Goal: Task Accomplishment & Management: Use online tool/utility

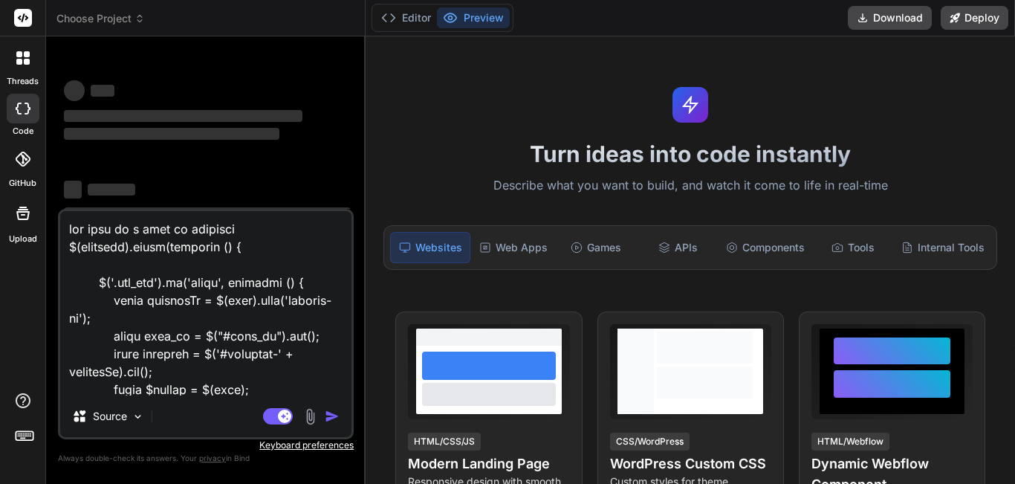
click at [250, 387] on textarea at bounding box center [205, 303] width 291 height 184
type textarea "x"
drag, startPoint x: 0, startPoint y: 0, endPoint x: 59, endPoint y: 259, distance: 266.1
click at [59, 259] on div "Source Agent Mode. When this toggle is activated, AI automatically makes decisi…" at bounding box center [206, 324] width 296 height 230
type textarea "now this js i want to separate $(document).ready(function () { const userCoins …"
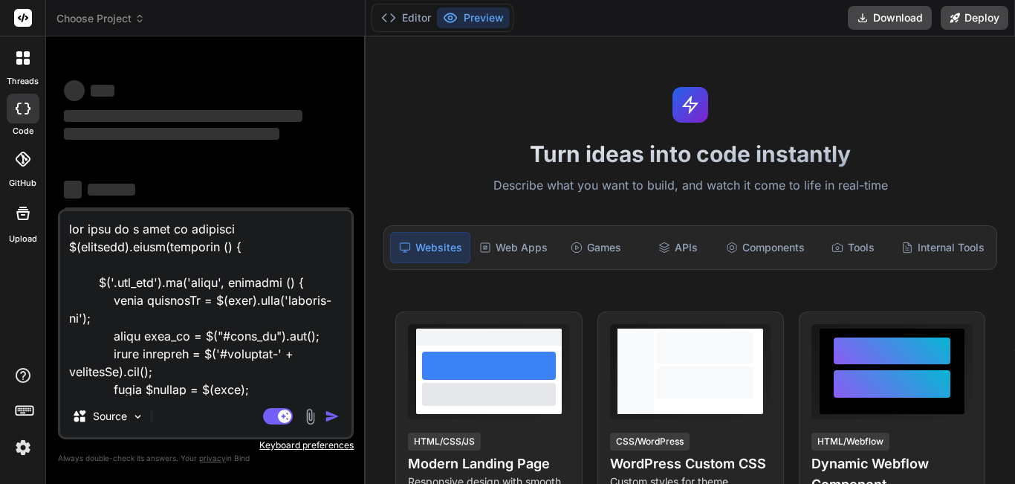
type textarea "x"
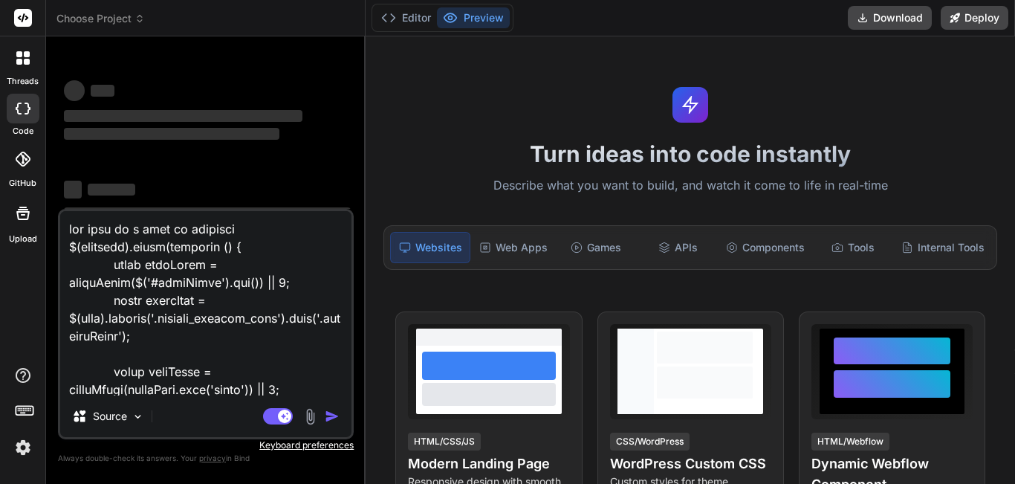
type textarea "now this js i want to separate $(document).ready(function () { const userCoins …"
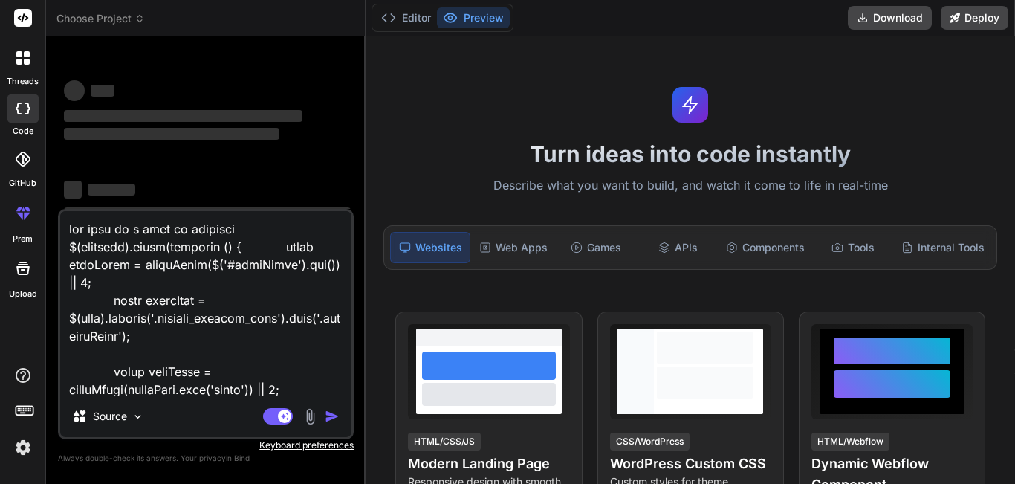
click at [193, 279] on textarea at bounding box center [205, 303] width 291 height 184
type textarea "x"
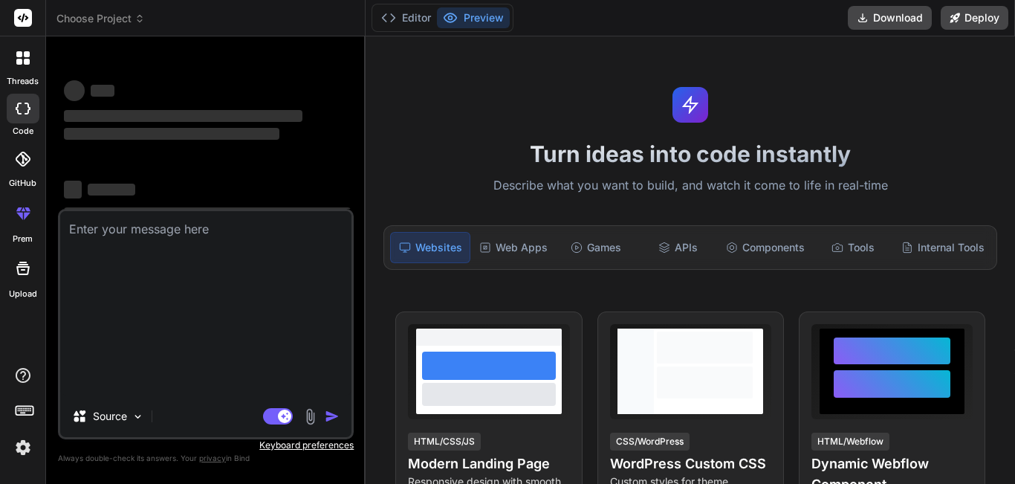
click at [194, 209] on div "‌ ‌ ‌ ‌ ‌ ‌ ‌ ‌ ‌ ‌ ‌ ‌ ‌ ‌" at bounding box center [207, 128] width 293 height 161
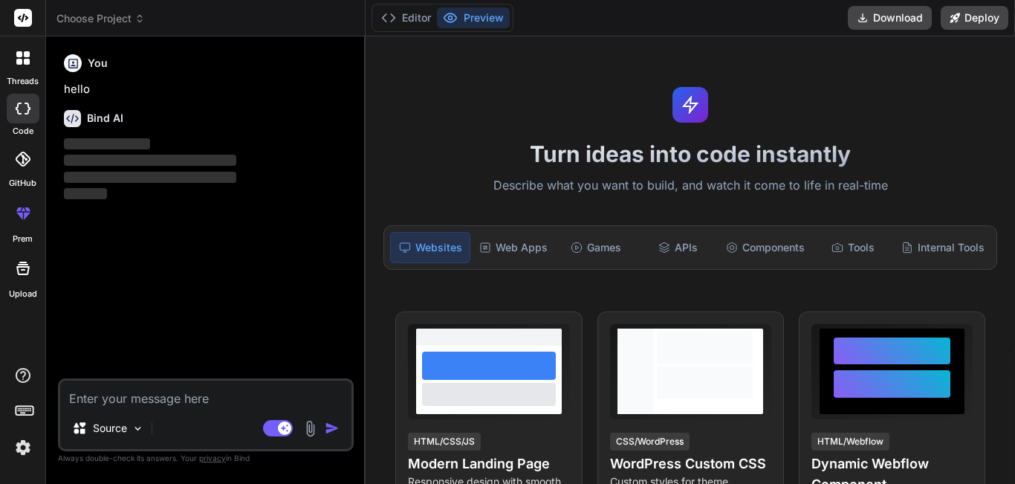
drag, startPoint x: 194, startPoint y: 279, endPoint x: 182, endPoint y: 294, distance: 19.6
click at [183, 293] on div "You hello Bind AI ‌ ‌ ‌ ‌" at bounding box center [207, 213] width 293 height 330
click at [155, 393] on textarea at bounding box center [205, 394] width 291 height 27
type textarea "x"
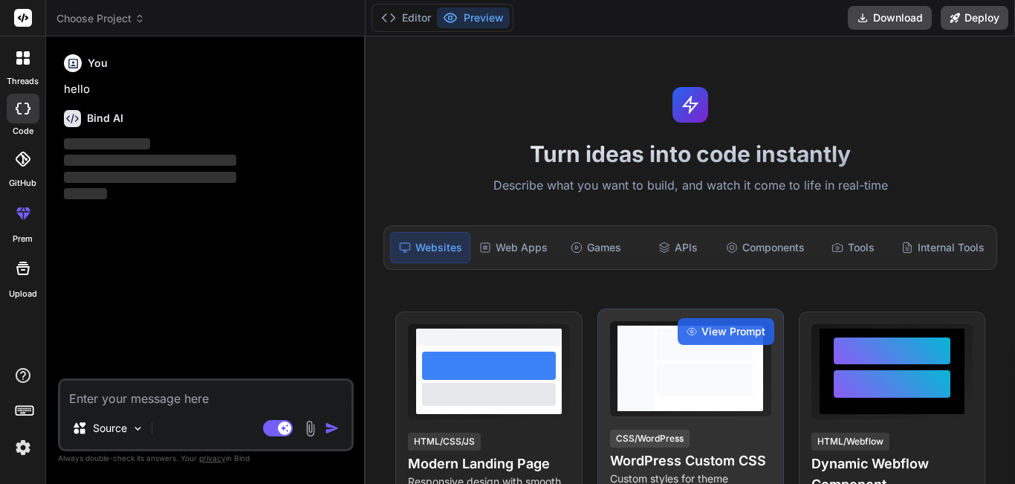
type textarea "l"
type textarea "x"
type textarea "la"
type textarea "x"
type textarea "lar"
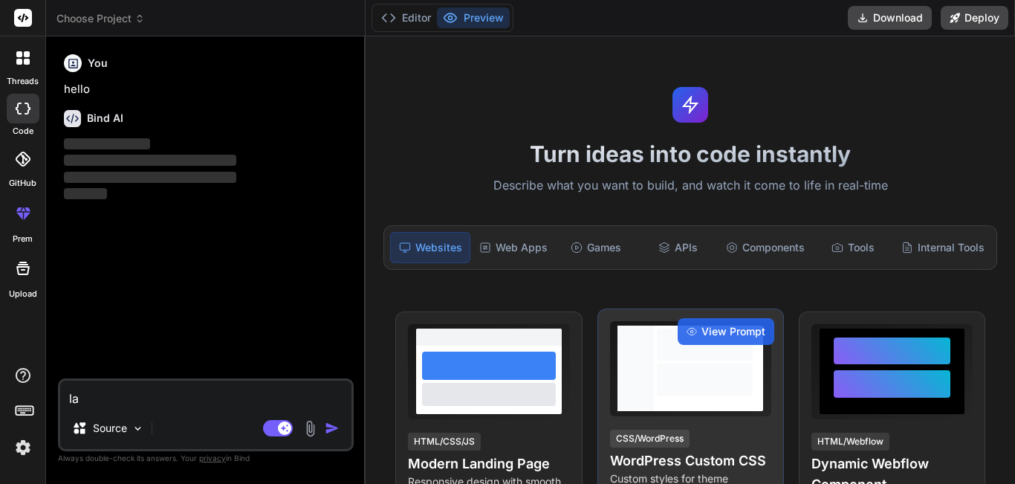
type textarea "x"
type textarea "[PERSON_NAME]"
type textarea "x"
type textarea "larav"
type textarea "x"
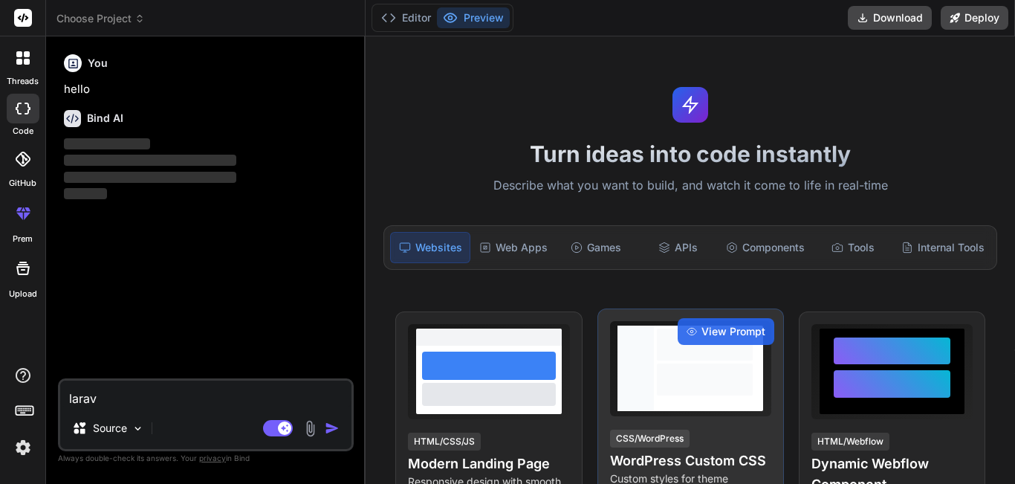
type textarea "larave"
type textarea "x"
type textarea "laravel"
type textarea "x"
type textarea "laravel"
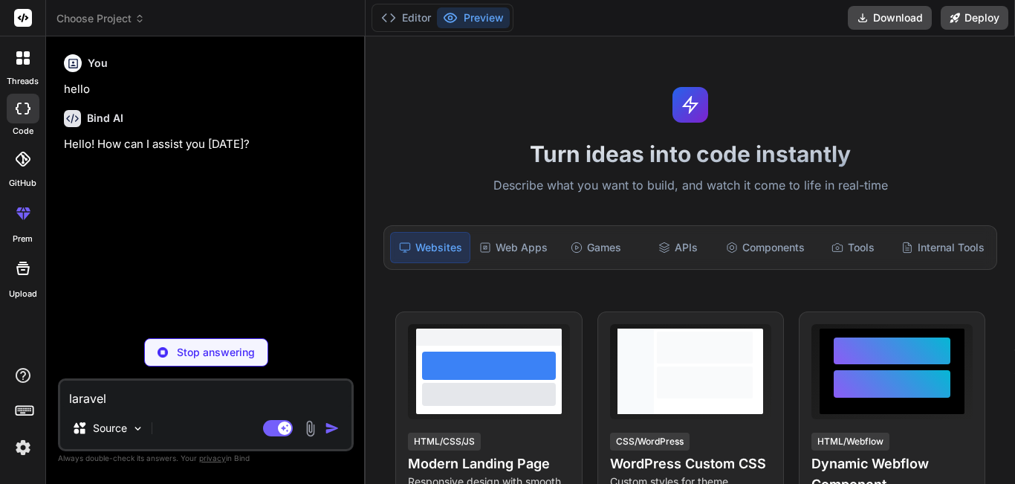
type textarea "x"
type textarea "laravel i"
type textarea "x"
type textarea "laravel im"
type textarea "x"
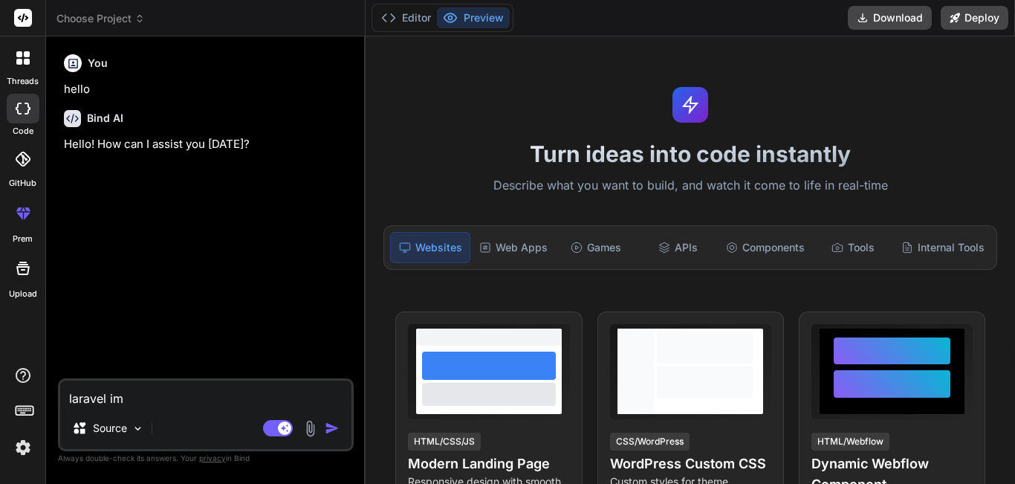
type textarea "laravel ima"
type textarea "x"
type textarea "laravel imag"
type textarea "x"
type textarea "laravel image"
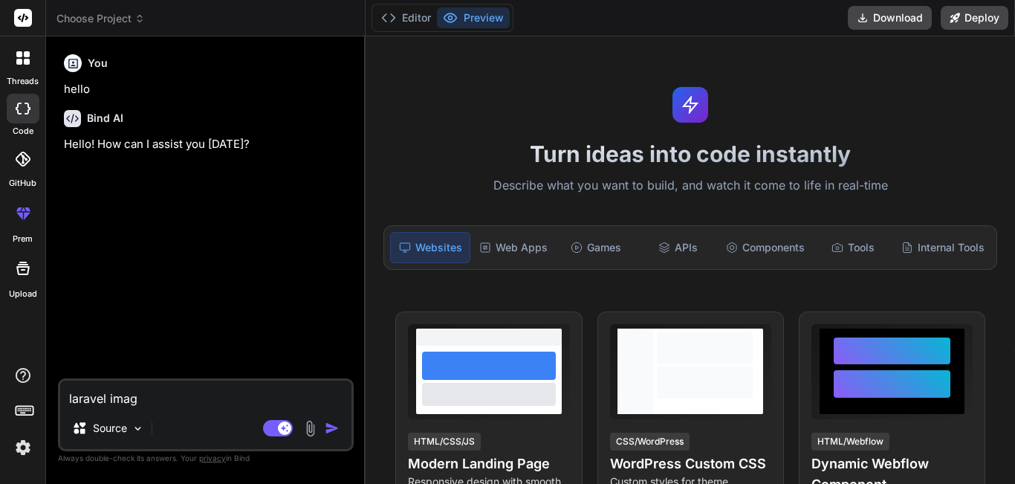
type textarea "x"
type textarea "laravel image"
type textarea "x"
type textarea "laravel image i"
type textarea "x"
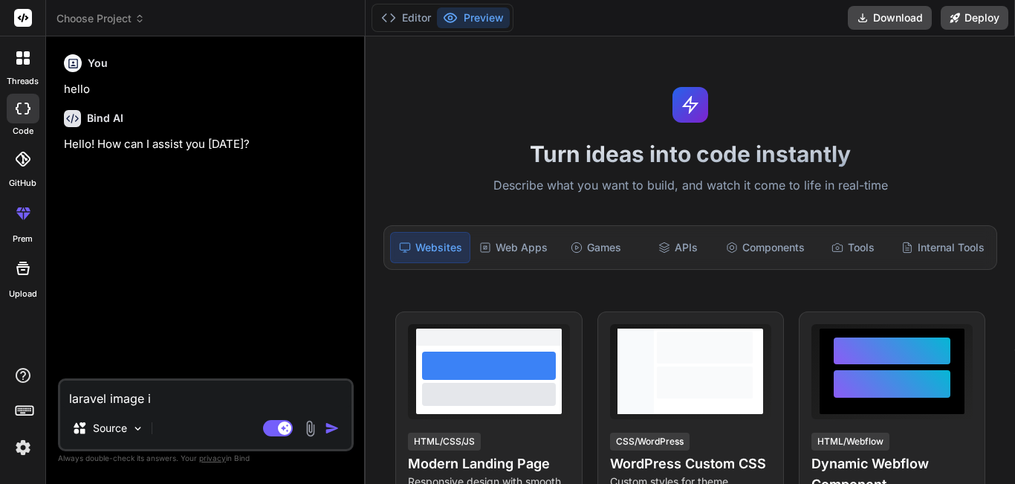
type textarea "laravel image in"
type textarea "x"
type textarea "laravel image int"
type textarea "x"
type textarea "laravel image inte"
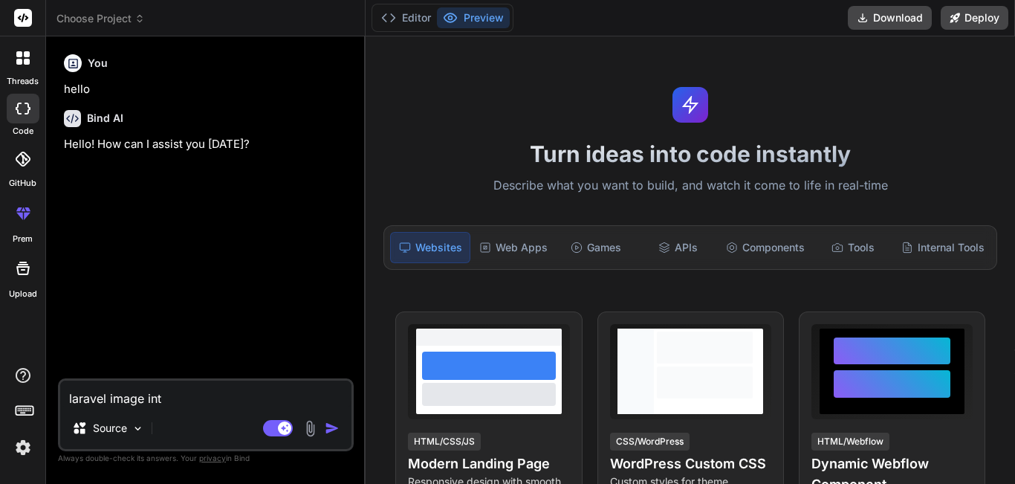
type textarea "x"
type textarea "laravel image inter"
type textarea "x"
type textarea "laravel image interv"
type textarea "x"
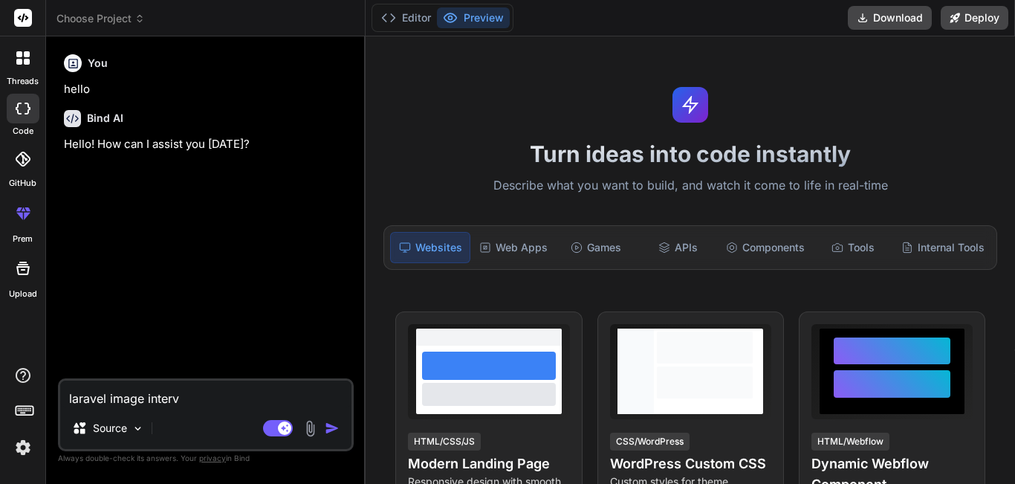
type textarea "laravel image interva"
type textarea "x"
type textarea "laravel image intervat"
type textarea "x"
type textarea "laravel image intervati"
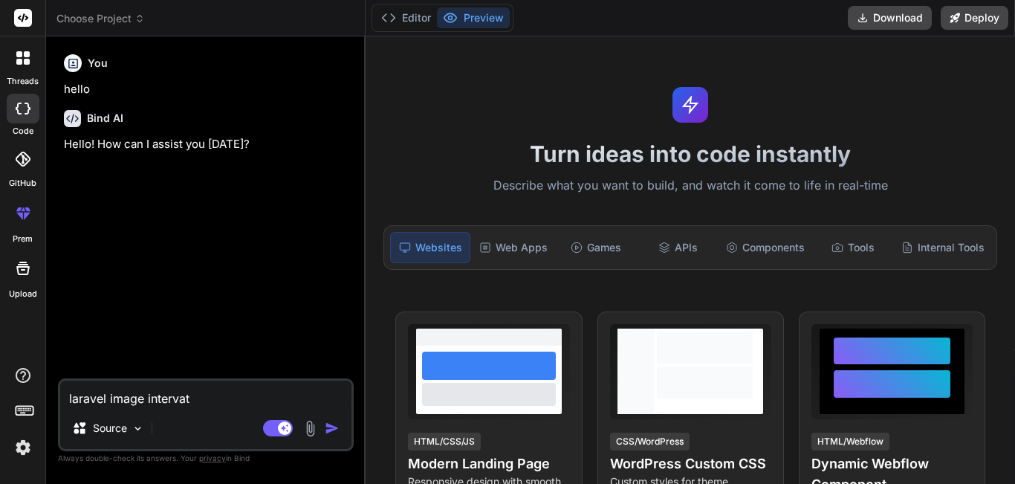
type textarea "x"
type textarea "laravel image intervatio"
type textarea "x"
type textarea "laravel image intervation"
type textarea "x"
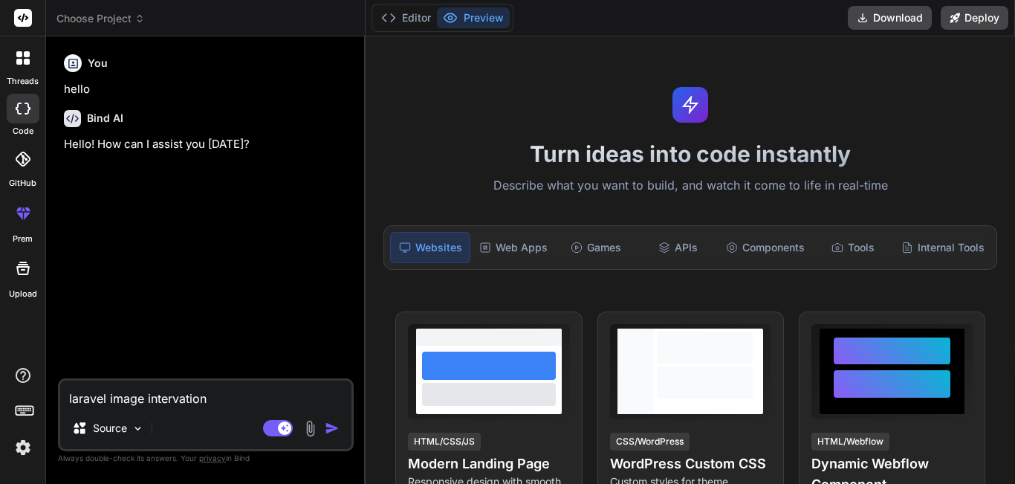
type textarea "laravel image intervation"
type textarea "x"
type textarea "laravel image intervation u"
type textarea "x"
type textarea "laravel image intervation us"
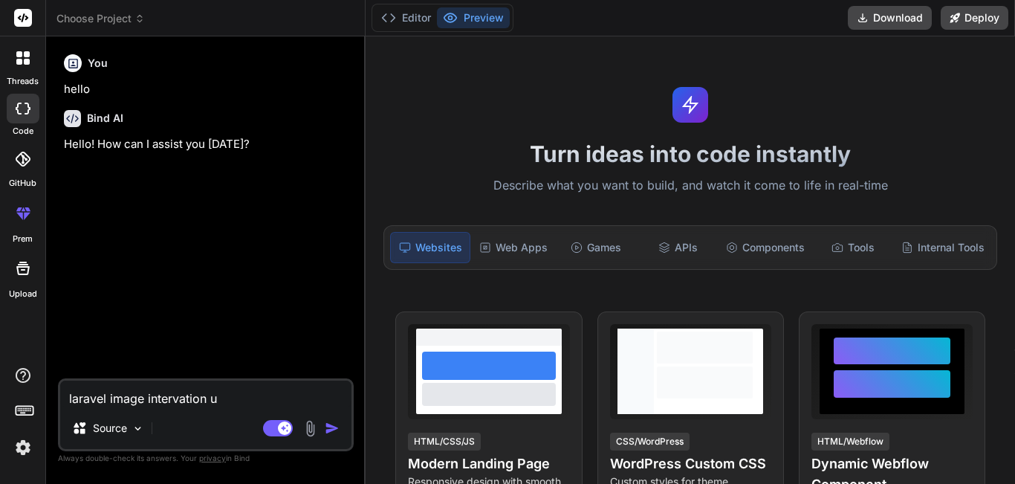
type textarea "x"
type textarea "laravel image intervation use"
type textarea "x"
type textarea "laravel image intervation use"
type textarea "x"
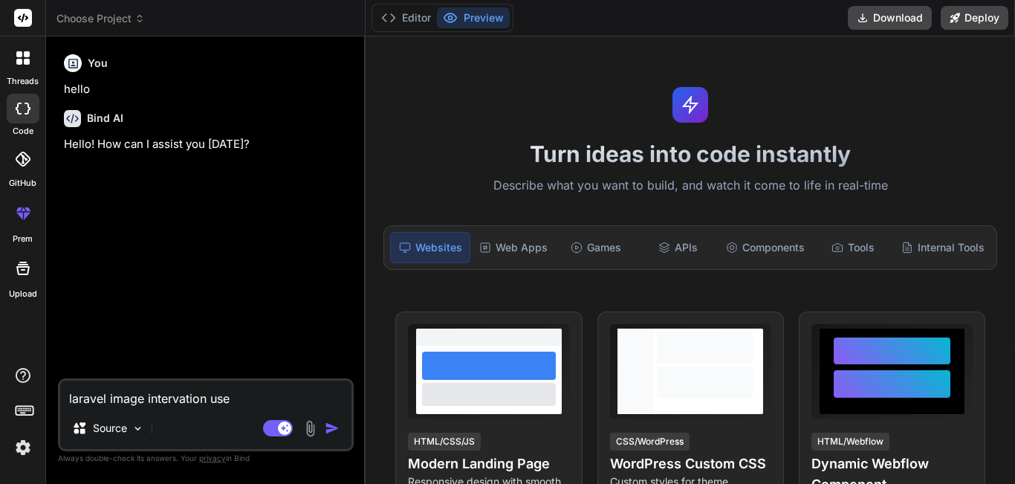
type textarea "laravel image intervation use i"
type textarea "x"
type textarea "laravel image intervation use in"
type textarea "x"
type textarea "laravel image intervation use in"
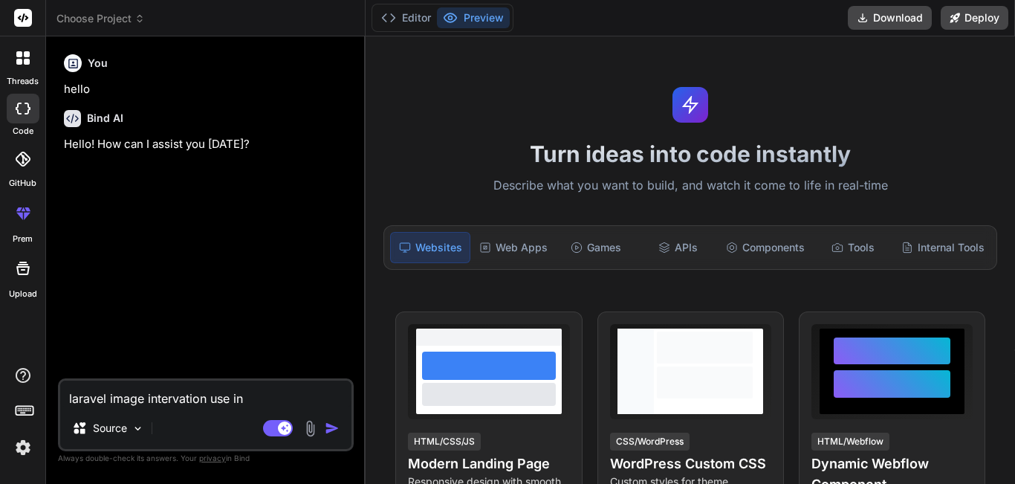
type textarea "x"
type textarea "laravel image intervation use in l"
type textarea "x"
type textarea "laravel image intervation use in la"
type textarea "x"
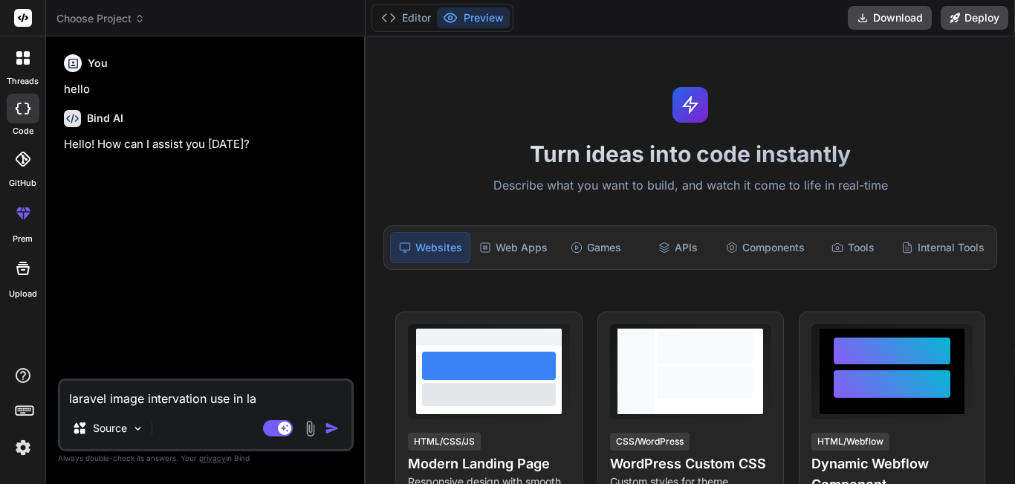
type textarea "laravel image intervation use in lar"
type textarea "x"
type textarea "laravel image intervation use in [GEOGRAPHIC_DATA]"
type textarea "x"
type textarea "laravel image intervation use in larav"
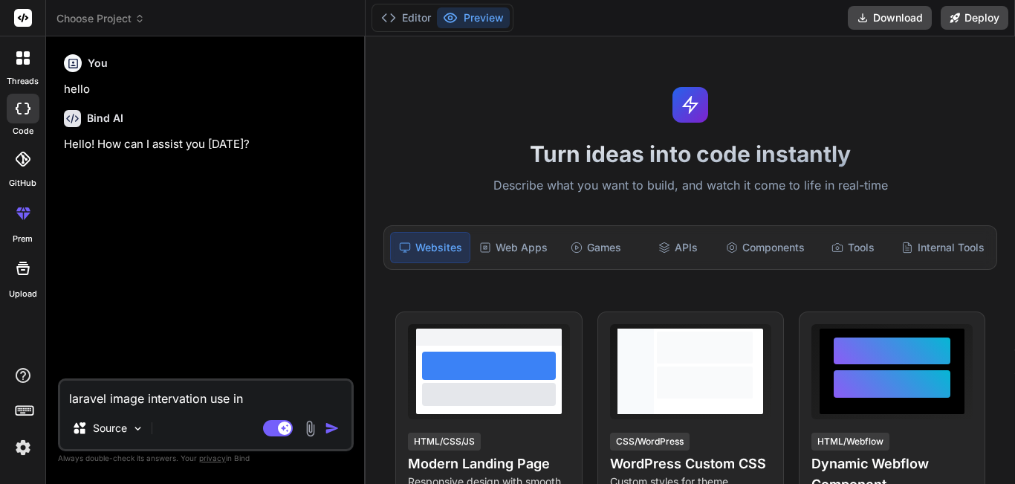
type textarea "x"
type textarea "laravel image intervation use in larave"
type textarea "x"
type textarea "laravel image intervation use in laravel"
type textarea "x"
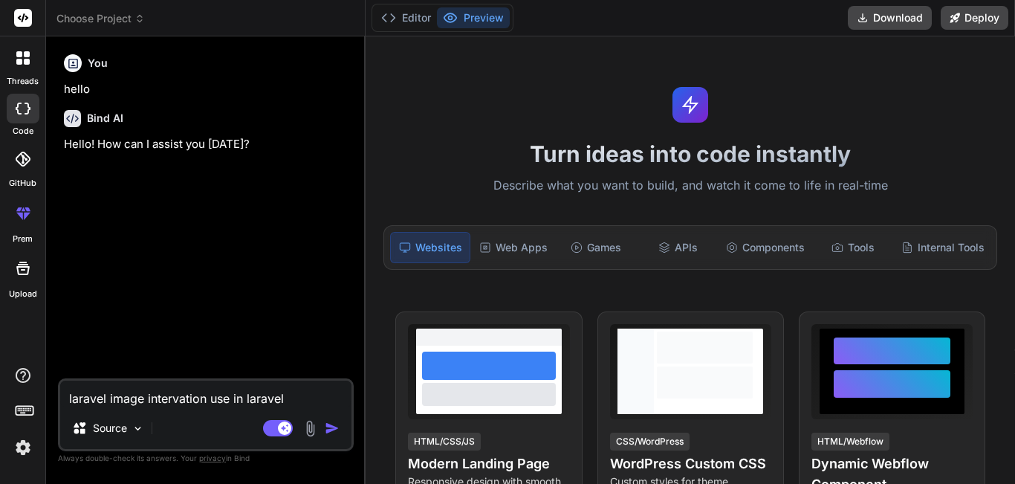
type textarea "laravel image intervation use in laravel"
type textarea "x"
type textarea "laravel image intervation use in laravel f"
type textarea "x"
type textarea "laravel image intervation use in laravel fo"
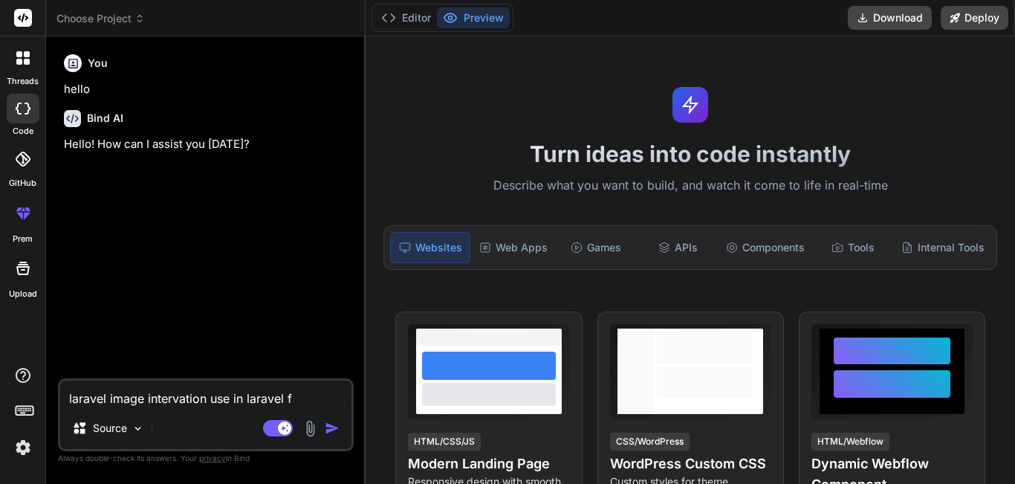
type textarea "x"
type textarea "laravel image intervation use in laravel for"
type textarea "x"
type textarea "laravel image intervation use in laravel for"
type textarea "x"
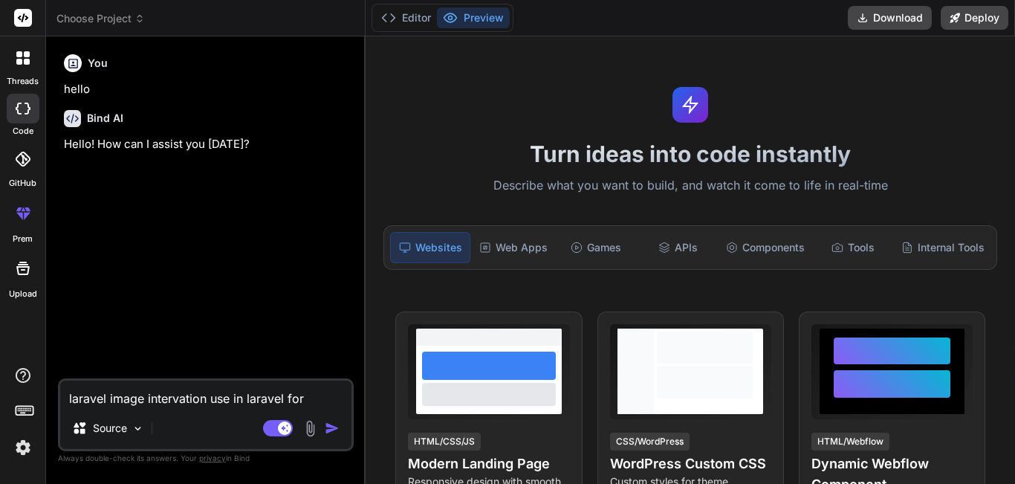
type textarea "laravel image intervation use in laravel for r"
type textarea "x"
type textarea "laravel image intervation use in laravel for re"
type textarea "x"
type textarea "laravel image intervation use in [GEOGRAPHIC_DATA] for res"
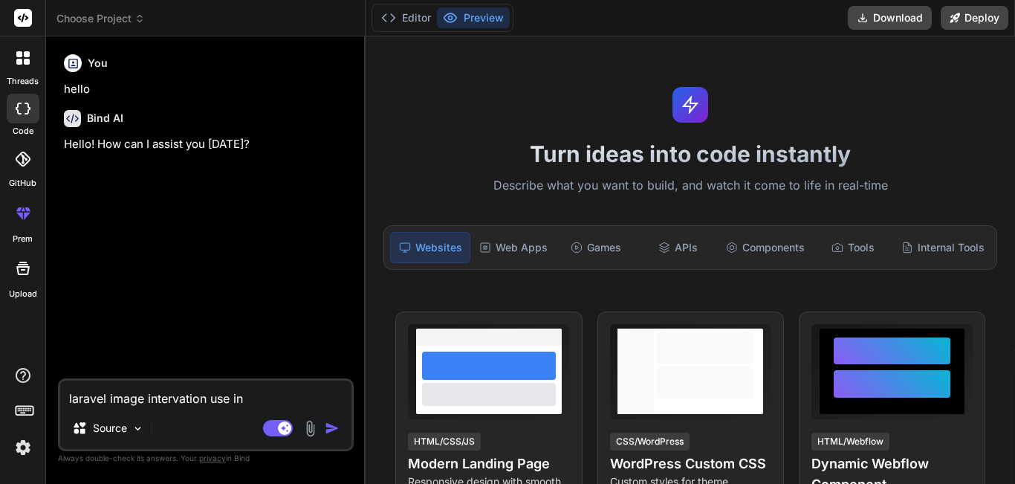
type textarea "x"
type textarea "laravel image intervation use in [GEOGRAPHIC_DATA] for resi"
type textarea "x"
type textarea "laravel image intervation use in [GEOGRAPHIC_DATA] for resiz"
type textarea "x"
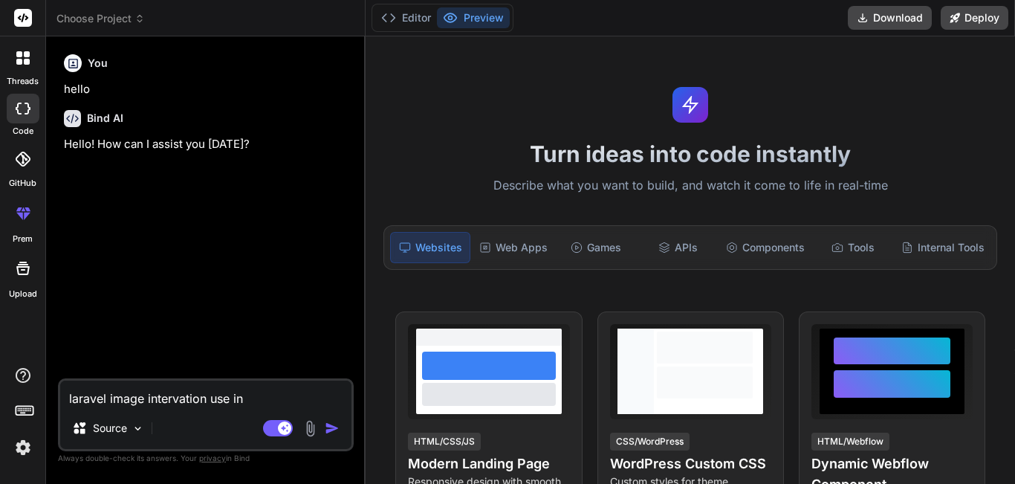
type textarea "laravel image intervation use in laravel for resize"
type textarea "x"
type textarea "laravel image intervation use in laravel for resize"
type textarea "x"
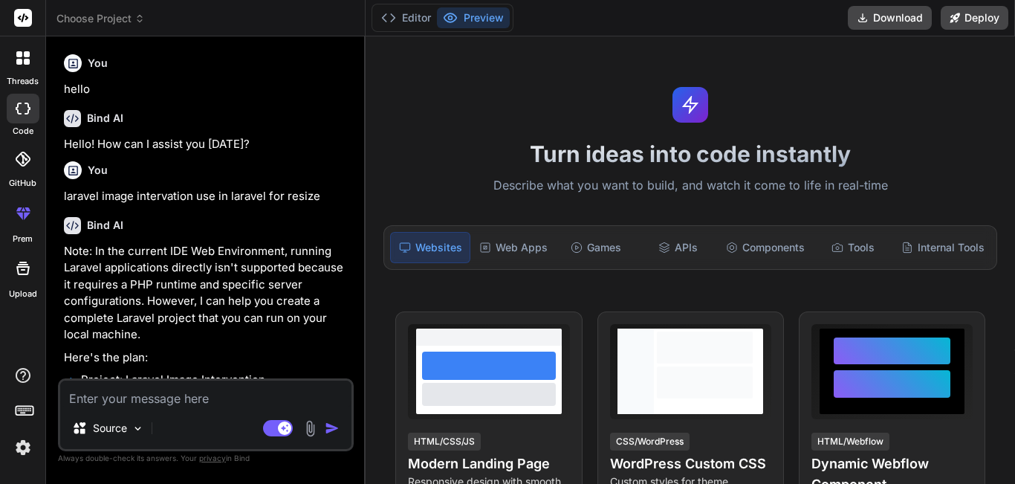
type textarea "x"
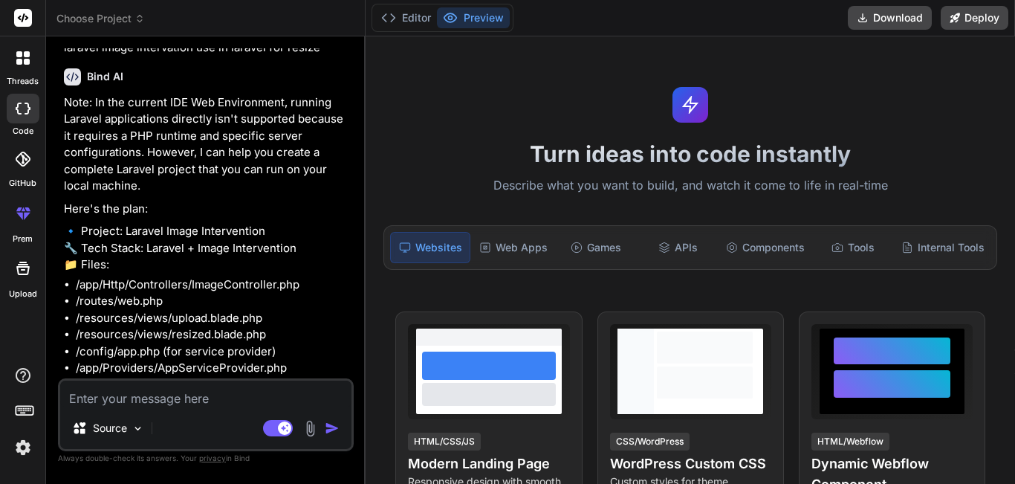
scroll to position [172, 0]
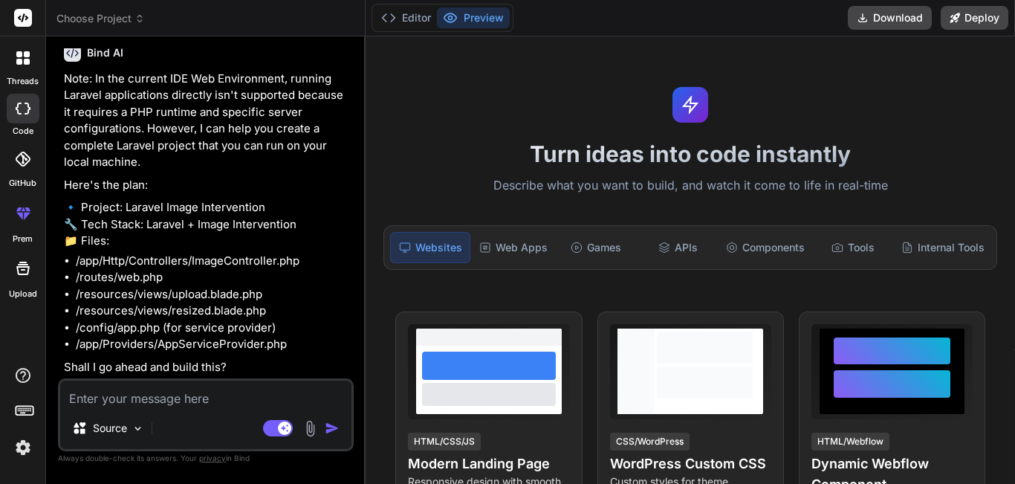
click at [138, 404] on textarea at bounding box center [205, 394] width 291 height 27
type textarea "y"
type textarea "x"
type textarea "ye"
type textarea "x"
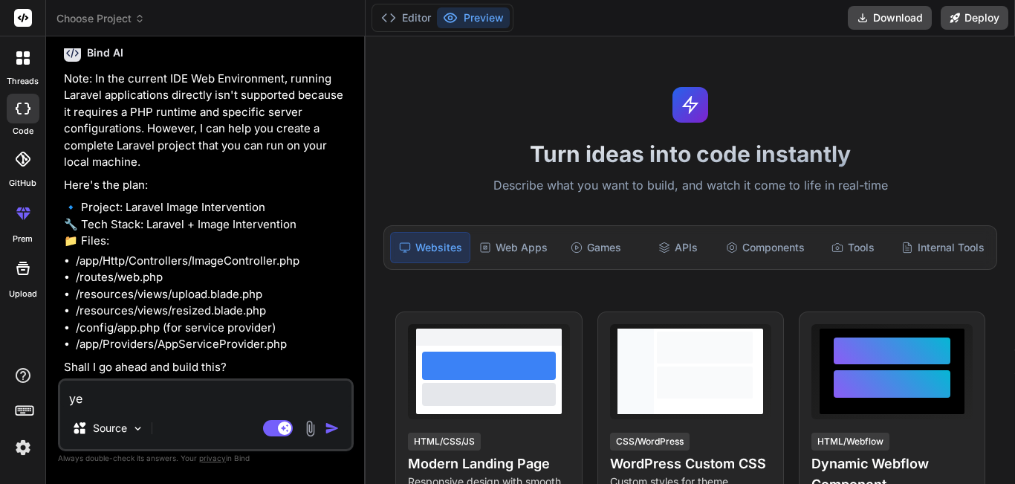
type textarea "yes"
type textarea "x"
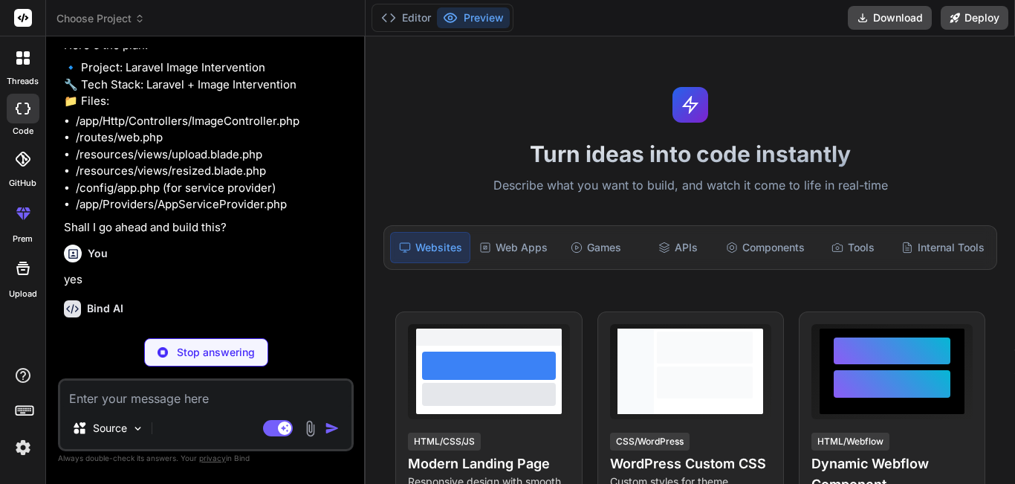
scroll to position [327, 0]
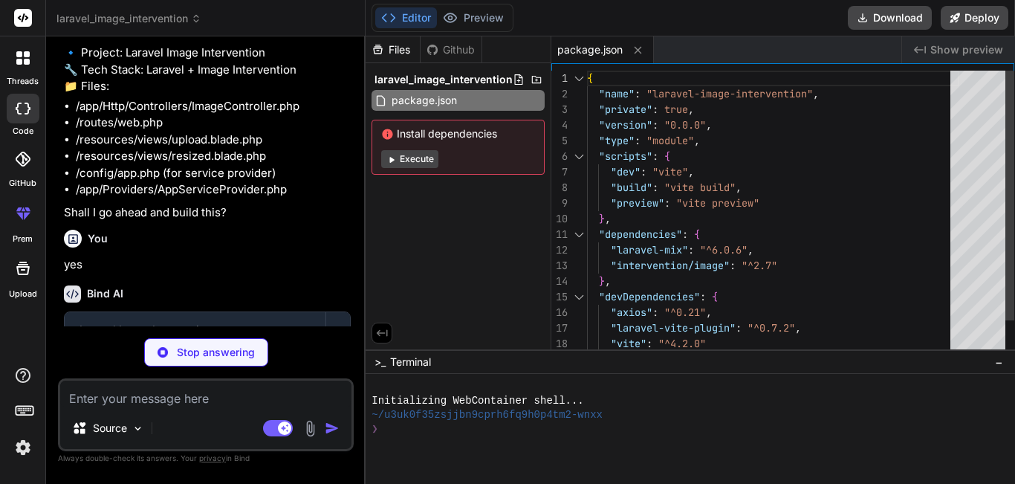
type textarea "x"
type textarea "return back() ->with('success','Image Uploaded successfully.') ->with('imageNam…"
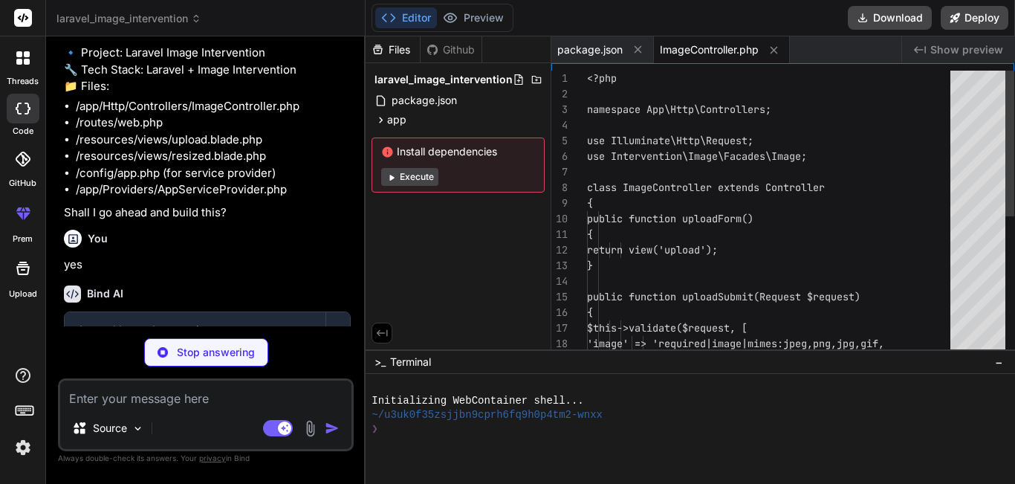
type textarea "x"
type textarea "<?php use Illuminate\Support\Facades\Route; use App\Http\Controllers\ImageContr…"
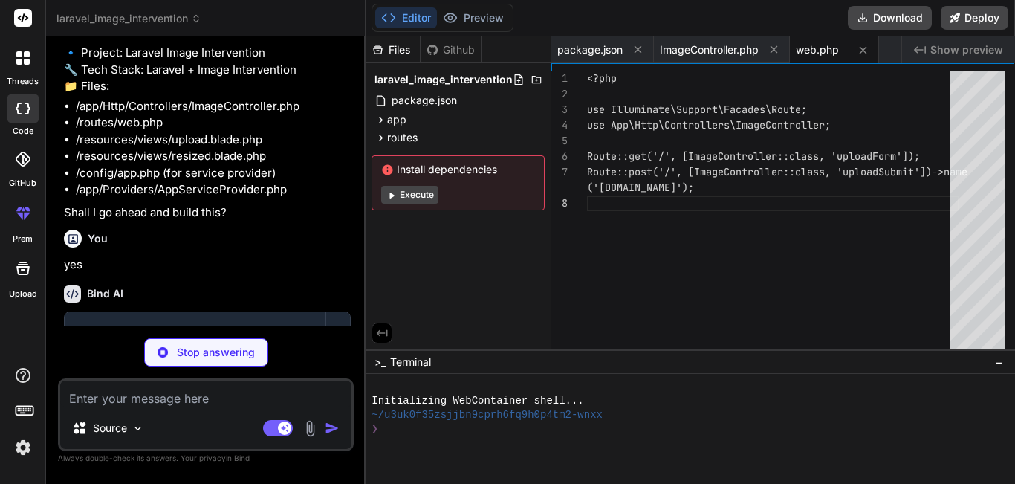
type textarea "x"
type textarea "</div> </body> </html>"
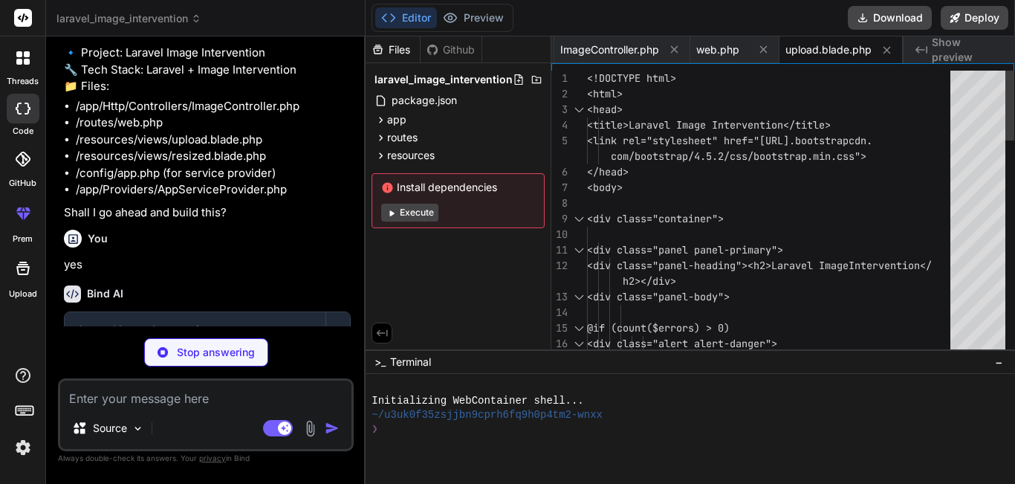
scroll to position [0, 225]
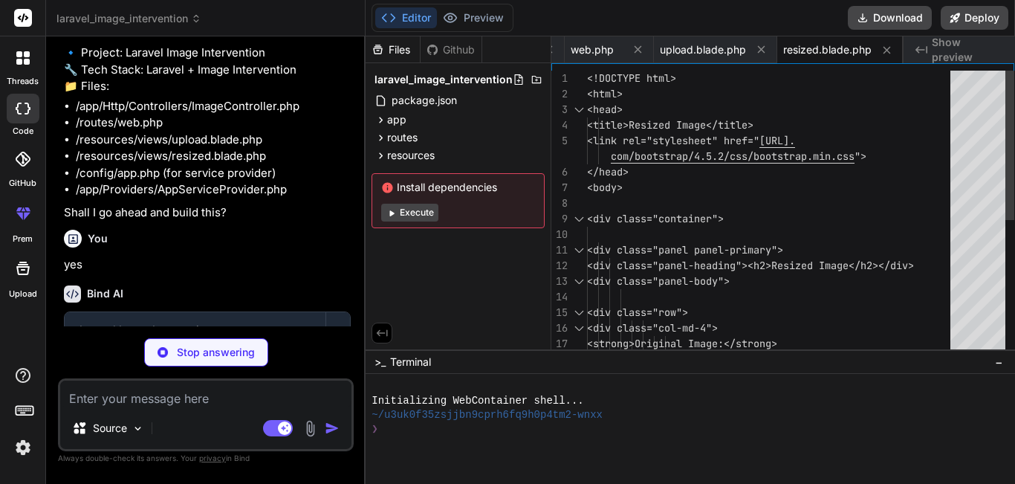
type textarea "x"
type textarea "];"
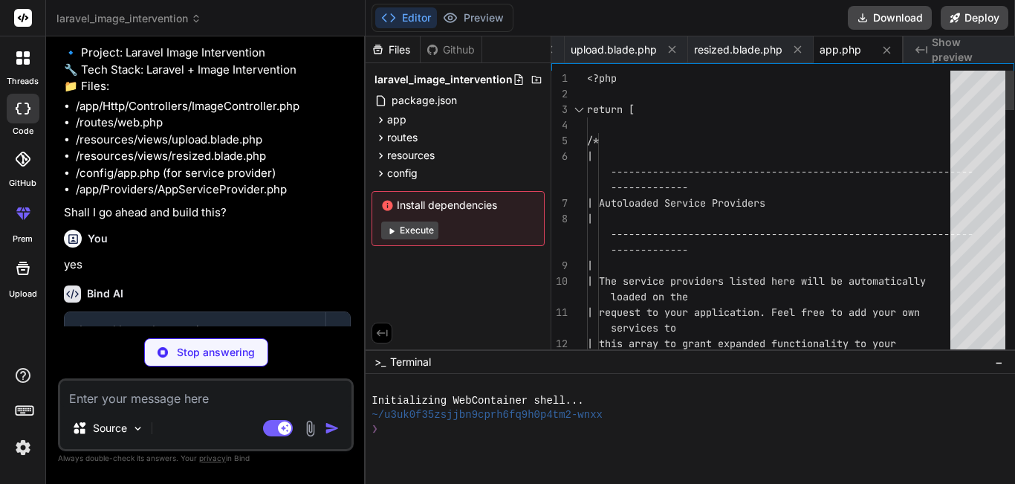
type textarea "x"
type textarea "* Bootstrap any application services. * * @return void */ public function boot(…"
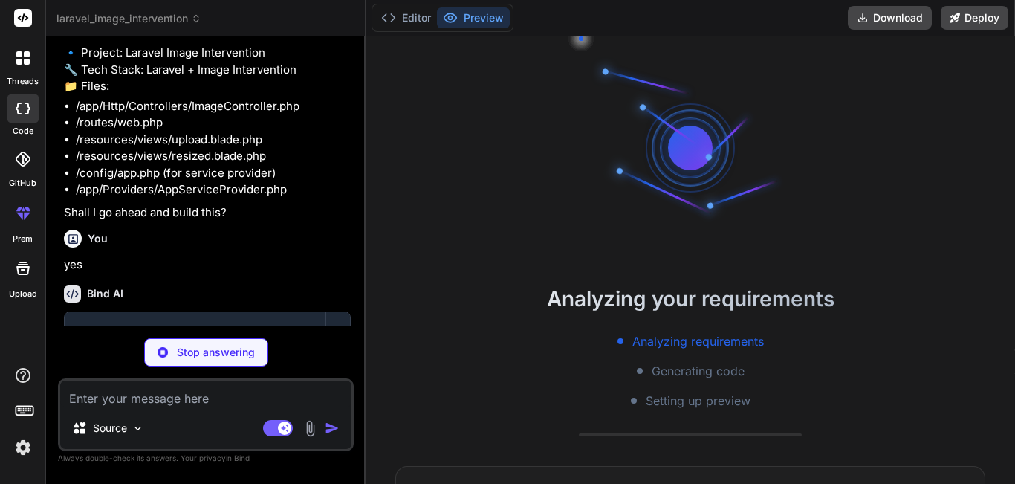
scroll to position [42, 0]
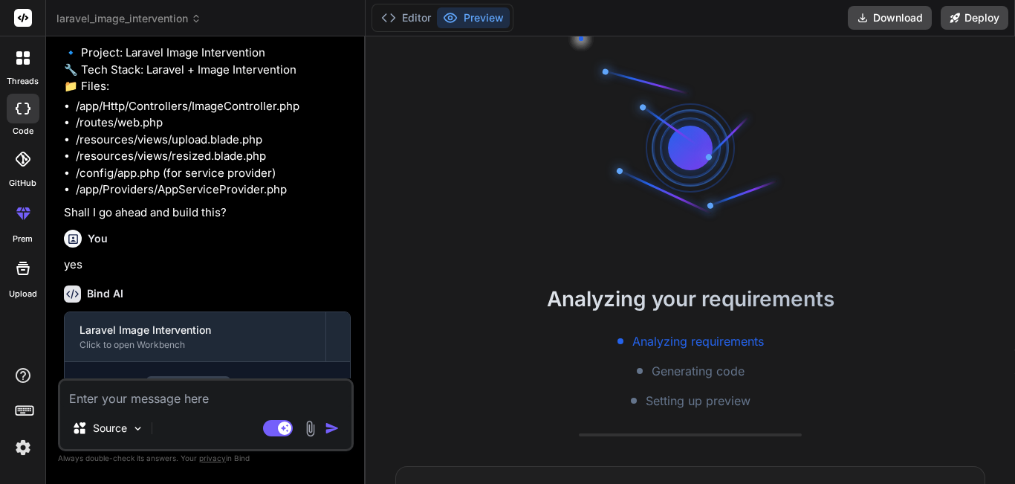
type textarea "x"
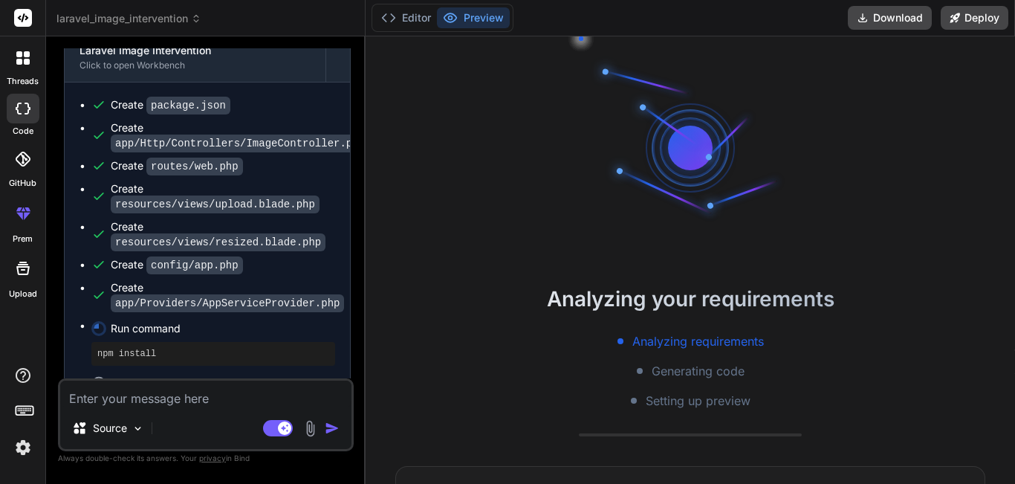
scroll to position [624, 0]
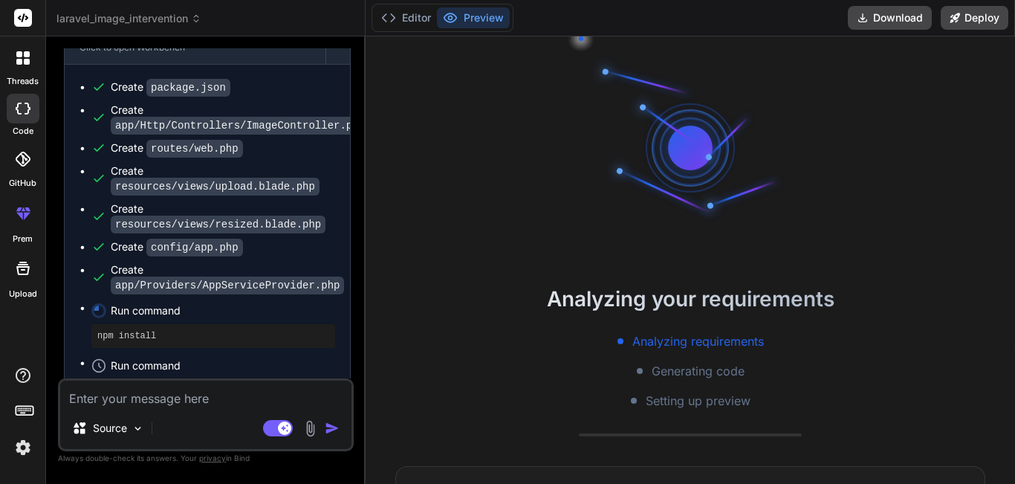
click at [130, 110] on div "Create app/Http/Controllers/ImageController.php" at bounding box center [240, 118] width 259 height 30
click at [134, 117] on code "app/Http/Controllers/ImageController.php" at bounding box center [240, 126] width 259 height 18
click at [122, 120] on code "app/Http/Controllers/ImageController.php" at bounding box center [240, 126] width 259 height 18
click at [123, 127] on code "app/Http/Controllers/ImageController.php" at bounding box center [240, 126] width 259 height 18
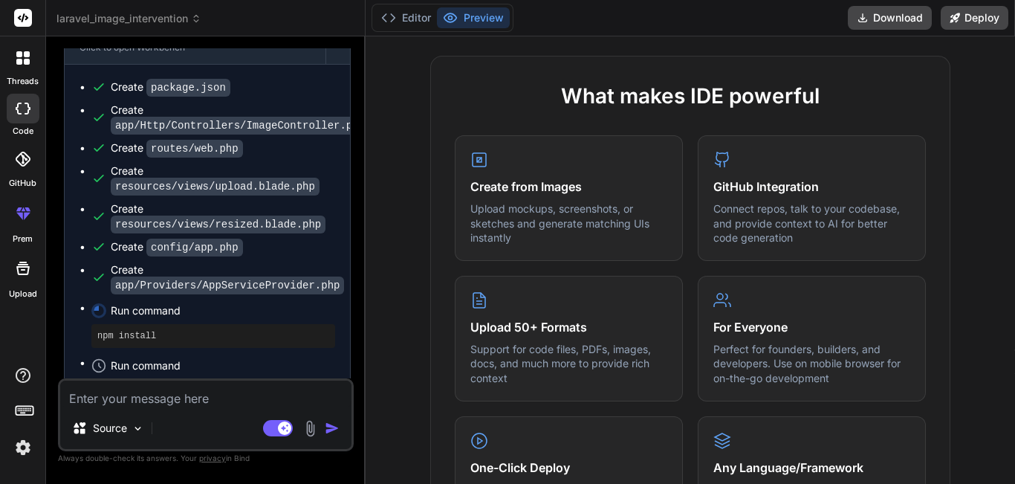
scroll to position [369, 0]
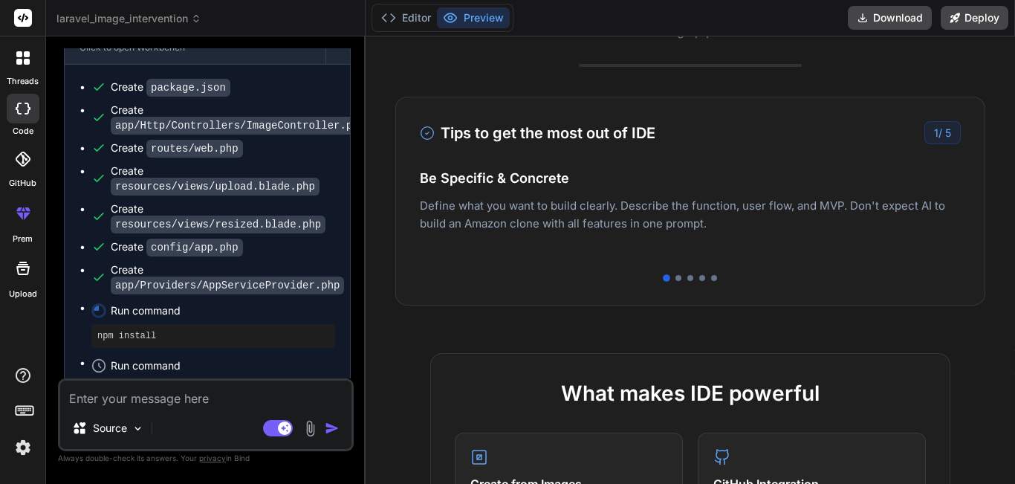
click at [146, 303] on span "Run command" at bounding box center [223, 310] width 224 height 15
click at [125, 342] on div "npm install" at bounding box center [213, 336] width 244 height 24
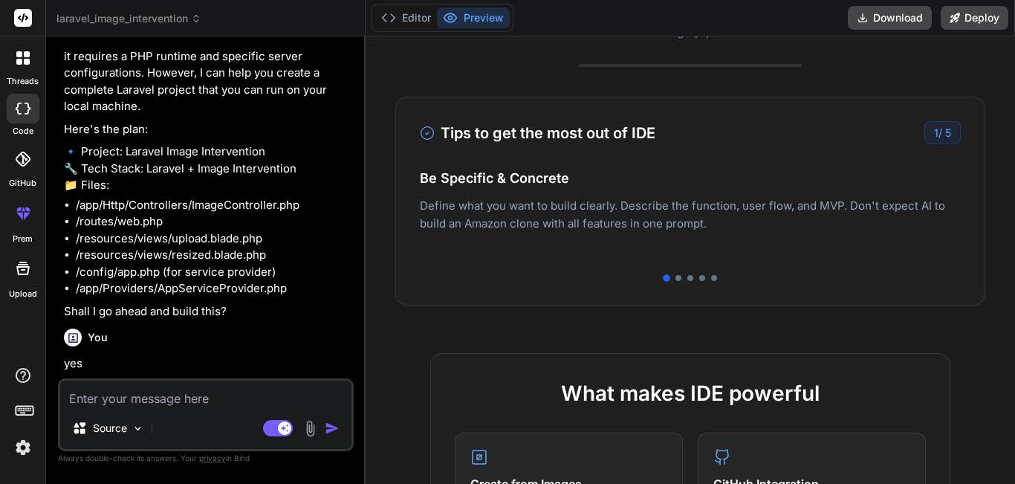
scroll to position [451, 0]
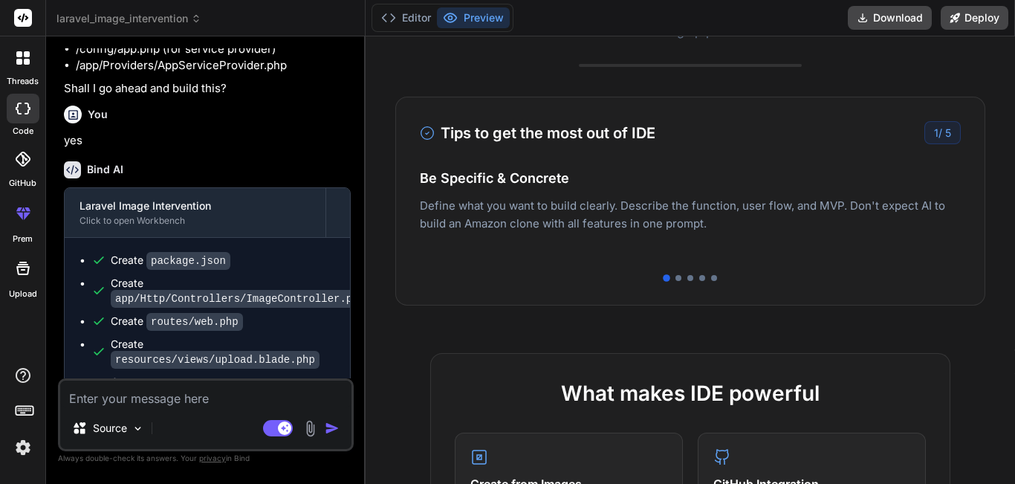
click at [144, 265] on div "Create package.json" at bounding box center [171, 261] width 120 height 16
click at [212, 294] on code "app/Http/Controllers/ImageController.php" at bounding box center [240, 299] width 259 height 18
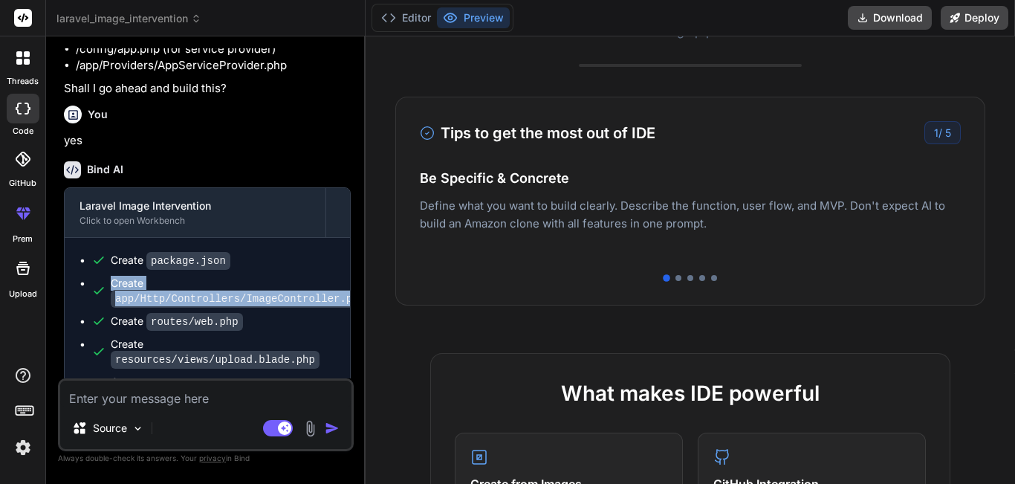
click at [212, 294] on code "app/Http/Controllers/ImageController.php" at bounding box center [240, 299] width 259 height 18
click at [281, 297] on code "app/Http/Controllers/ImageController.php" at bounding box center [240, 299] width 259 height 18
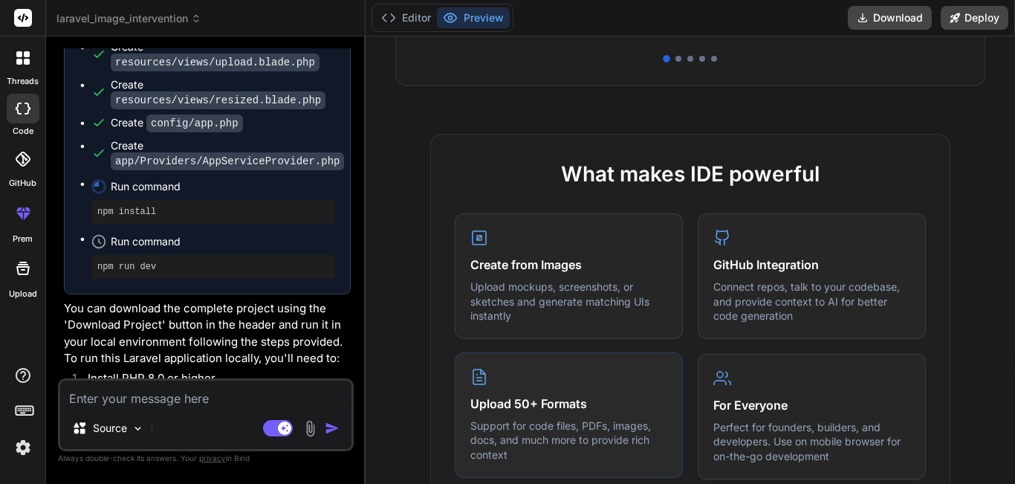
scroll to position [295, 0]
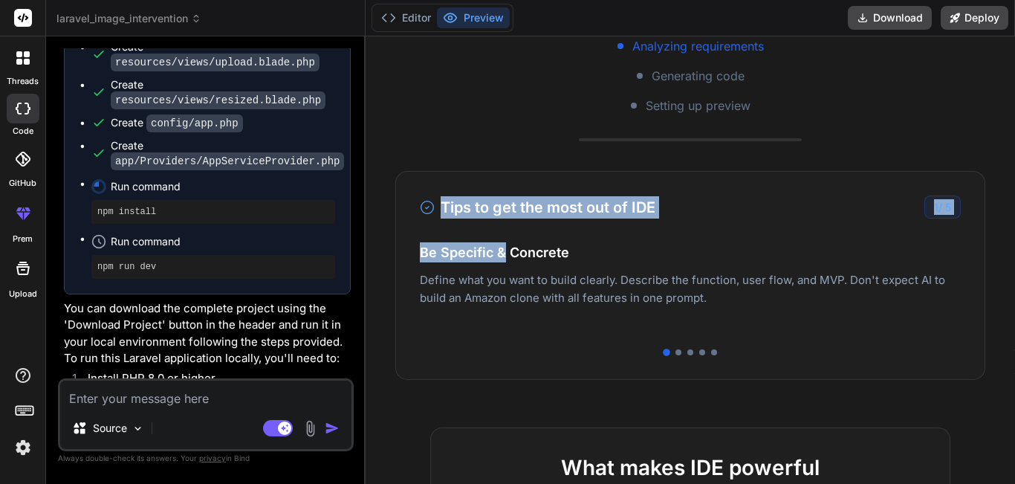
drag, startPoint x: 748, startPoint y: 208, endPoint x: 499, endPoint y: 256, distance: 253.6
click at [499, 256] on div "Tips to get the most out of IDE 1 / 5 Be Specific & Concrete Define what you wa…" at bounding box center [690, 275] width 590 height 209
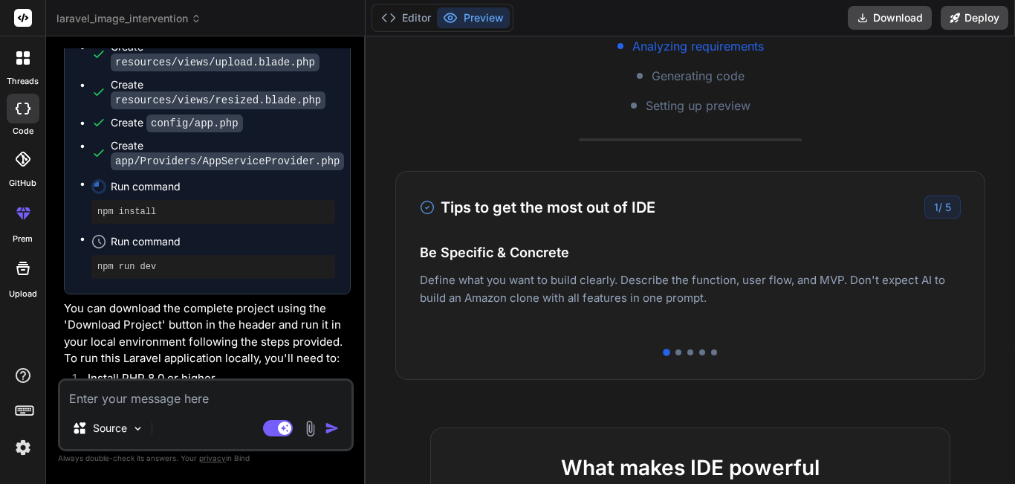
drag, startPoint x: 707, startPoint y: 282, endPoint x: 476, endPoint y: 305, distance: 232.4
click at [476, 305] on div "Easy Deployment Deploy your Next.js and React projects to Vercel. For Node.js b…" at bounding box center [690, 289] width 541 height 65
click at [722, 269] on h4 "Easy Deployment" at bounding box center [690, 267] width 541 height 20
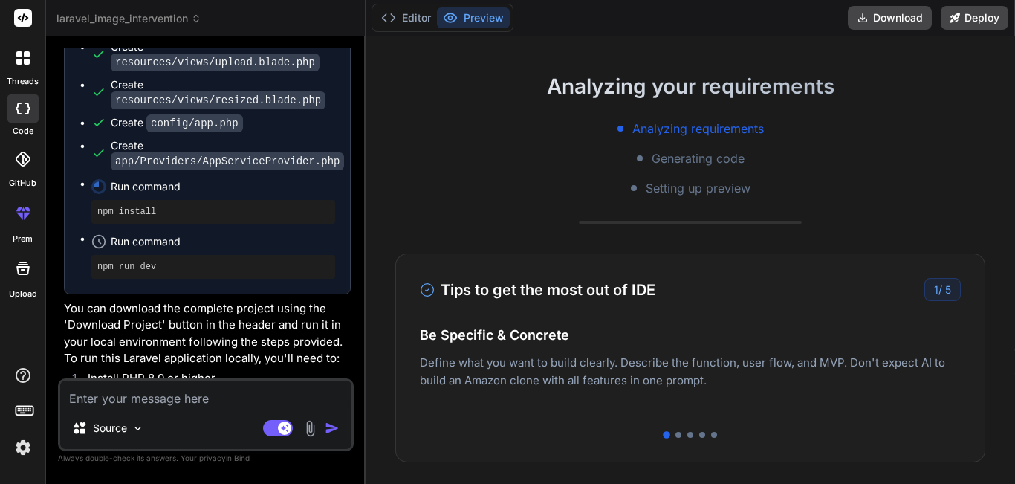
scroll to position [0, 0]
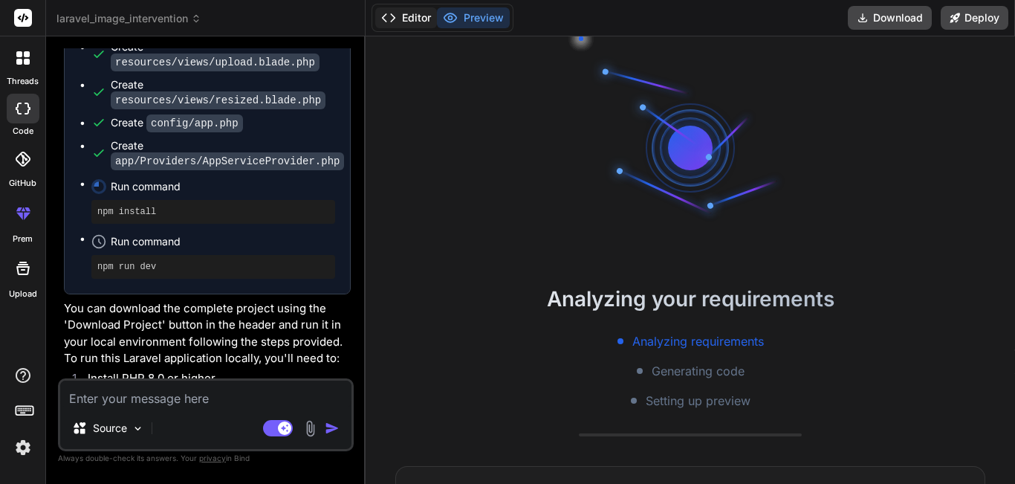
click at [389, 16] on icon at bounding box center [388, 17] width 15 height 15
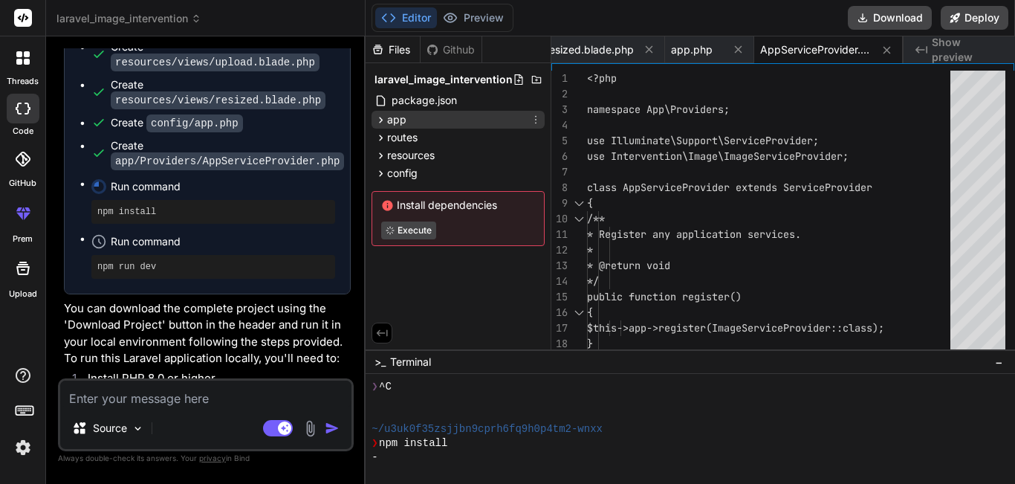
click at [430, 117] on div "app" at bounding box center [458, 120] width 173 height 18
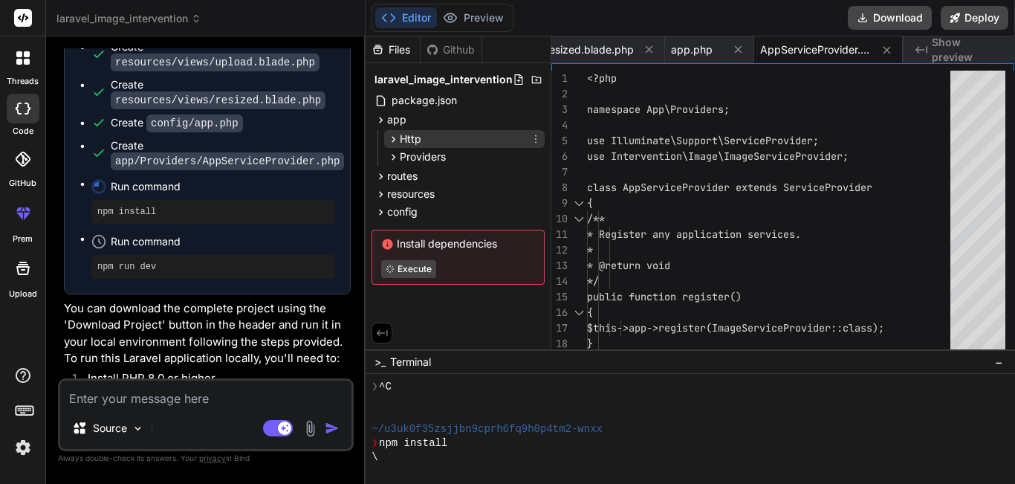
click at [435, 136] on div "Http" at bounding box center [464, 139] width 161 height 18
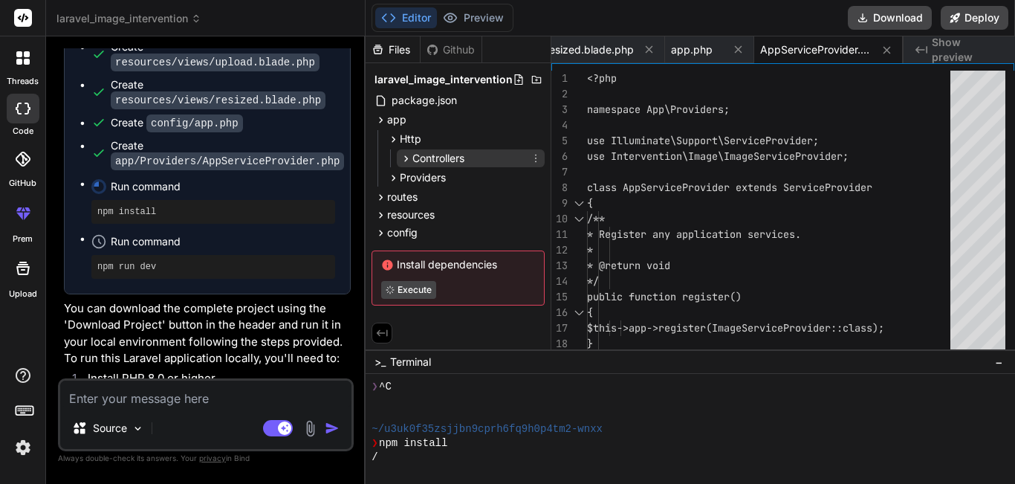
click at [444, 154] on span "Controllers" at bounding box center [439, 158] width 52 height 15
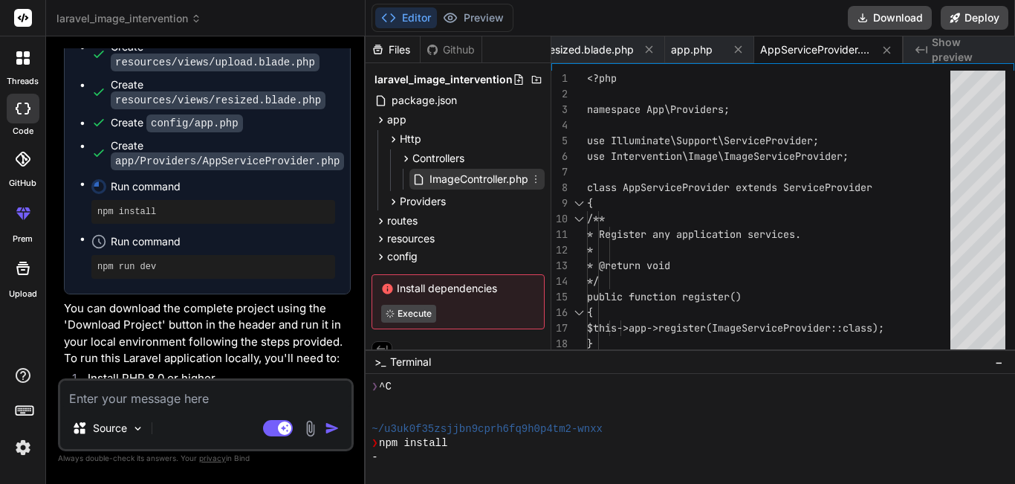
click at [478, 175] on span "ImageController.php" at bounding box center [479, 179] width 102 height 18
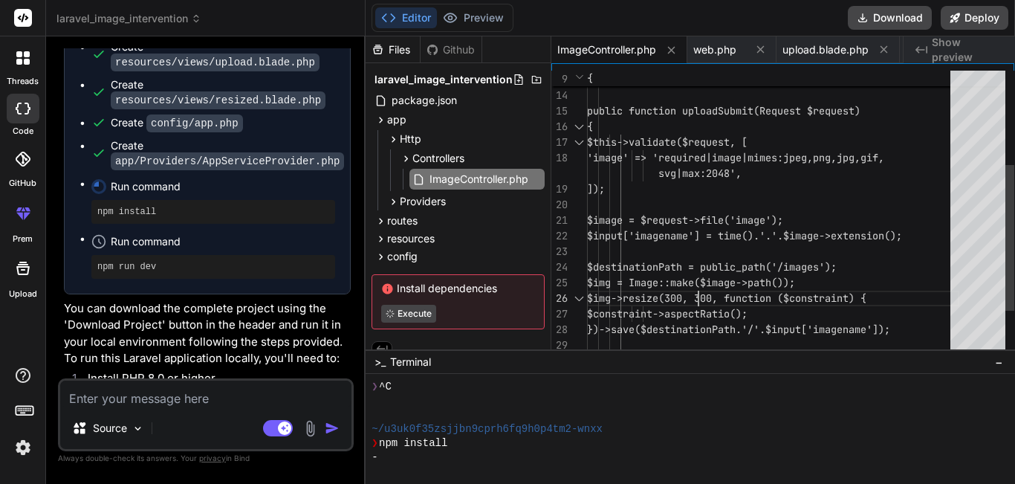
click at [708, 286] on div "return view('upload'); } public function uploadSubmit(Request $request) { $this…" at bounding box center [773, 166] width 372 height 562
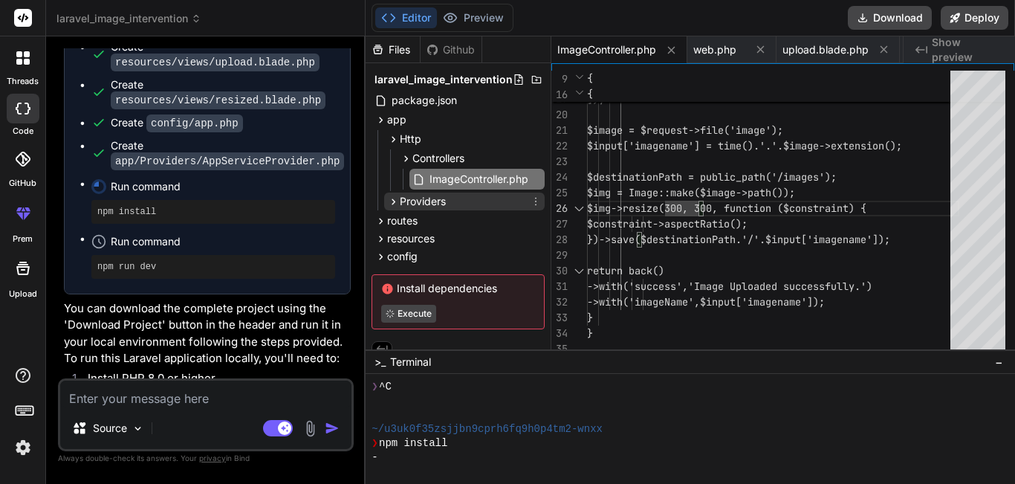
click at [429, 205] on span "Providers" at bounding box center [423, 201] width 46 height 15
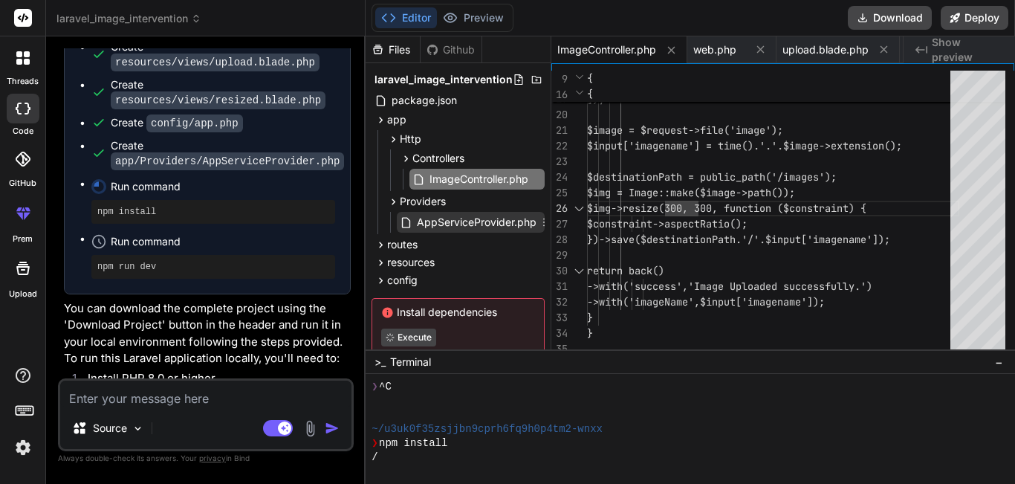
click at [463, 220] on span "AppServiceProvider.php" at bounding box center [476, 222] width 123 height 18
type textarea "* Bootstrap any application services. * * @return void */ public function boot(…"
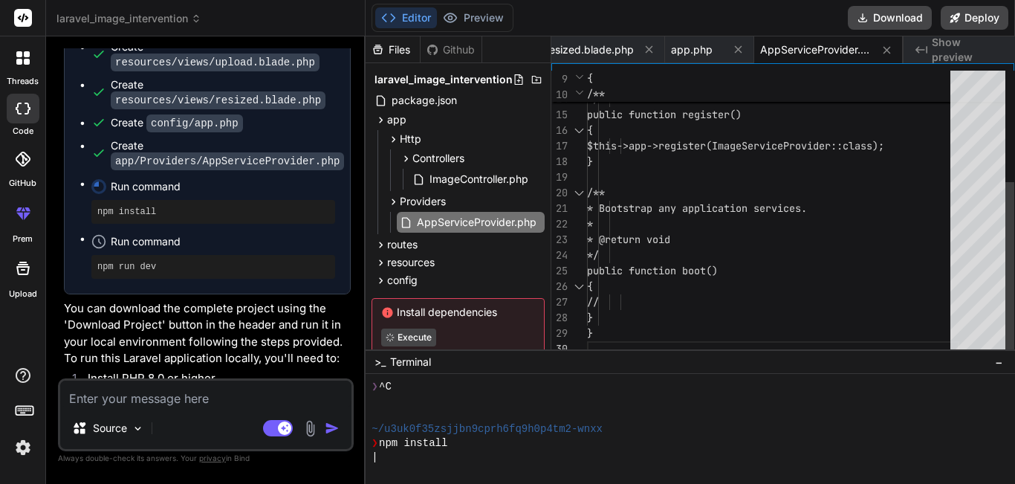
type textarea "x"
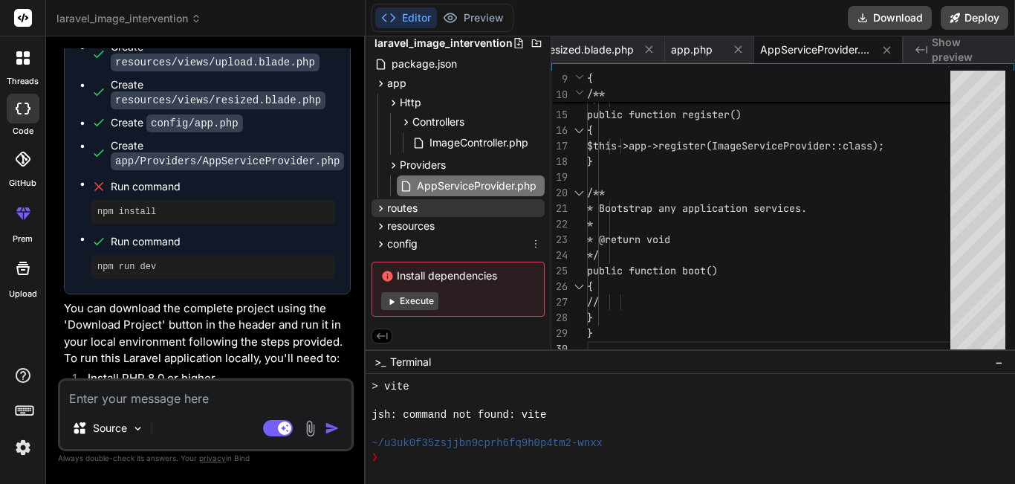
scroll to position [311, 0]
click at [424, 204] on div "routes" at bounding box center [458, 208] width 173 height 18
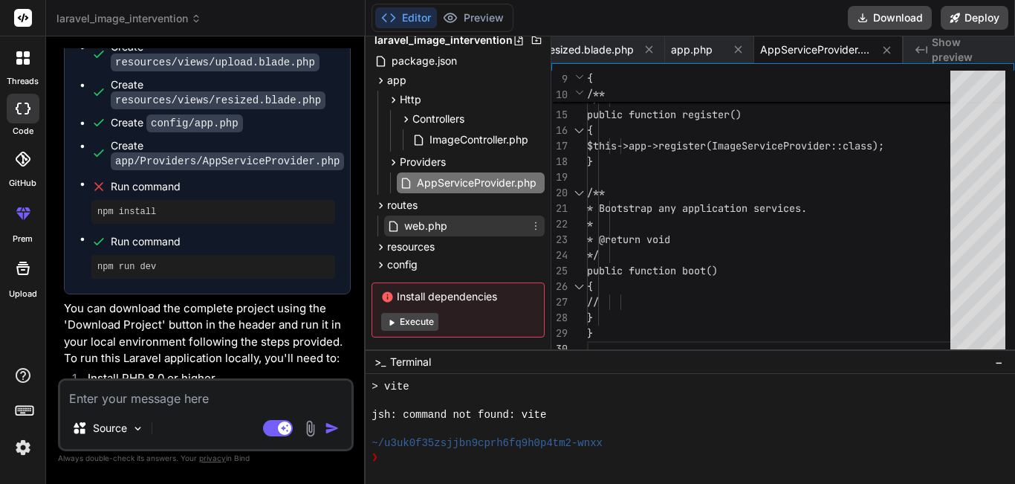
click at [424, 225] on span "web.php" at bounding box center [426, 226] width 46 height 18
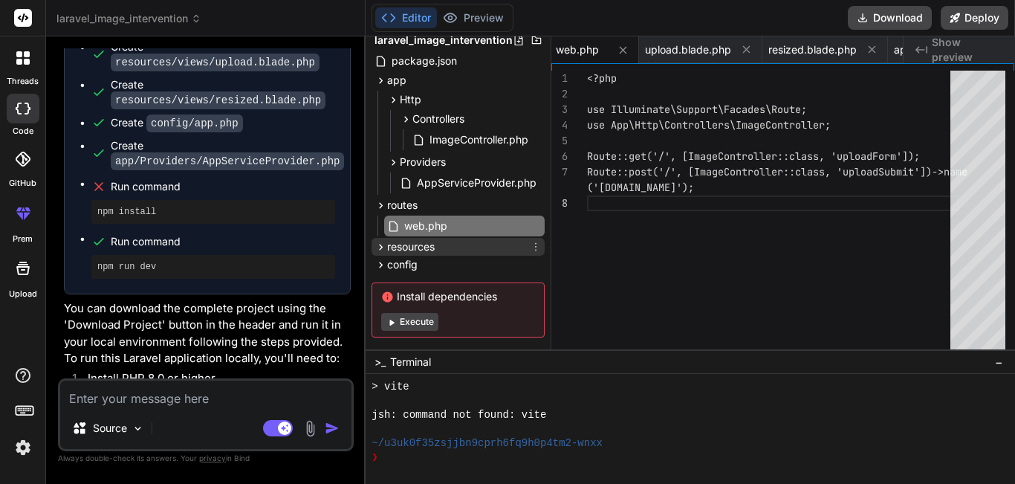
click at [454, 245] on div "resources" at bounding box center [458, 247] width 173 height 18
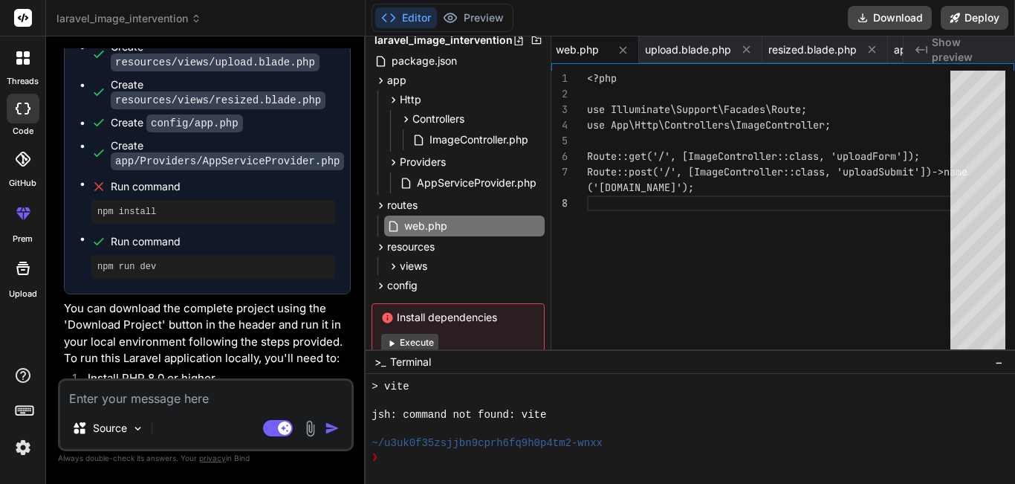
click at [444, 256] on div "views upload.blade.php resized.blade.php" at bounding box center [458, 266] width 173 height 21
click at [439, 261] on div "views" at bounding box center [464, 266] width 161 height 18
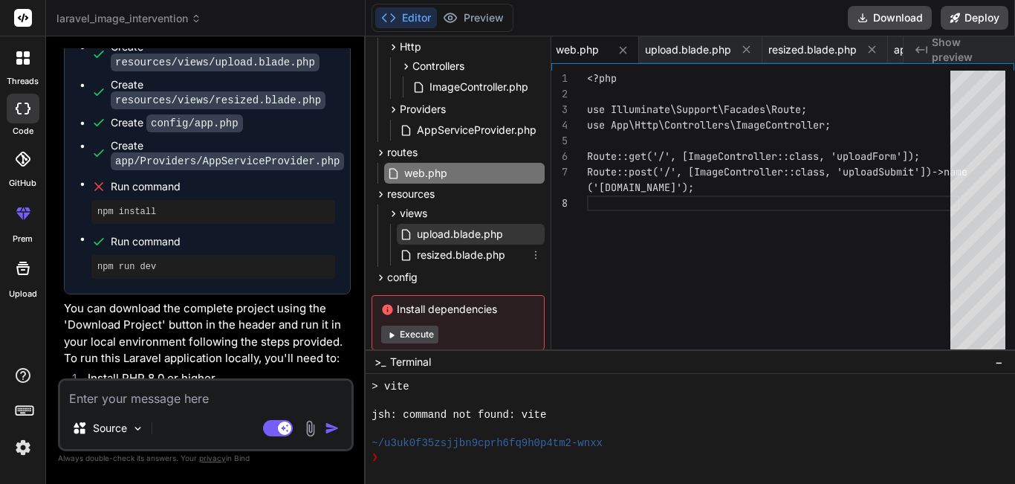
scroll to position [129, 0]
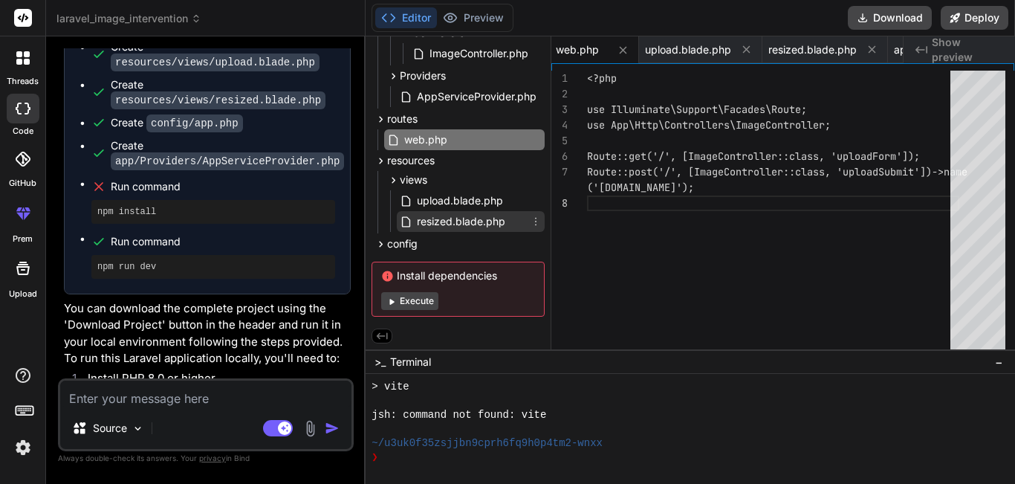
click at [461, 215] on span "resized.blade.php" at bounding box center [460, 222] width 91 height 18
type textarea "</div> </body> </html>"
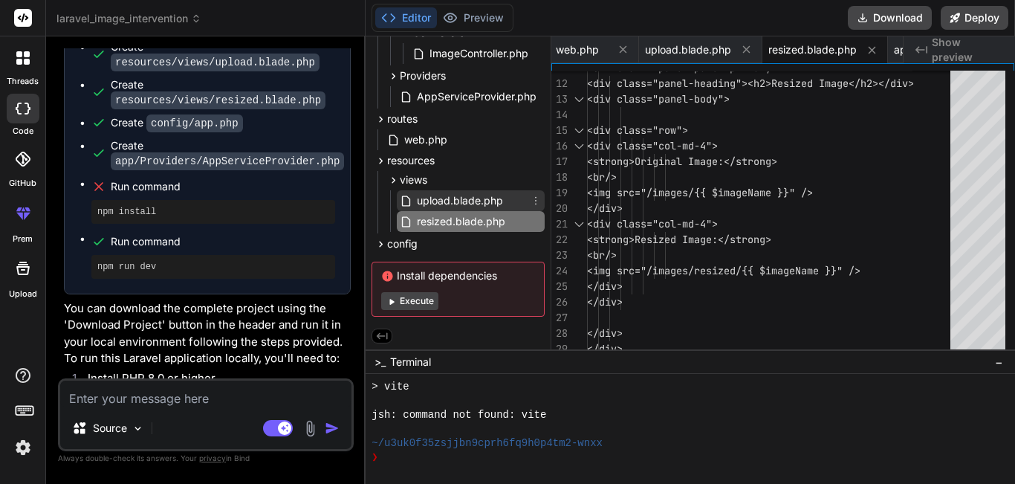
click at [457, 192] on span "upload.blade.php" at bounding box center [459, 201] width 89 height 18
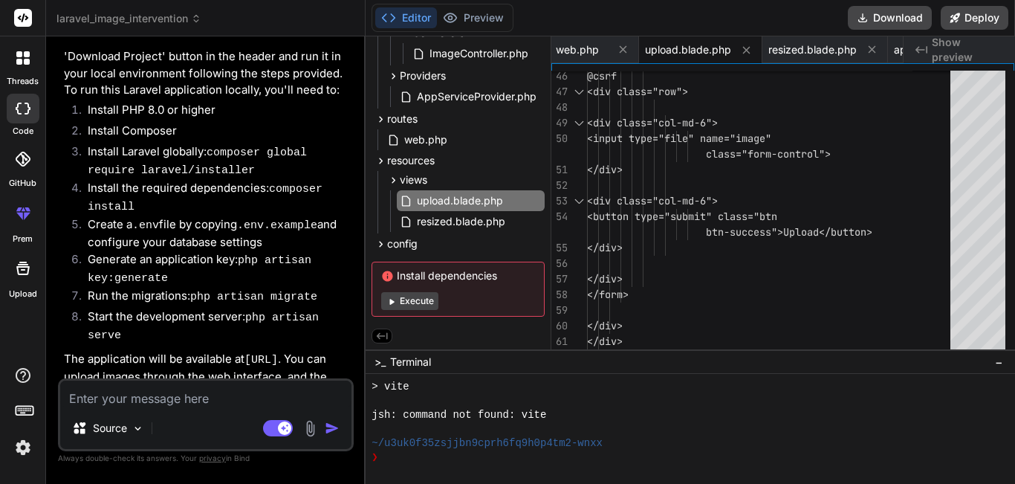
scroll to position [1046, 0]
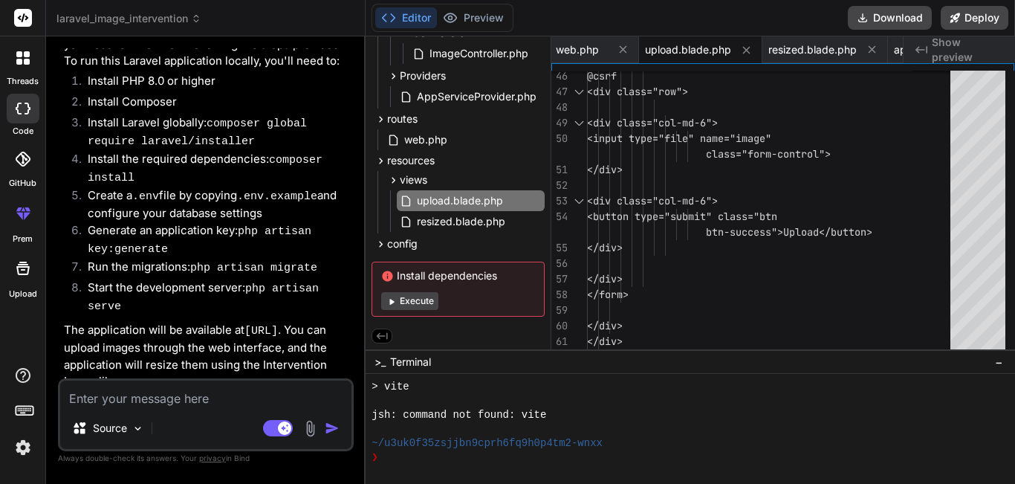
click at [138, 401] on textarea at bounding box center [205, 394] width 291 height 27
type textarea "i"
type textarea "x"
type textarea "i"
type textarea "x"
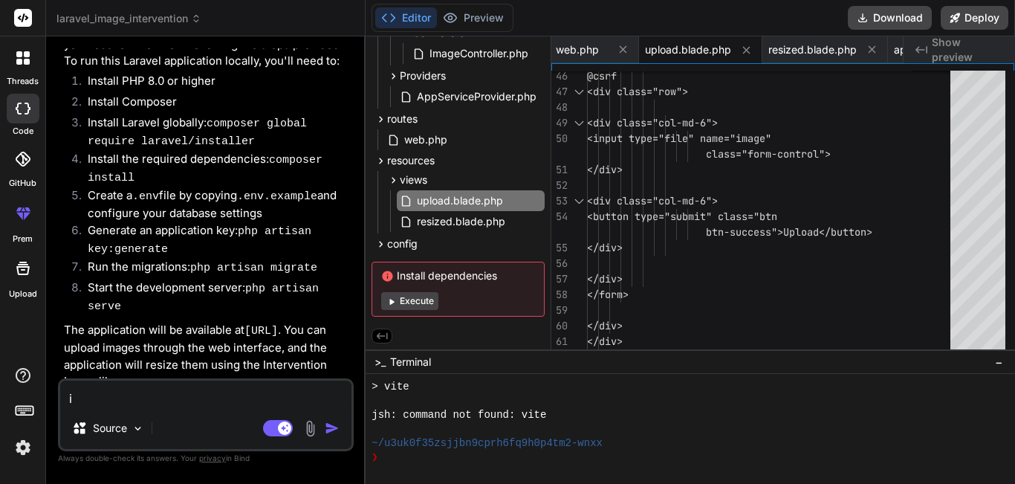
type textarea "i u"
type textarea "x"
type textarea "i us"
type textarea "x"
type textarea "i use"
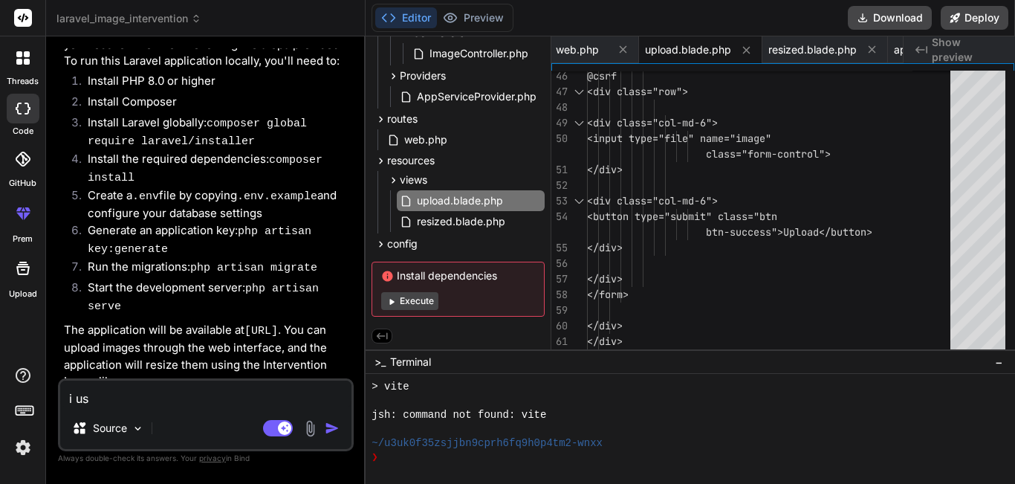
type textarea "x"
type textarea "i use"
type textarea "x"
type textarea "i use l"
type textarea "x"
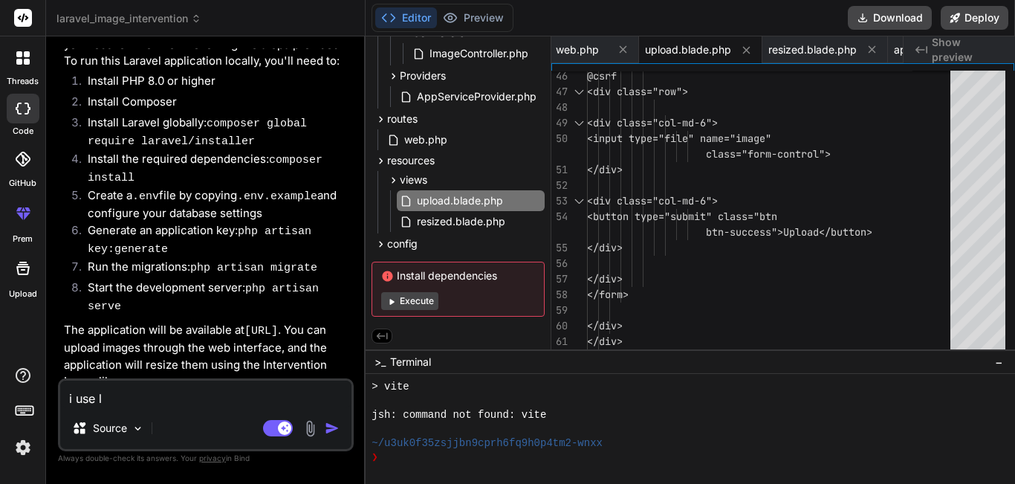
type textarea "i use la"
type textarea "x"
type textarea "i use lar"
type textarea "x"
type textarea "i use lara"
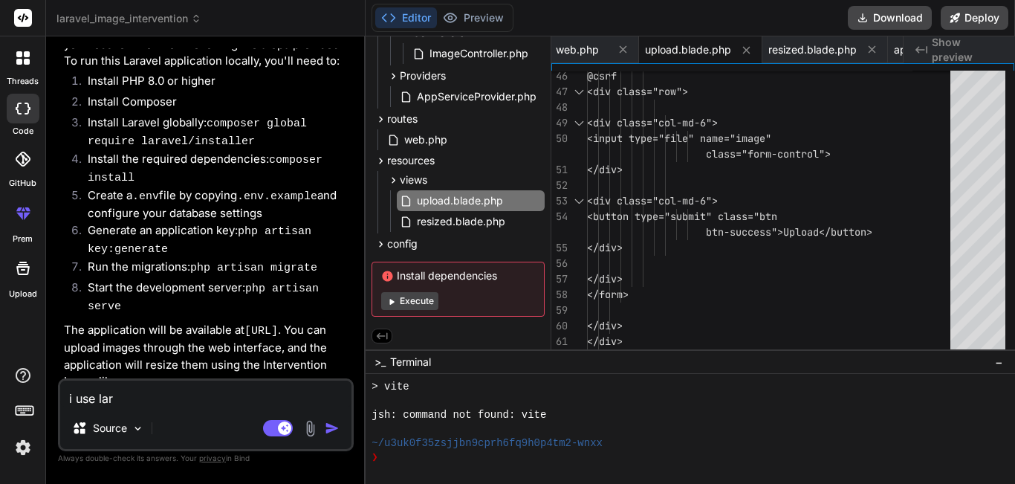
type textarea "x"
type textarea "i use larav"
type textarea "x"
type textarea "i use larave"
type textarea "x"
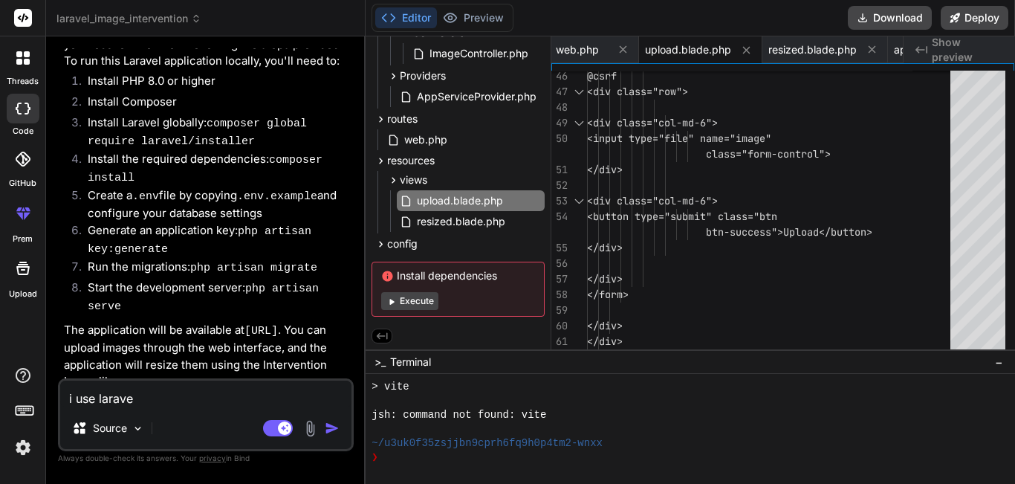
type textarea "i use laravel"
type textarea "x"
type textarea "i use laravel"
type textarea "x"
type textarea "i use laravel 1"
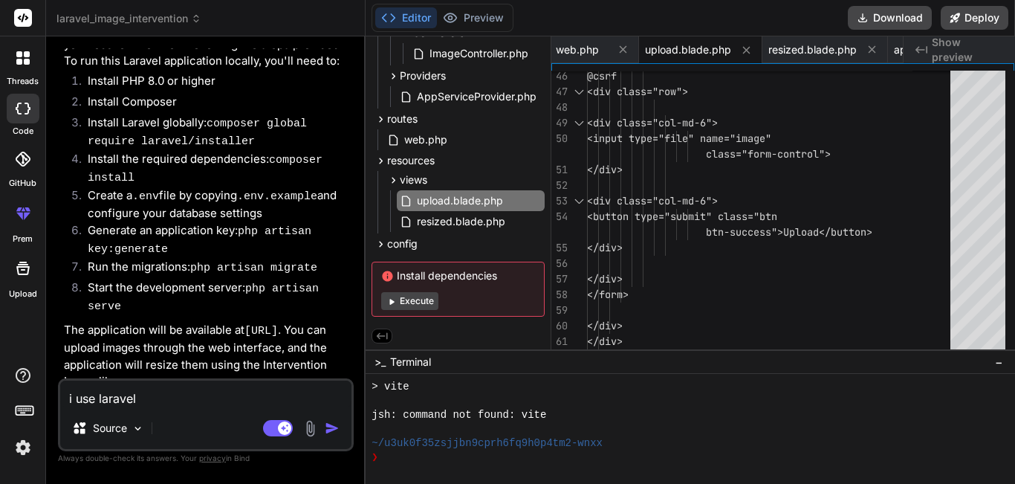
type textarea "x"
type textarea "i use laravel 11"
type textarea "x"
type textarea "i use laravel 11"
type textarea "x"
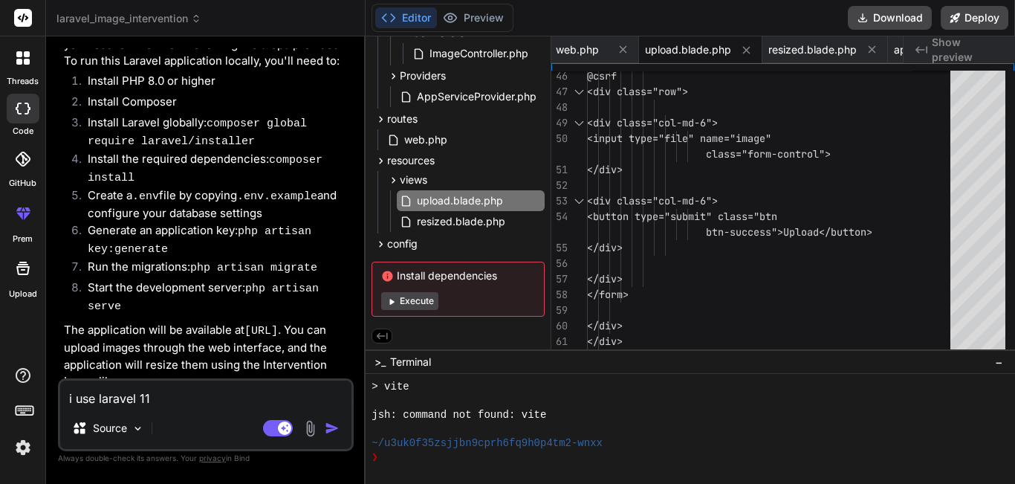
type textarea "i use laravel 11 f"
type textarea "x"
type textarea "i use laravel 11 fo"
type textarea "x"
type textarea "i use laravel 11 for"
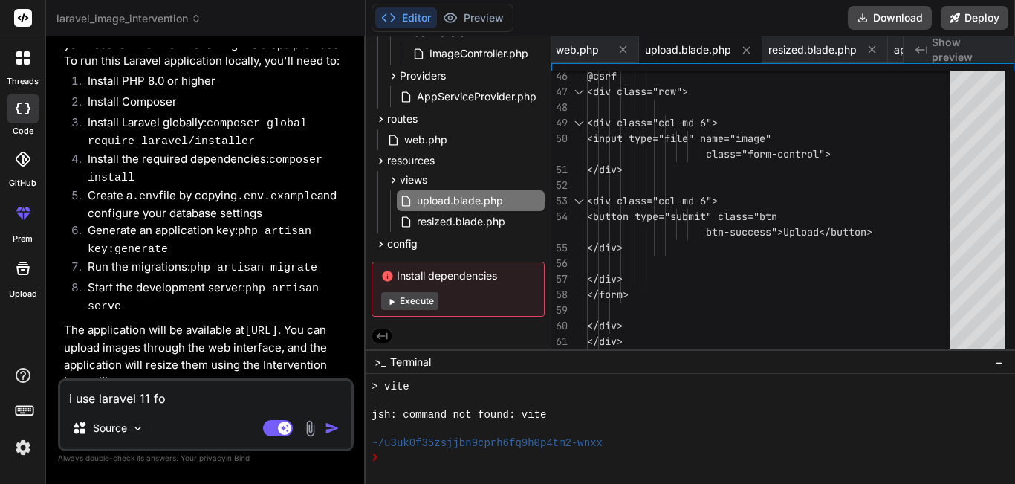
type textarea "x"
type textarea "i use laravel 11 for"
type textarea "x"
type textarea "i use laravel 11 for t"
type textarea "x"
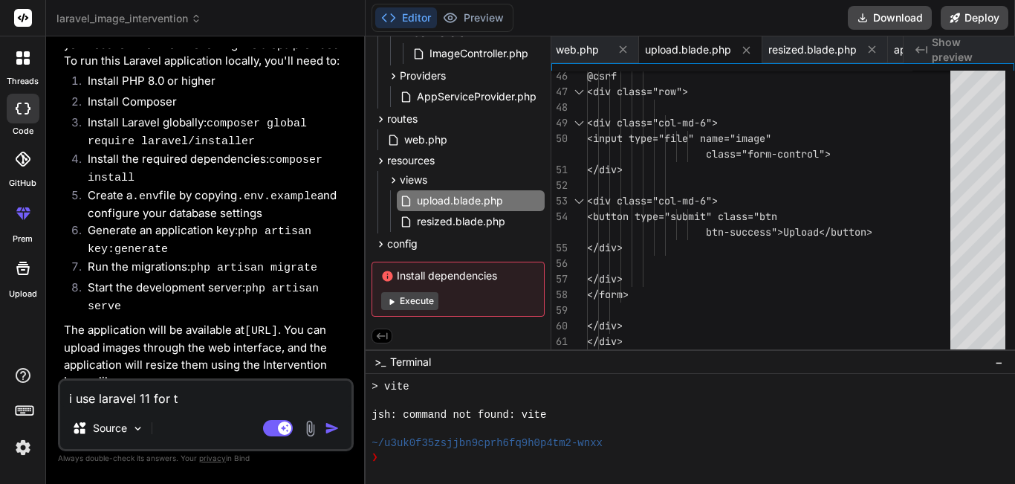
type textarea "i use laravel 11 for th"
type textarea "x"
type textarea "i use laravel 11 for thi"
type textarea "x"
type textarea "i use laravel 11 for this"
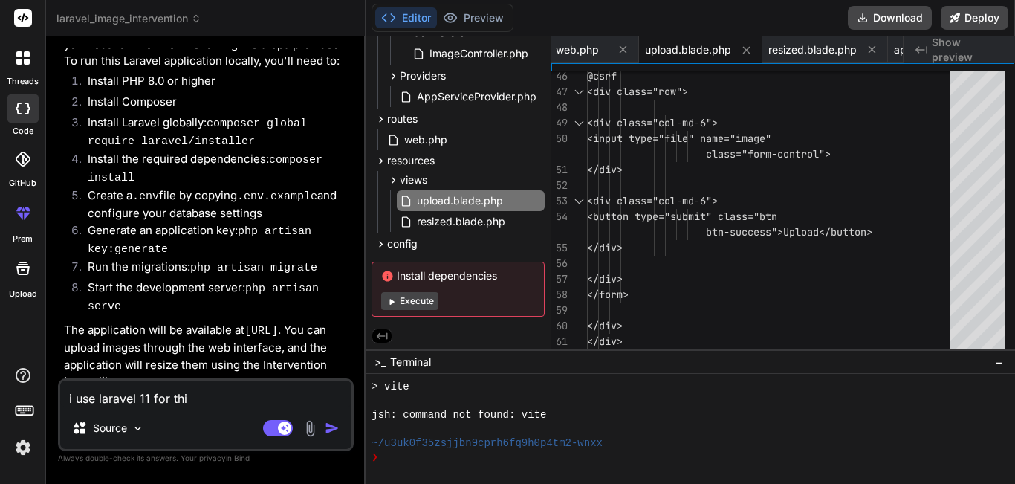
type textarea "x"
type textarea "i use laravel 11 for this"
type textarea "x"
type textarea "i use laravel 11 for this c"
type textarea "x"
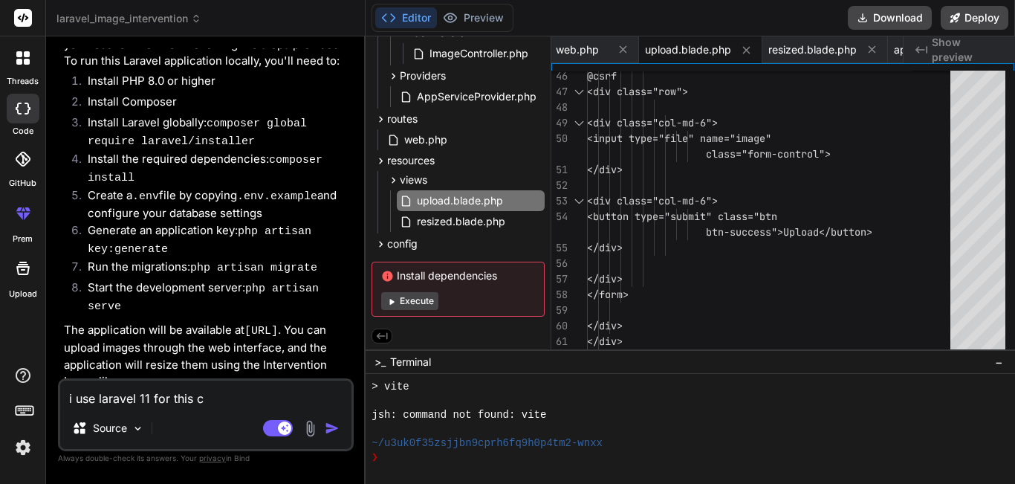
type textarea "i use laravel 11 for this ca"
type textarea "x"
type textarea "i use laravel 11 for this can"
type textarea "x"
type textarea "i use laravel 11 for this can"
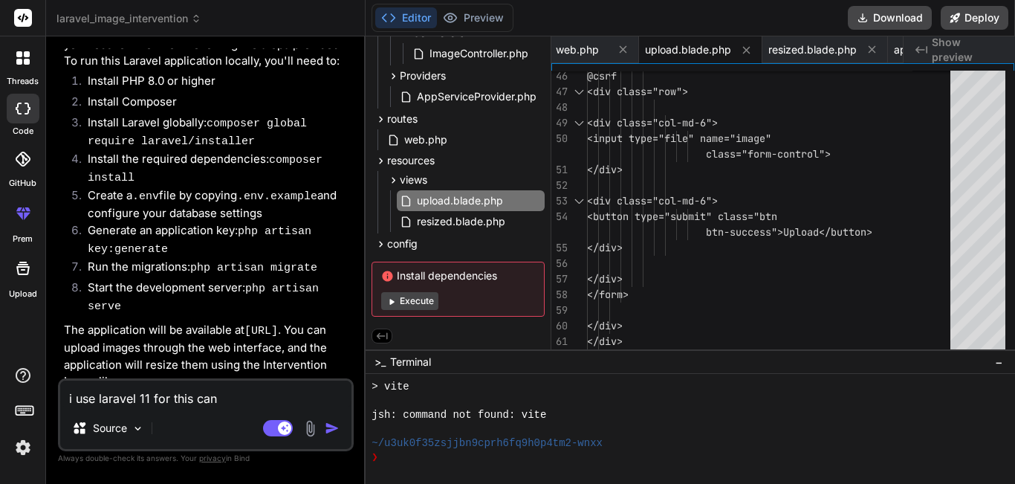
type textarea "x"
type textarea "i use laravel 11 for this can i"
type textarea "x"
type textarea "i use laravel 11 for this can i"
type textarea "x"
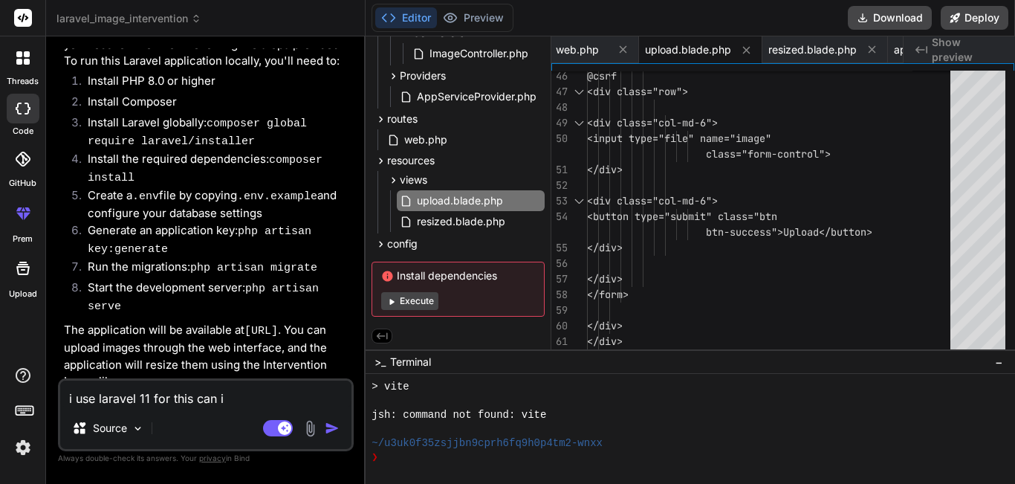
type textarea "i use laravel 11 for this can i h"
type textarea "x"
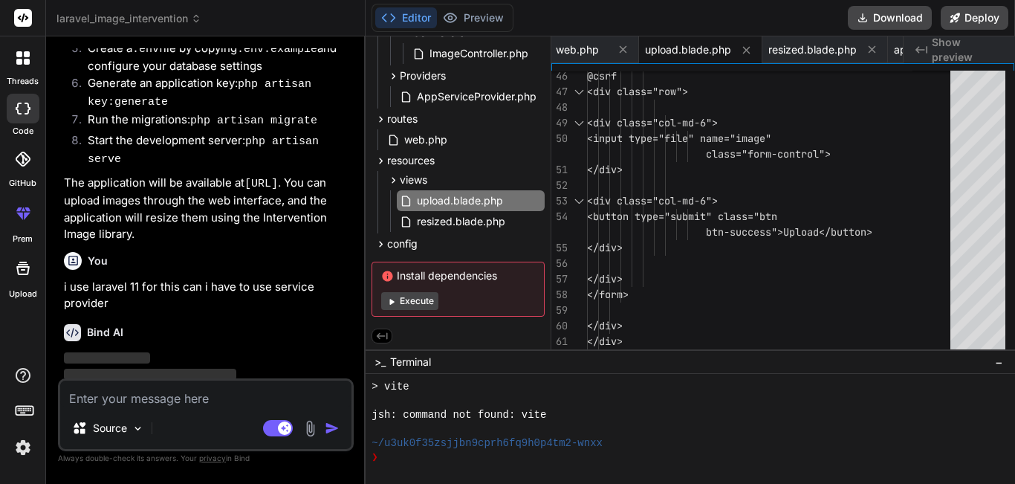
scroll to position [1217, 0]
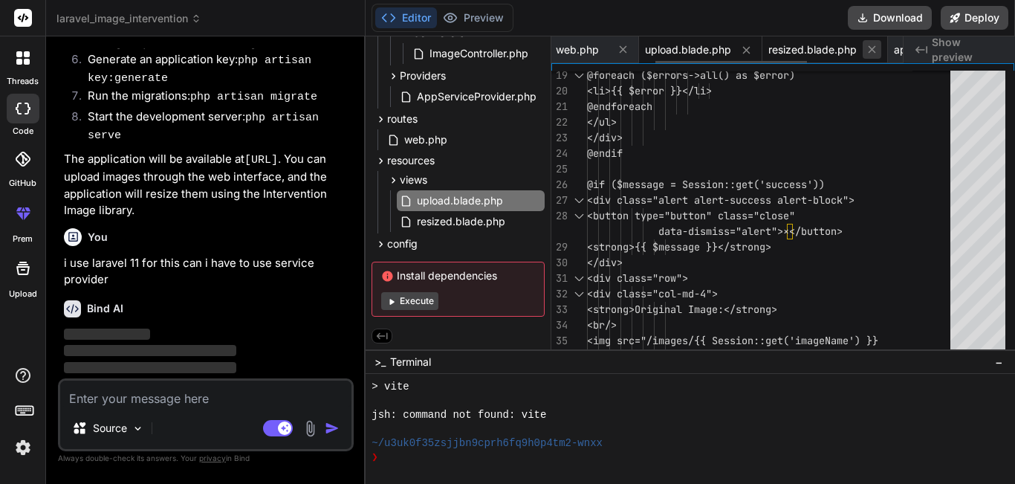
click at [869, 52] on icon at bounding box center [872, 49] width 13 height 13
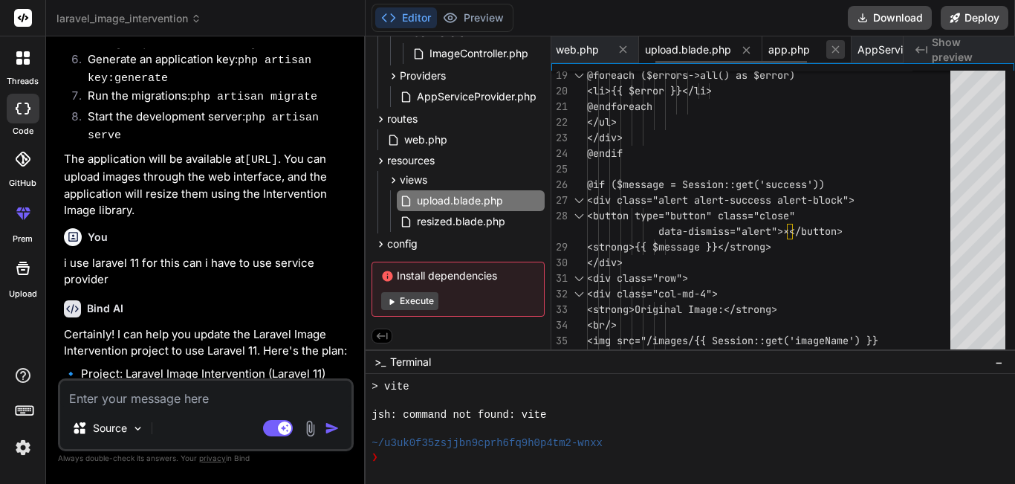
click at [832, 51] on icon at bounding box center [835, 49] width 13 height 13
click at [821, 51] on span "AppServiceProvider.php" at bounding box center [824, 49] width 111 height 15
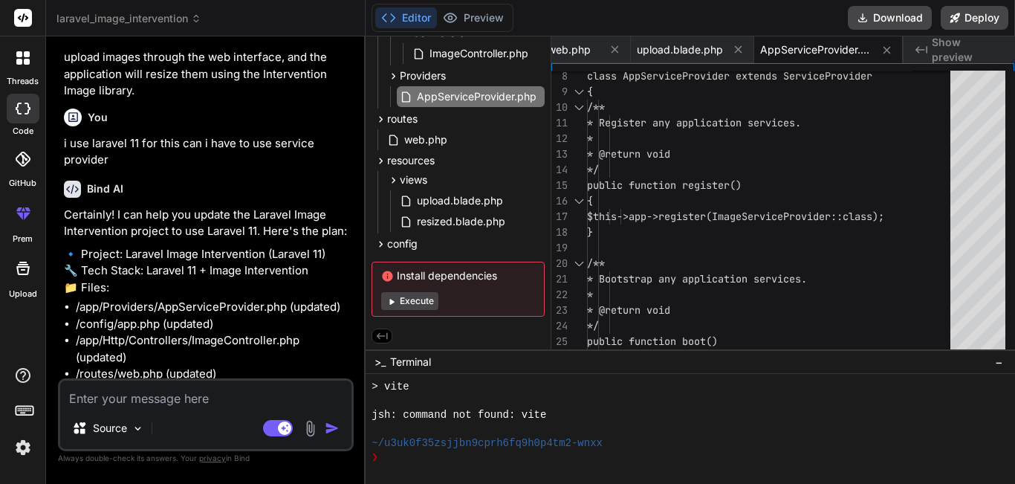
scroll to position [1351, 0]
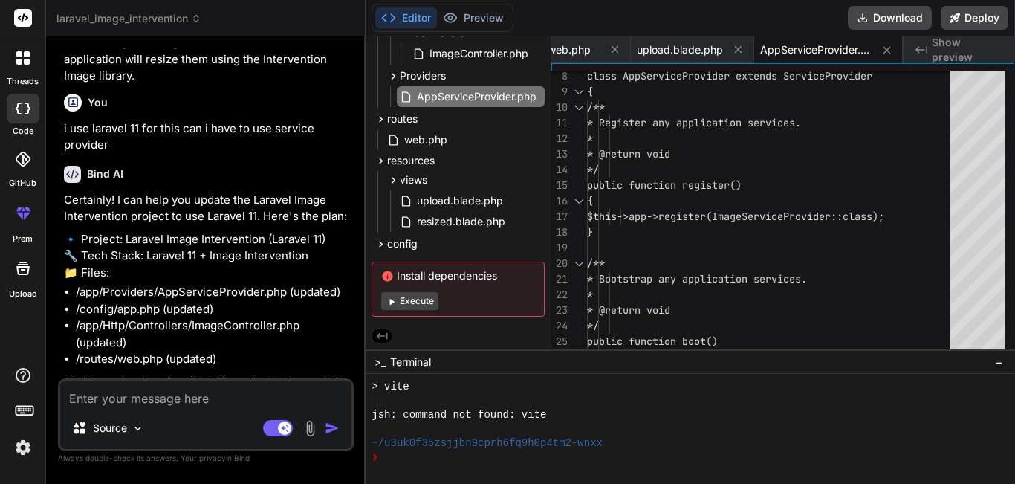
click at [137, 389] on textarea at bounding box center [205, 394] width 291 height 27
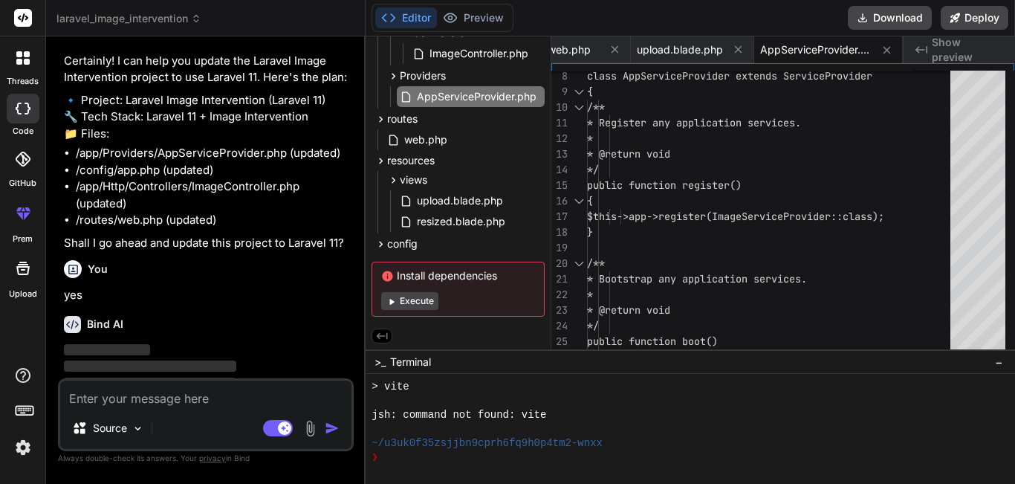
scroll to position [1506, 0]
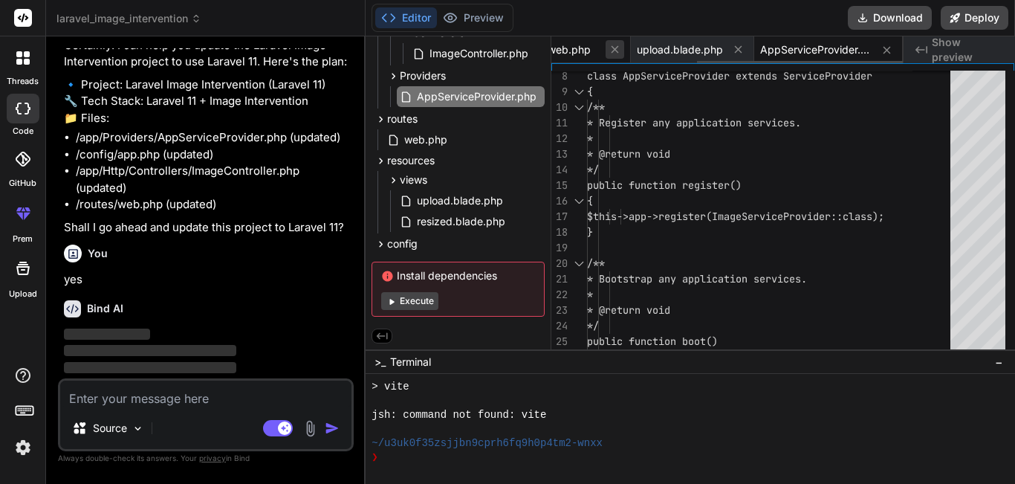
click at [617, 49] on icon at bounding box center [615, 49] width 13 height 13
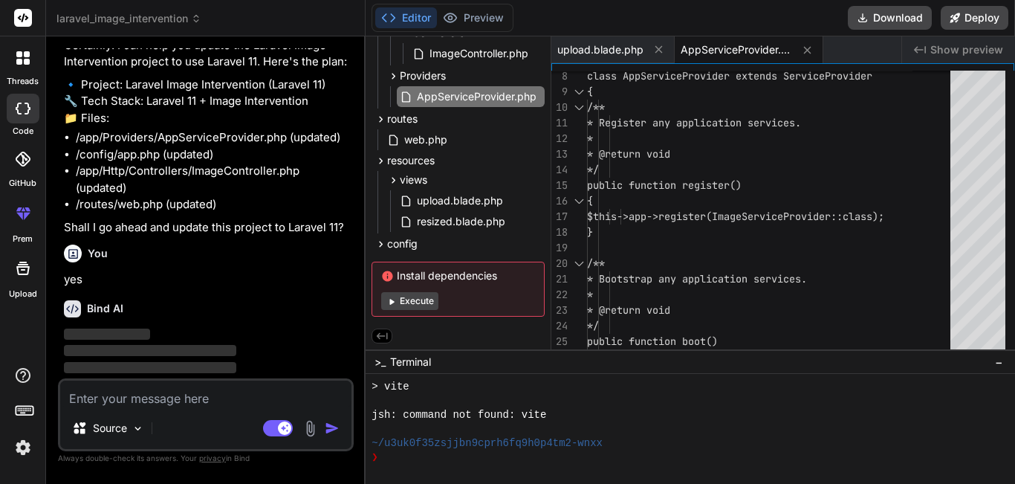
scroll to position [0, 0]
click at [617, 49] on span "upload.blade.php" at bounding box center [600, 49] width 86 height 15
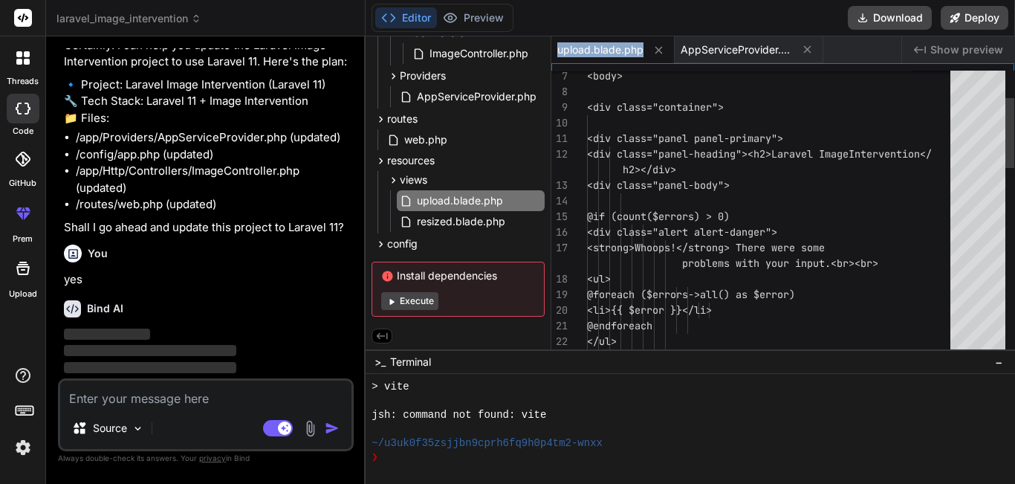
click at [617, 49] on span "upload.blade.php" at bounding box center [600, 49] width 86 height 15
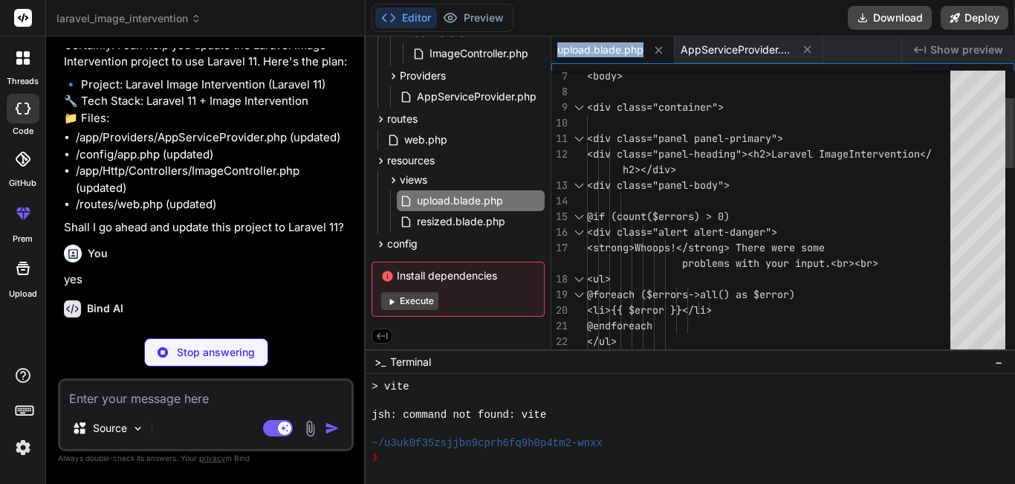
scroll to position [1506, 0]
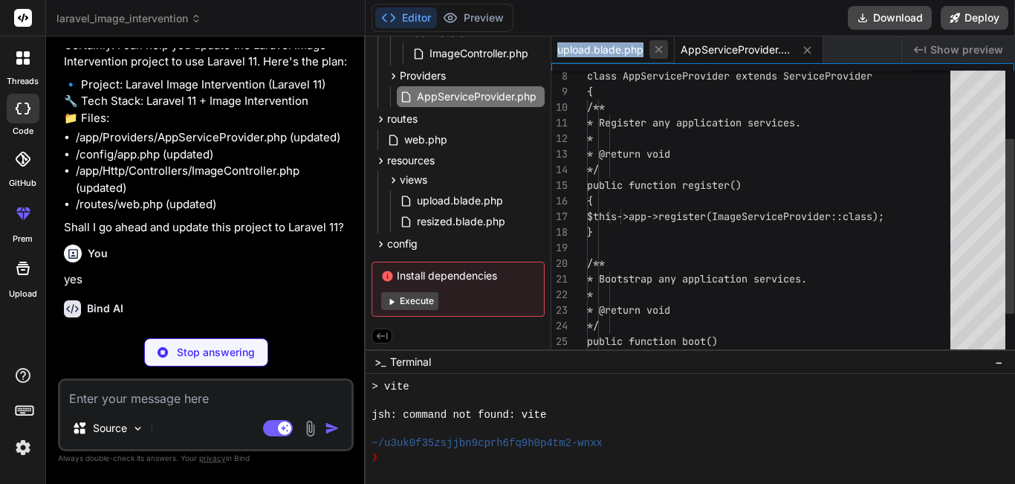
click at [661, 53] on icon at bounding box center [659, 49] width 7 height 7
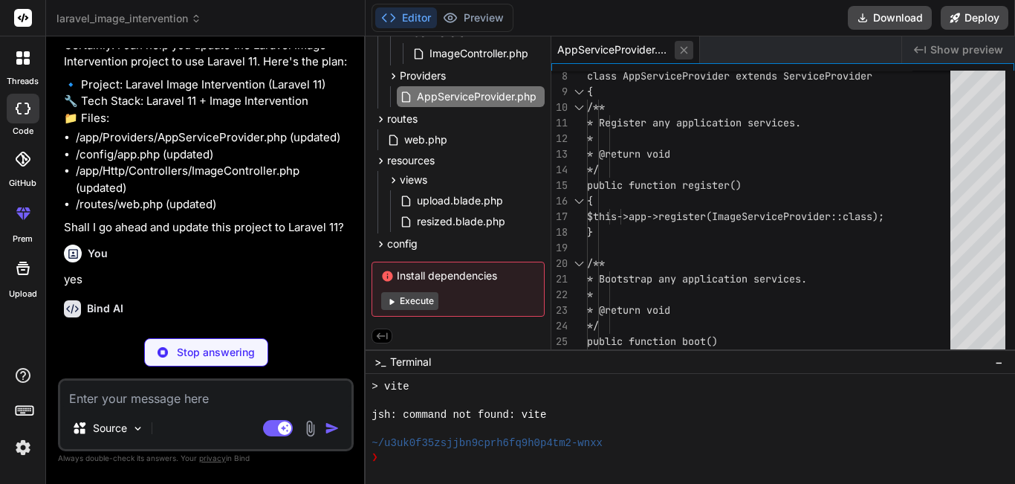
click at [688, 53] on icon at bounding box center [684, 50] width 13 height 13
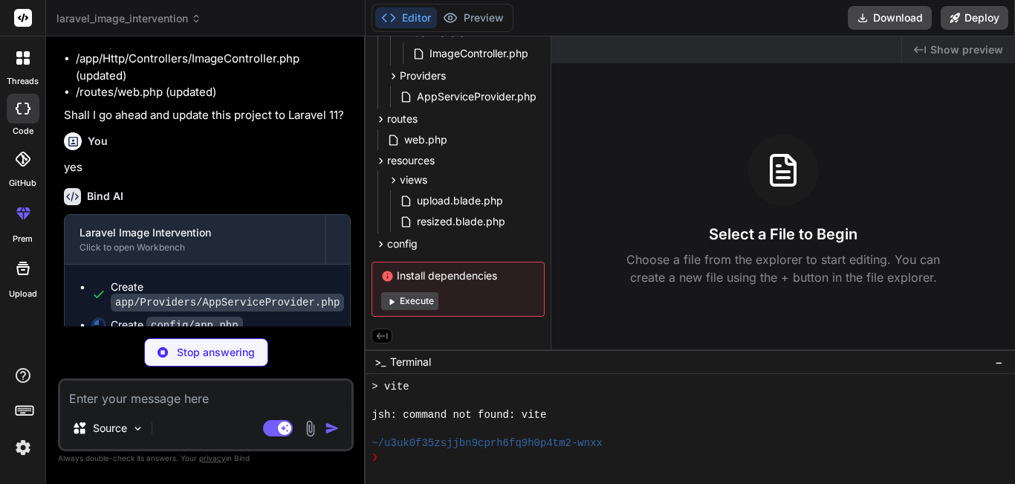
scroll to position [1625, 0]
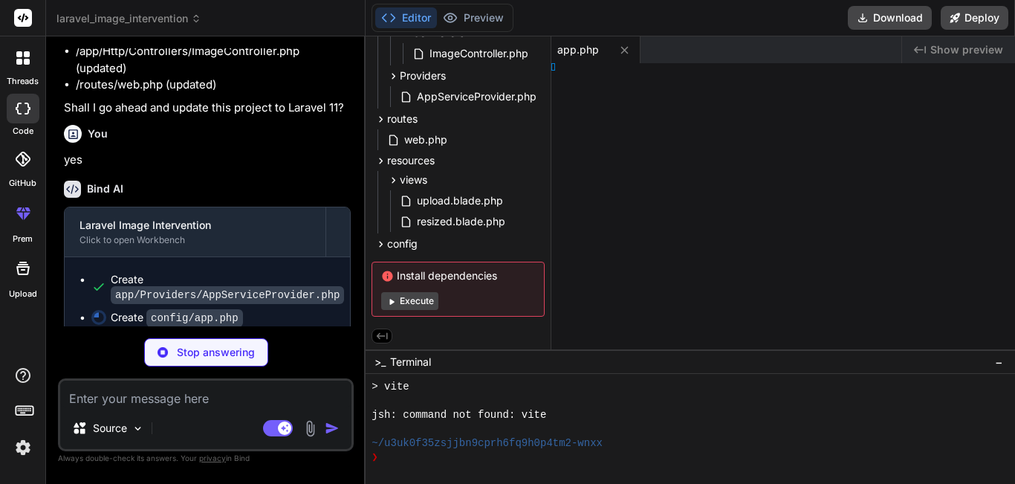
click at [162, 286] on code "app/Providers/AppServiceProvider.php" at bounding box center [227, 295] width 233 height 18
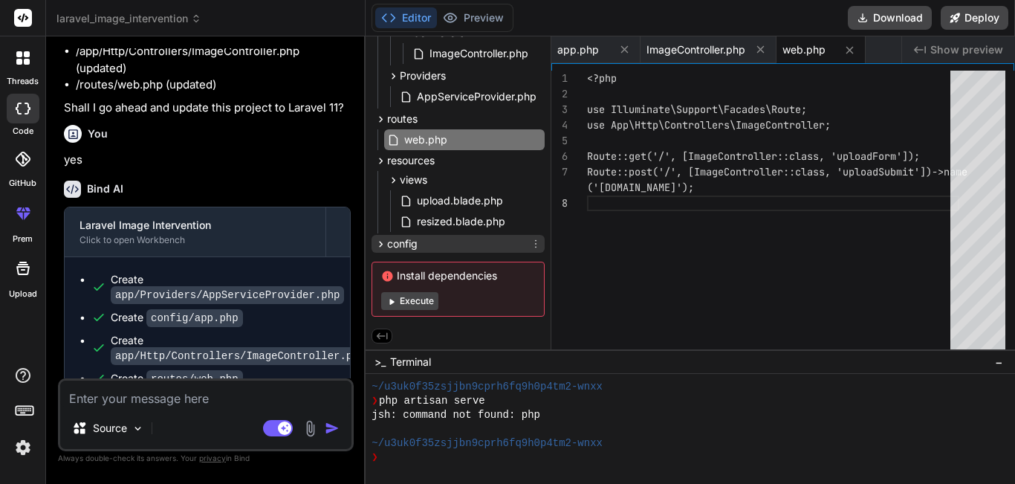
scroll to position [0, 0]
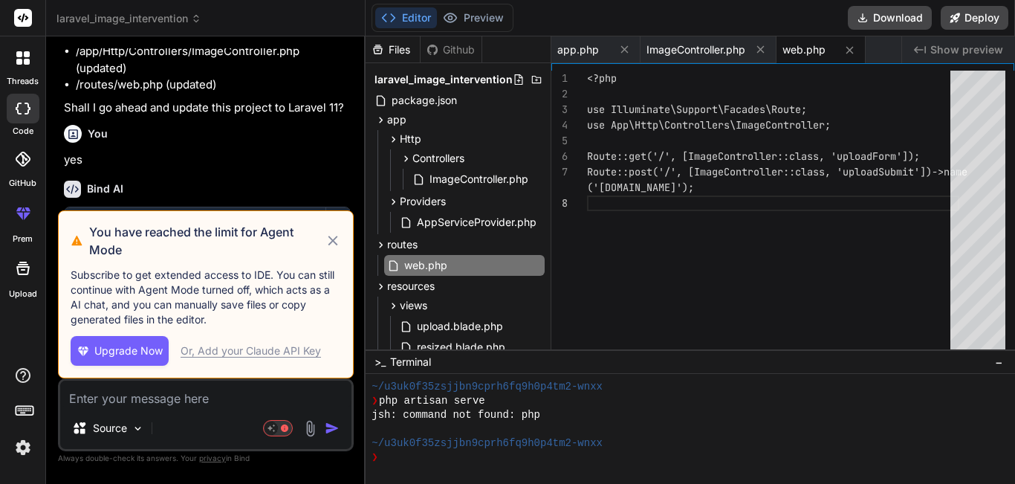
click at [334, 248] on icon at bounding box center [333, 241] width 17 height 18
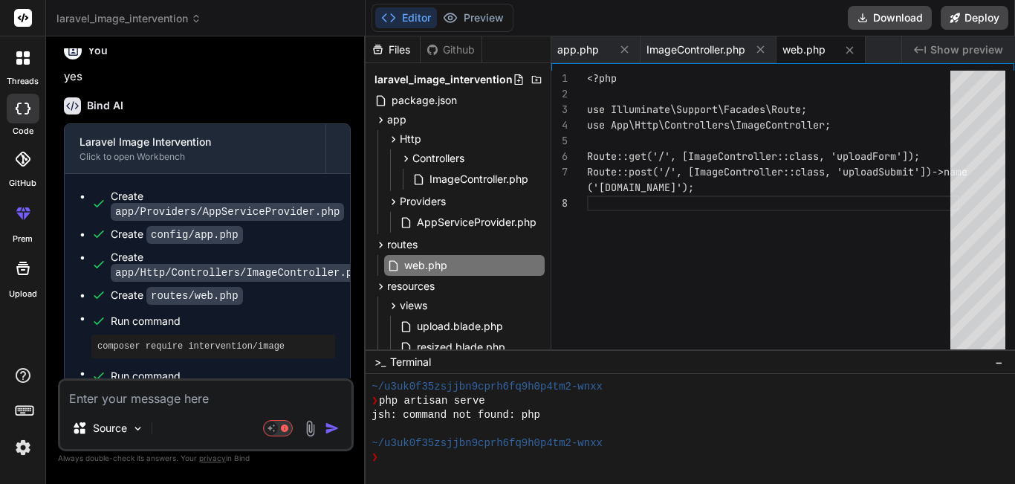
scroll to position [1803, 0]
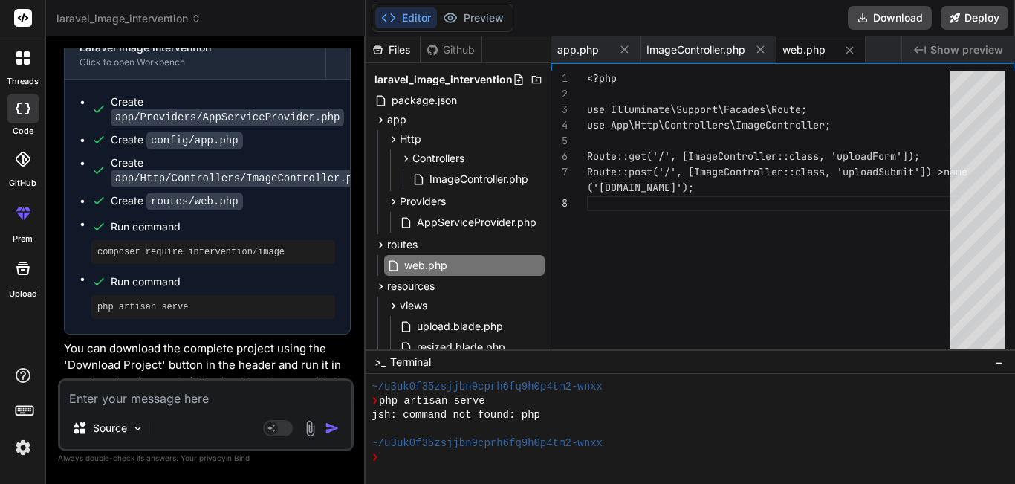
click at [134, 221] on div "Run command" at bounding box center [223, 226] width 224 height 21
click at [185, 193] on code "routes/web.php" at bounding box center [194, 202] width 97 height 18
click at [435, 138] on div "Http" at bounding box center [464, 139] width 161 height 18
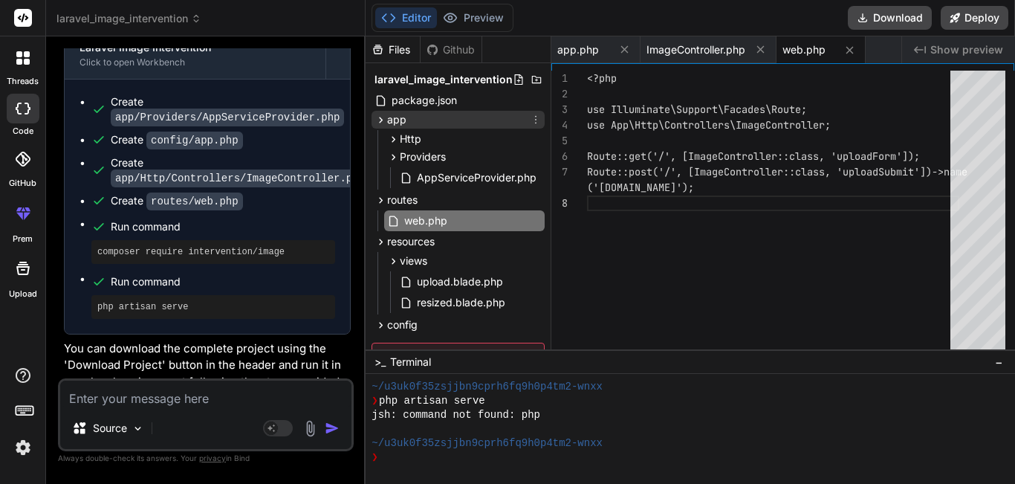
click at [401, 122] on span "app" at bounding box center [396, 119] width 19 height 15
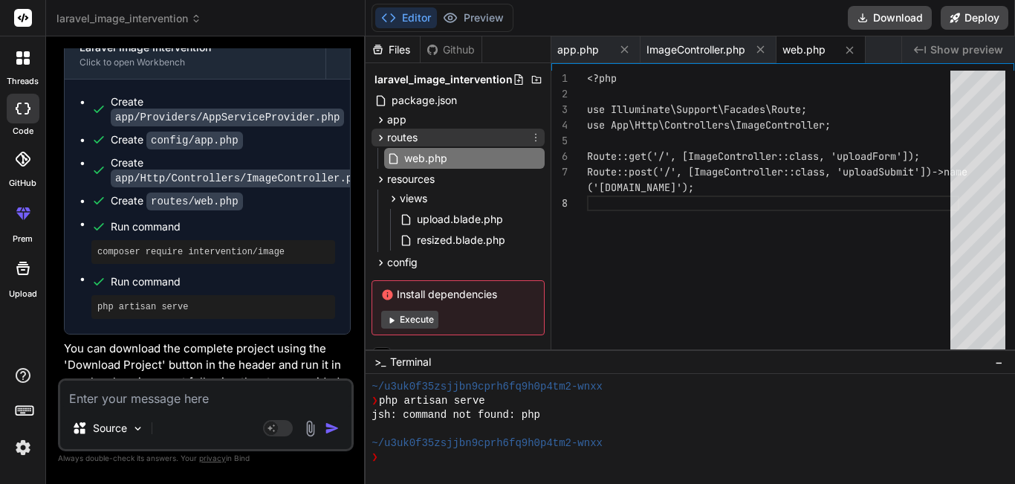
click at [403, 137] on span "routes" at bounding box center [402, 137] width 30 height 15
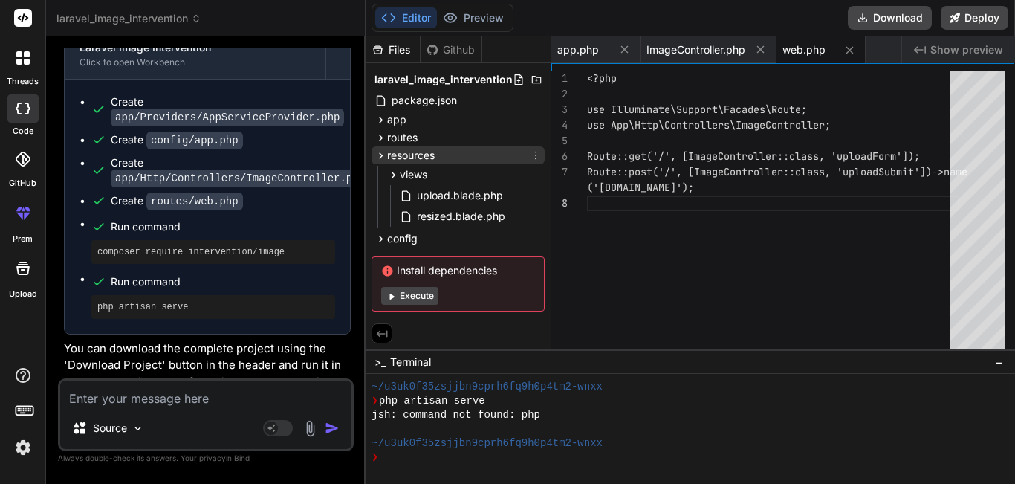
click at [406, 162] on span "resources" at bounding box center [411, 155] width 48 height 15
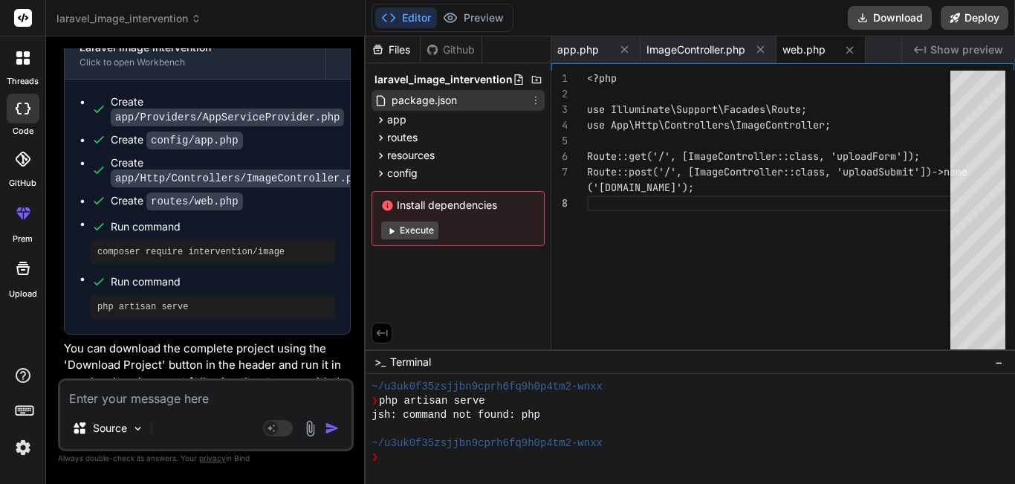
click at [416, 97] on span "package.json" at bounding box center [424, 100] width 68 height 18
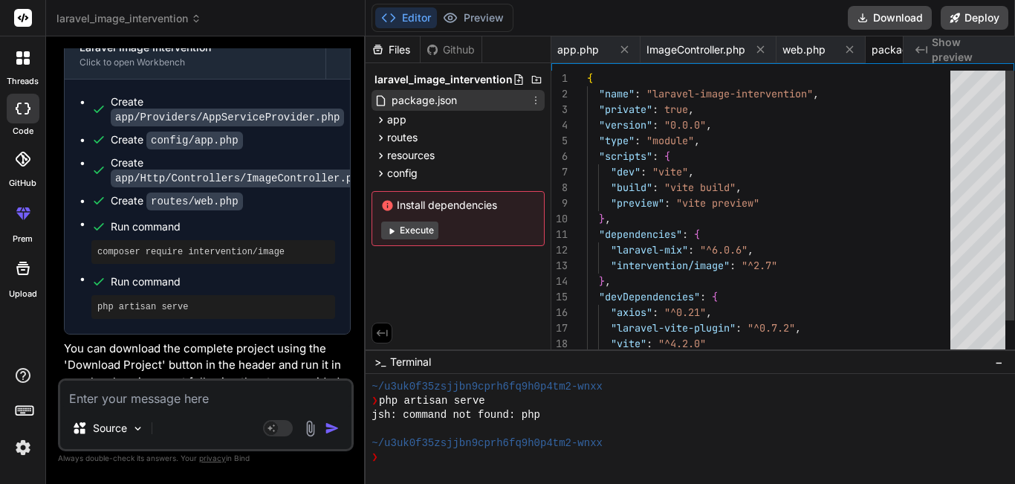
scroll to position [0, 67]
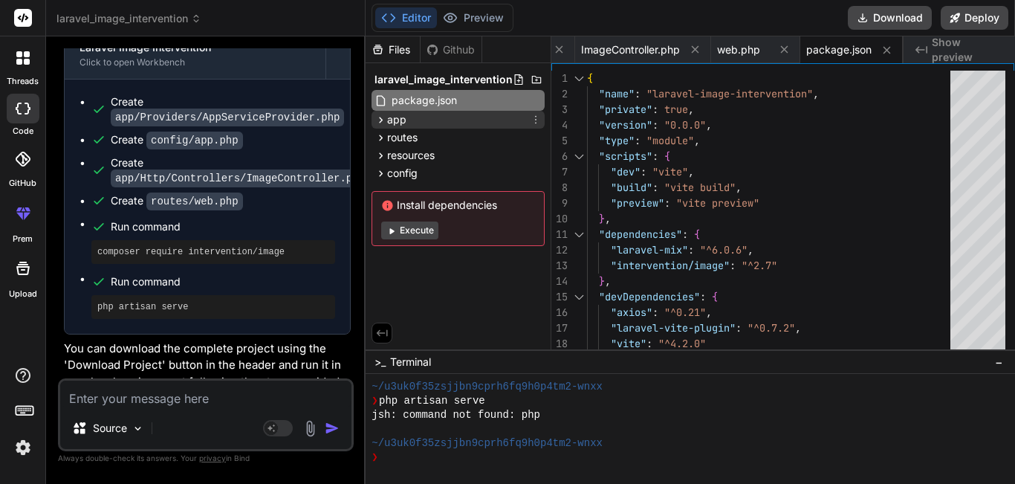
click at [415, 124] on div "app" at bounding box center [458, 120] width 173 height 18
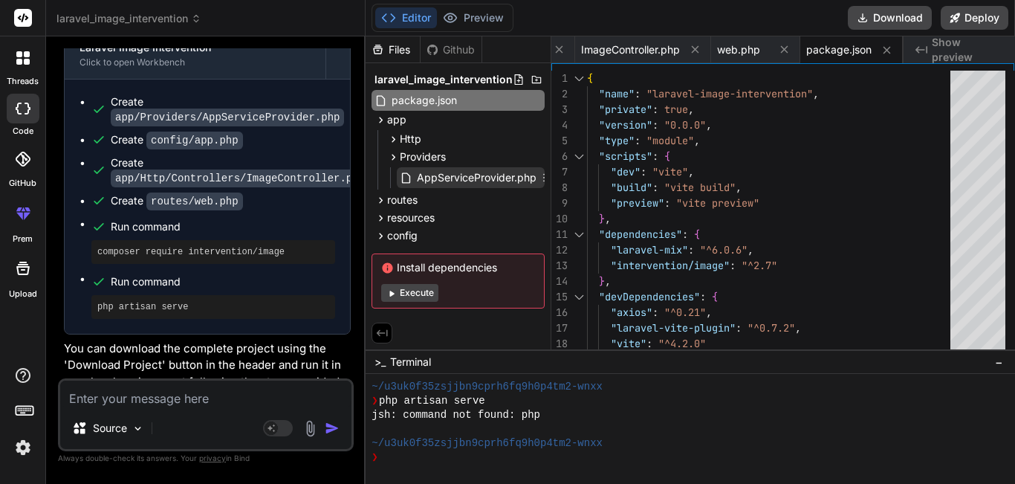
click at [436, 174] on span "AppServiceProvider.php" at bounding box center [476, 178] width 123 height 18
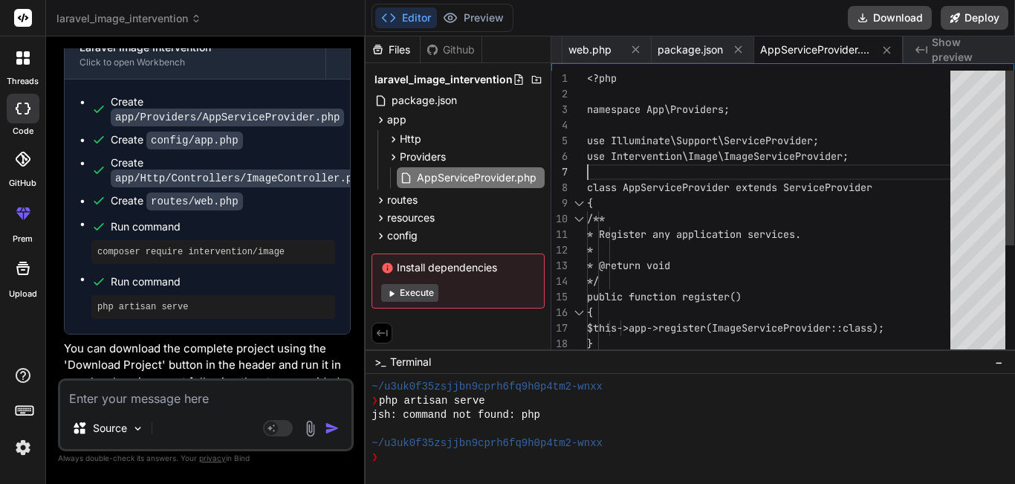
scroll to position [0, 0]
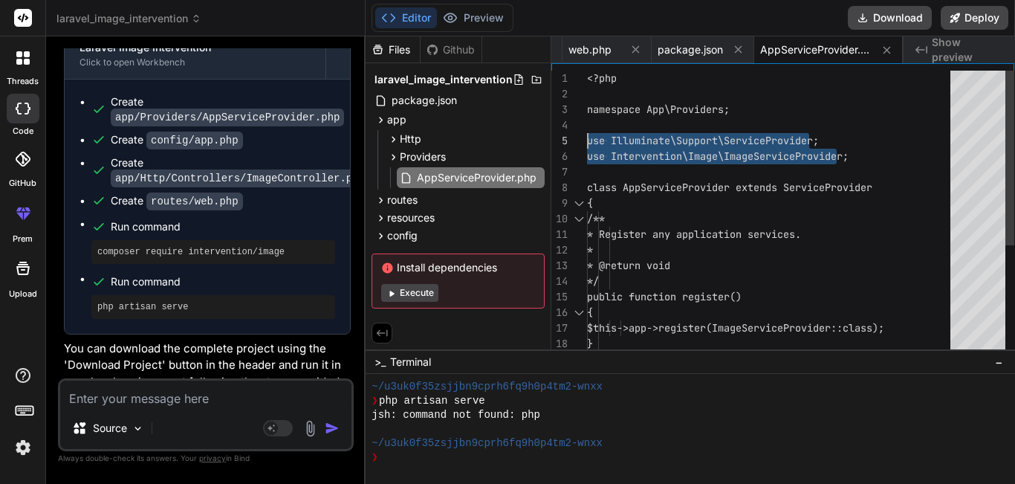
drag, startPoint x: 861, startPoint y: 157, endPoint x: 507, endPoint y: 137, distance: 354.4
click at [587, 137] on div "use Illuminate\Support\ServiceProvider; use Intervention\Image\ImageServiceProv…" at bounding box center [773, 305] width 372 height 468
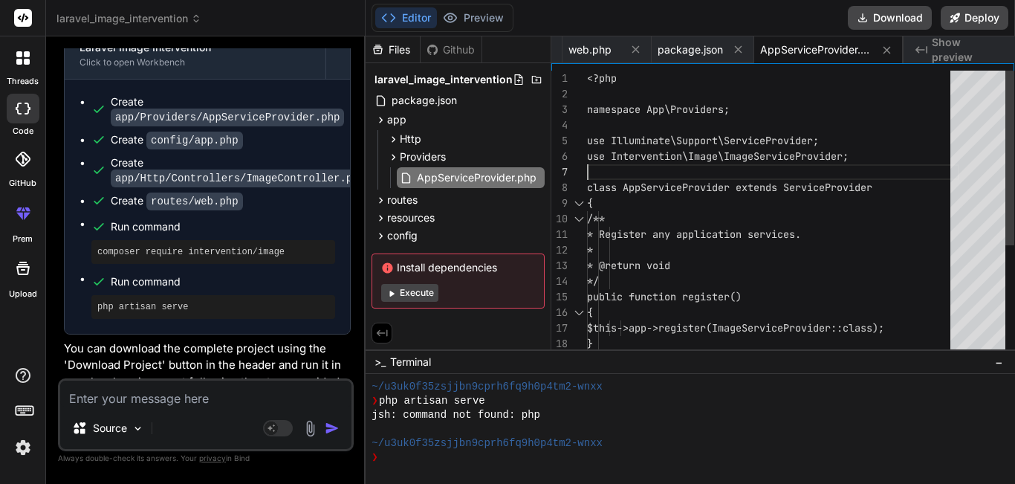
click at [870, 158] on div "use Illuminate\Support\ServiceProvider; use Intervention\Image\ImageServiceProv…" at bounding box center [773, 305] width 372 height 468
drag, startPoint x: 870, startPoint y: 158, endPoint x: 858, endPoint y: 154, distance: 12.5
click at [856, 147] on div "use Illuminate\Support\ServiceProvider; use Intervention\Image\ImageServiceProv…" at bounding box center [773, 305] width 372 height 468
click at [856, 164] on div "use Illuminate\Support\ServiceProvider; use Intervention\Image\ImageServiceProv…" at bounding box center [773, 305] width 372 height 468
click at [855, 158] on div "use Illuminate\Support\ServiceProvider; use Intervention\Image\ImageServiceProv…" at bounding box center [773, 305] width 372 height 468
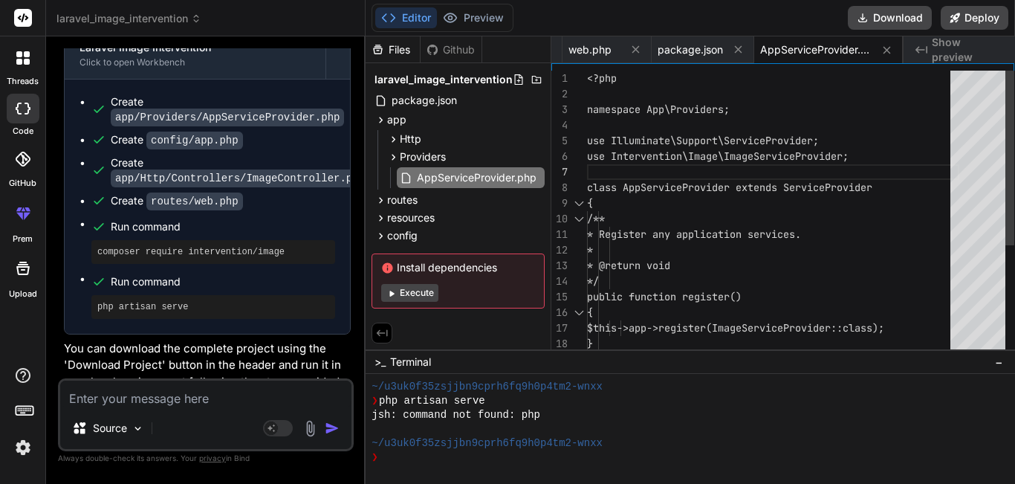
click at [855, 158] on div "use Illuminate\Support\ServiceProvider; use Intervention\Image\ImageServiceProv…" at bounding box center [773, 305] width 372 height 468
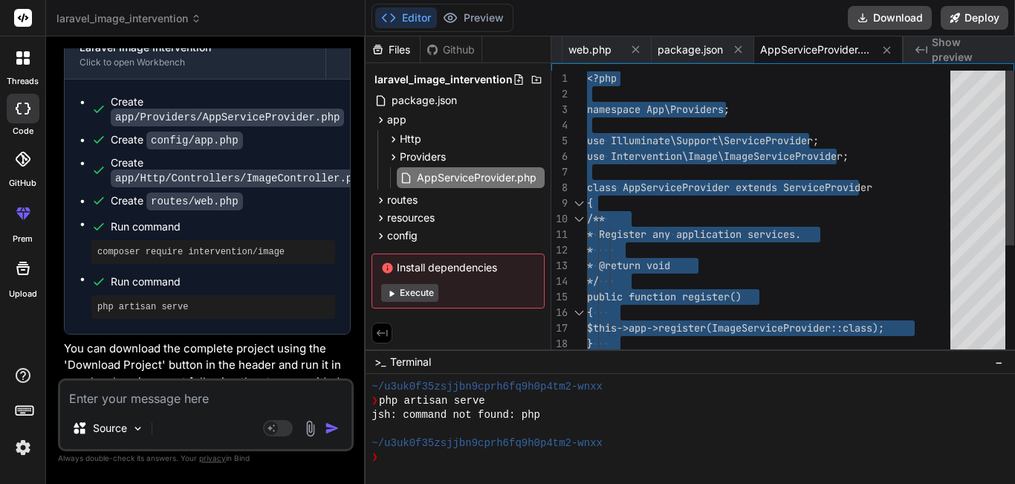
drag, startPoint x: 855, startPoint y: 158, endPoint x: 707, endPoint y: 156, distance: 147.9
click at [707, 156] on div "use Illuminate\Support\ServiceProvider; use Intervention\Image\ImageServiceProv…" at bounding box center [773, 305] width 372 height 468
click at [811, 154] on div "use Illuminate\Support\ServiceProvider; use Intervention\Image\ImageServiceProv…" at bounding box center [773, 305] width 372 height 468
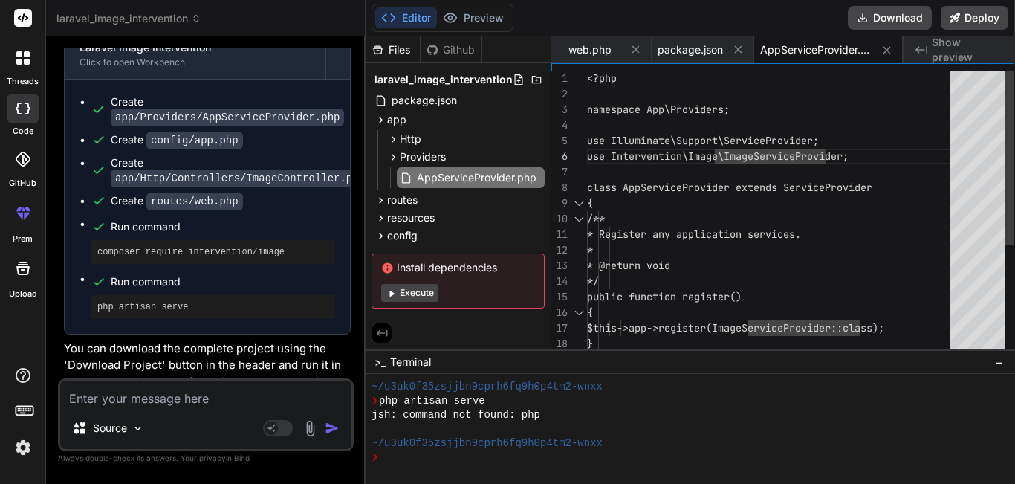
drag, startPoint x: 586, startPoint y: 155, endPoint x: 711, endPoint y: 160, distance: 125.0
click at [711, 160] on div "5 6 7 8 9 10 11 12 13 14 15 16 17 18 19 3 4 1 2 use Illuminate\Support\ServiceP…" at bounding box center [782, 214] width 463 height 286
click at [711, 160] on div "use Illuminate\Support\ServiceProvider; use Intervention\Image\ImageServiceProv…" at bounding box center [773, 305] width 372 height 468
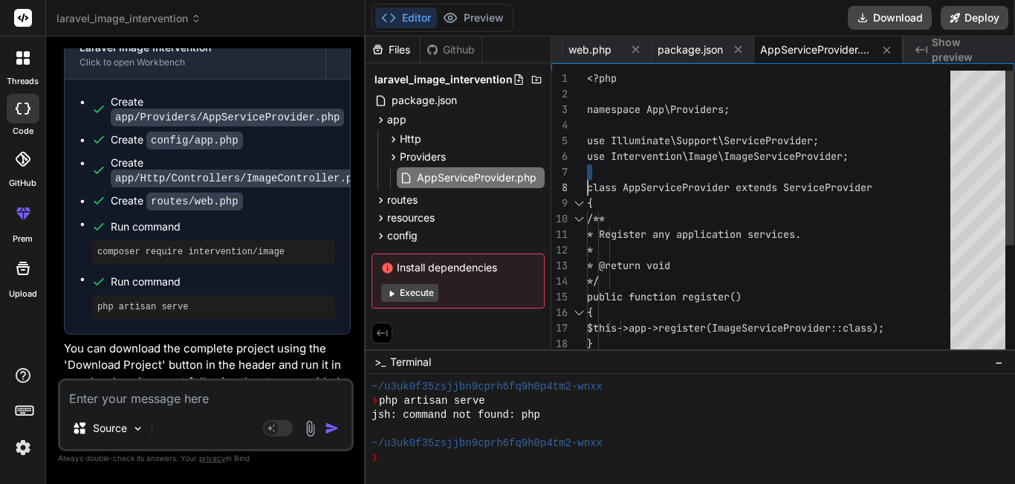
click at [711, 160] on div "use Illuminate\Support\ServiceProvider; use Intervention\Image\ImageServiceProv…" at bounding box center [773, 305] width 372 height 468
click at [712, 160] on div "use Illuminate\Support\ServiceProvider; use Intervention\Image\ImageServiceProv…" at bounding box center [773, 305] width 372 height 468
drag, startPoint x: 587, startPoint y: 156, endPoint x: 696, endPoint y: 156, distance: 108.5
click at [696, 156] on span "use Intervention\Image\ImageServiceProvider;" at bounding box center [718, 155] width 262 height 13
click at [696, 156] on div "use Illuminate\Support\ServiceProvider; use Intervention\Image\ImageServiceProv…" at bounding box center [773, 305] width 372 height 468
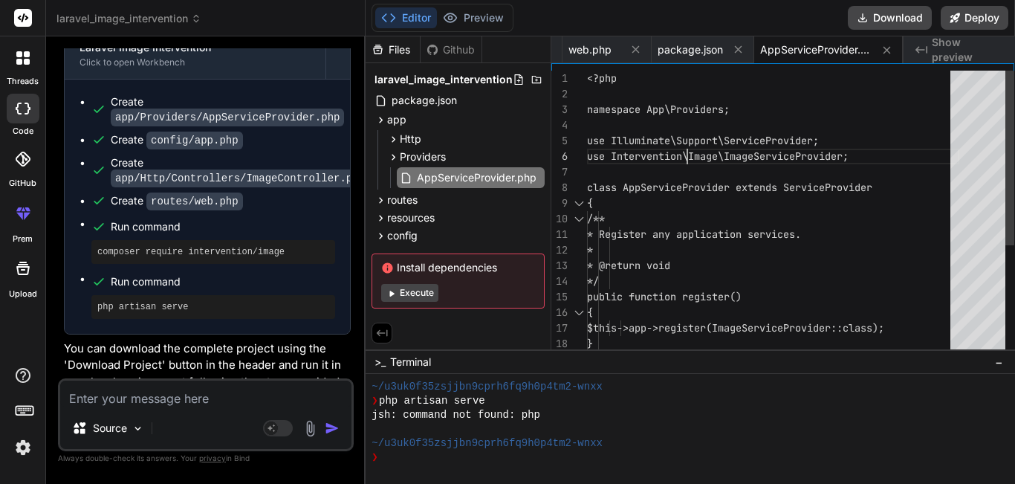
click at [696, 156] on div "use Illuminate\Support\ServiceProvider; use Intervention\Image\ImageServiceProv…" at bounding box center [773, 305] width 372 height 468
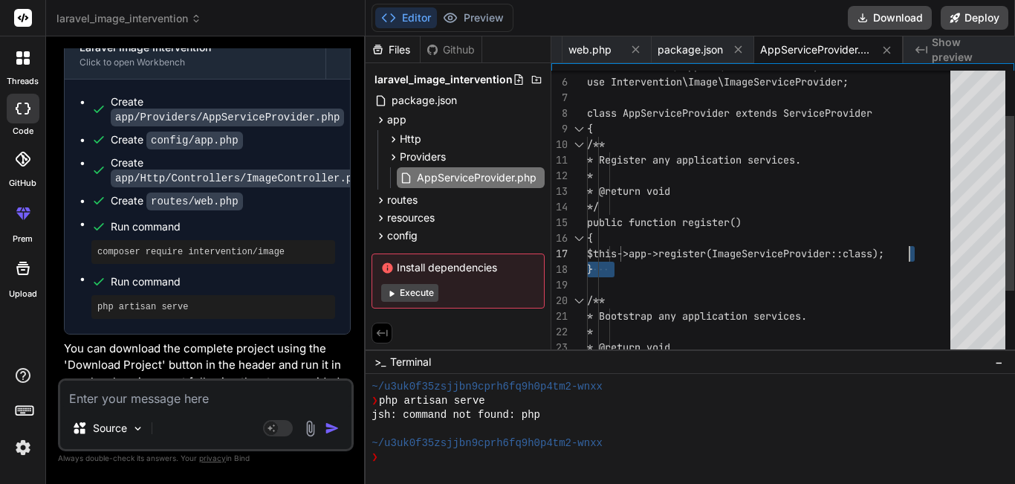
drag, startPoint x: 636, startPoint y: 254, endPoint x: 980, endPoint y: 252, distance: 343.4
click at [960, 252] on div "use Illuminate\Support\ServiceProvider; use Intervention\Image\ImageServiceProv…" at bounding box center [773, 230] width 372 height 468
click at [934, 254] on div "use Illuminate\Support\ServiceProvider; use Intervention\Image\ImageServiceProv…" at bounding box center [773, 230] width 372 height 468
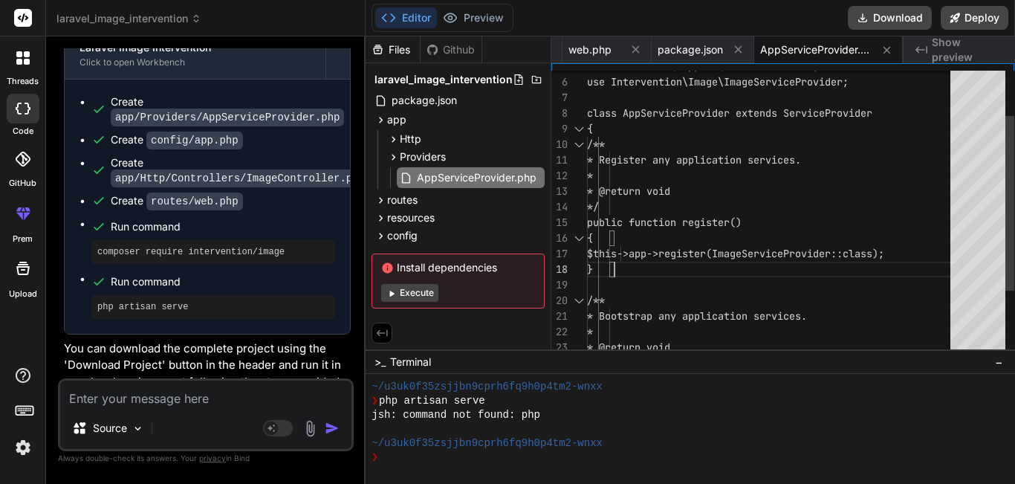
click at [934, 254] on div "use Illuminate\Support\ServiceProvider; use Intervention\Image\ImageServiceProv…" at bounding box center [773, 230] width 372 height 468
click at [873, 254] on div "use Illuminate\Support\ServiceProvider; use Intervention\Image\ImageServiceProv…" at bounding box center [773, 230] width 372 height 468
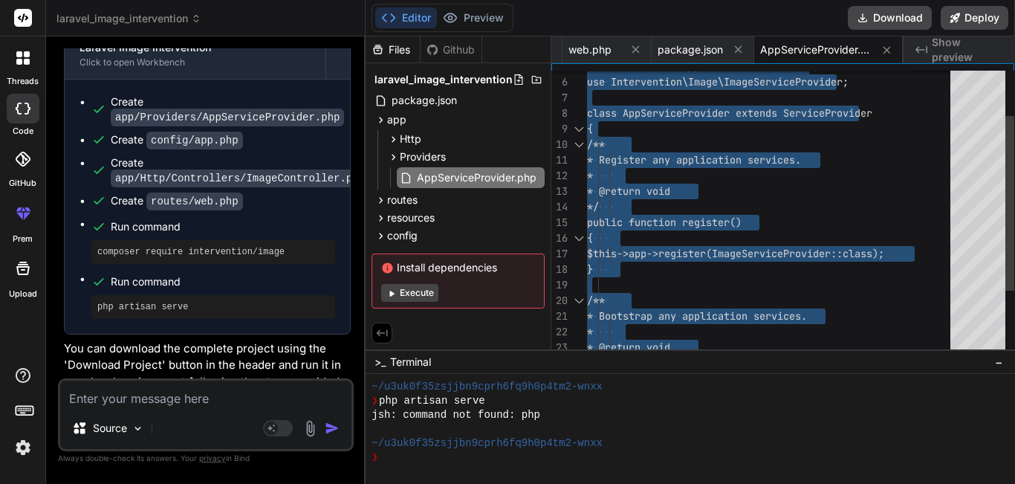
click at [873, 254] on div "use Illuminate\Support\ServiceProvider; use Intervention\Image\ImageServiceProv…" at bounding box center [773, 230] width 372 height 468
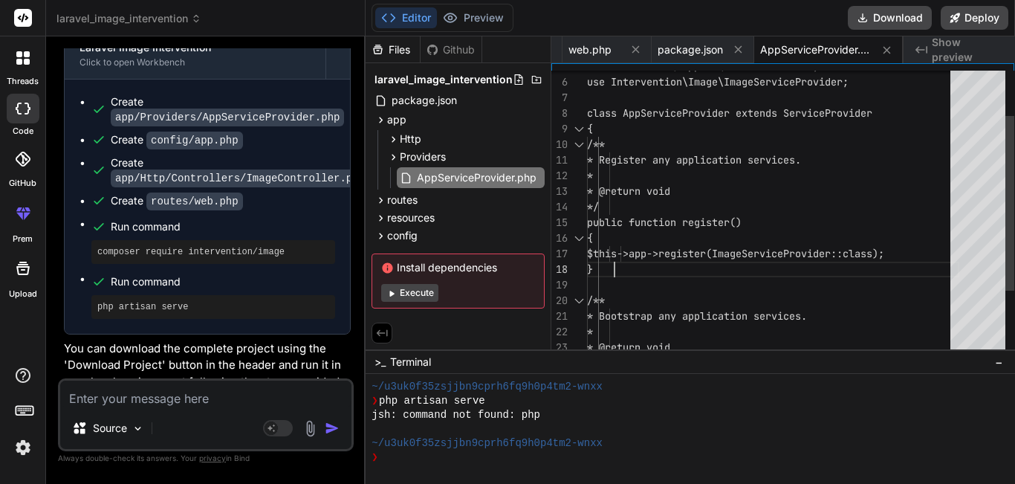
click at [805, 254] on div "use Illuminate\Support\ServiceProvider; use Intervention\Image\ImageServiceProv…" at bounding box center [773, 230] width 372 height 468
drag, startPoint x: 639, startPoint y: 253, endPoint x: 937, endPoint y: 256, distance: 298.0
click at [937, 256] on div "use Illuminate\Support\ServiceProvider; use Intervention\Image\ImageServiceProv…" at bounding box center [773, 230] width 372 height 468
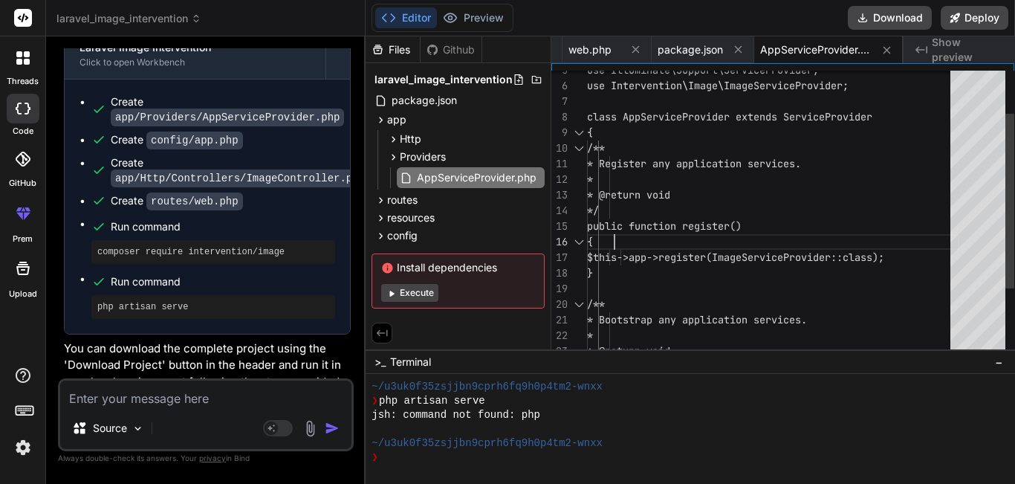
click at [759, 233] on div "* * @return void */ public function register() { $this->app->register(ImageServ…" at bounding box center [773, 234] width 372 height 468
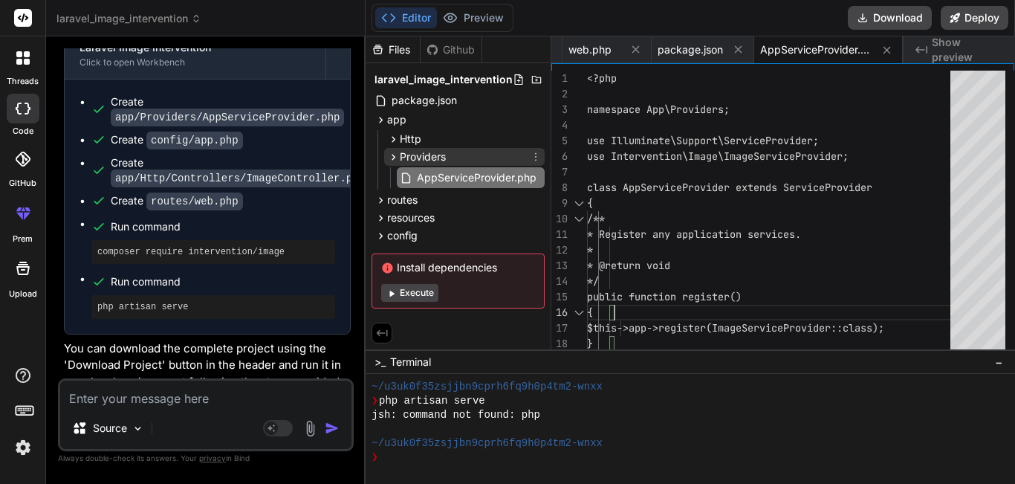
click at [417, 162] on span "Providers" at bounding box center [423, 156] width 46 height 15
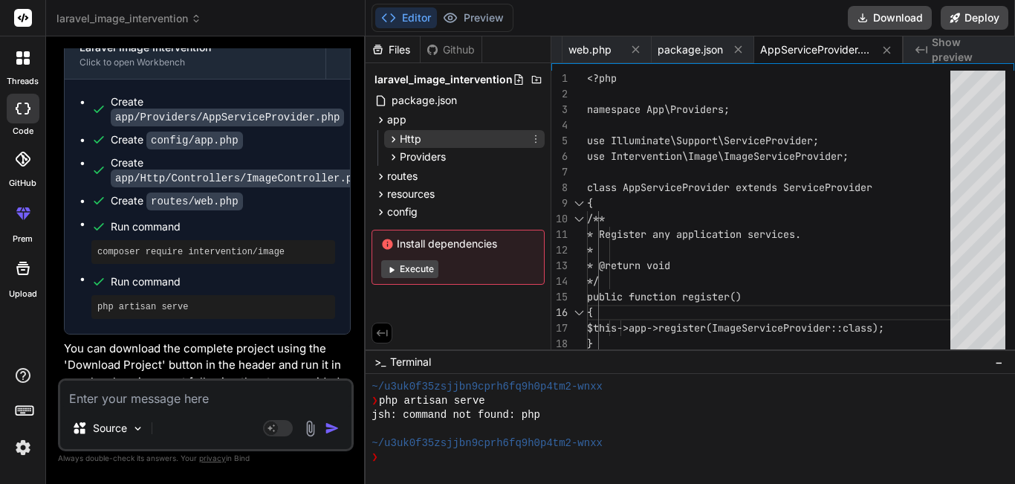
click at [426, 146] on div "Http" at bounding box center [464, 139] width 161 height 18
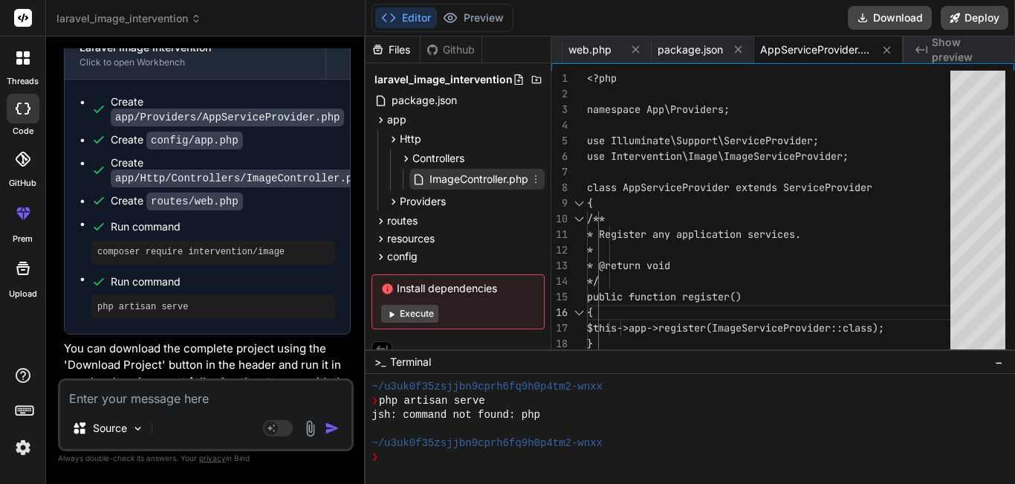
click at [439, 172] on span "ImageController.php" at bounding box center [479, 179] width 102 height 18
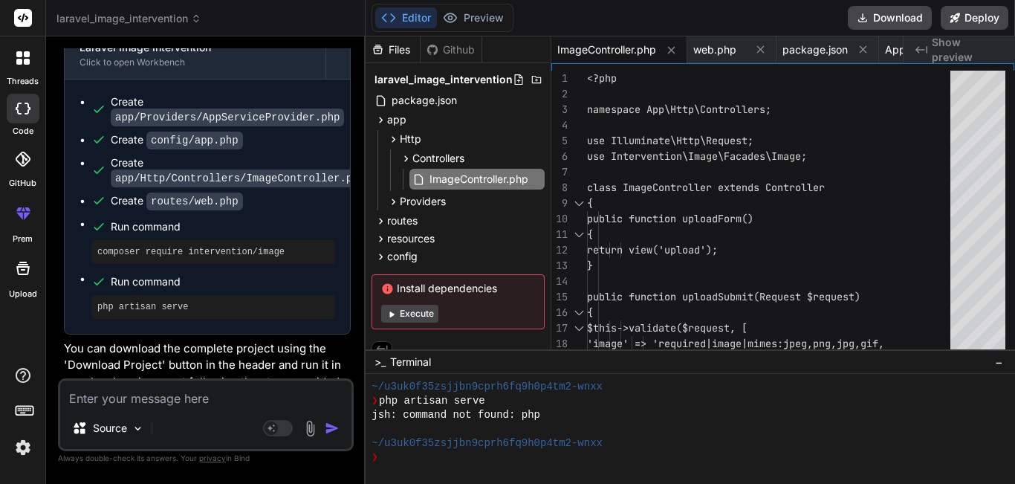
click at [134, 398] on textarea at bounding box center [205, 394] width 291 height 27
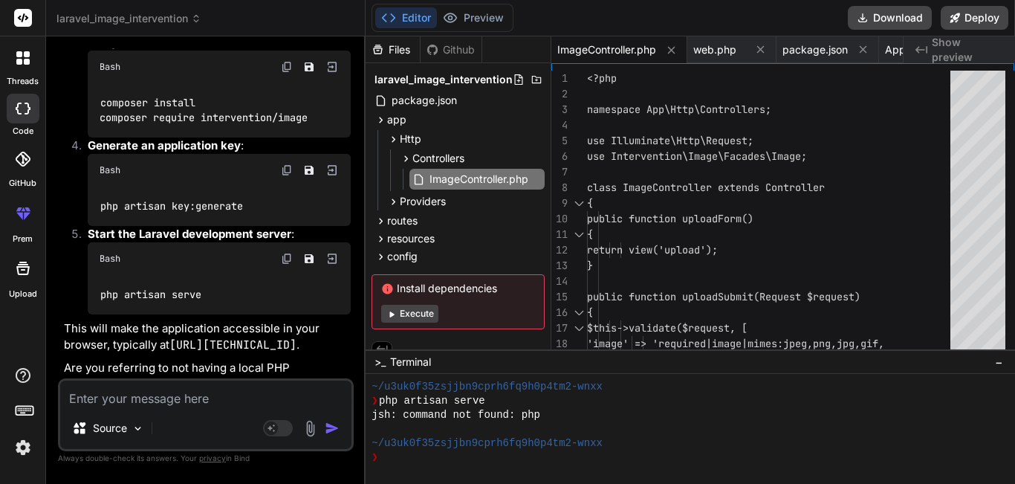
scroll to position [2667, 0]
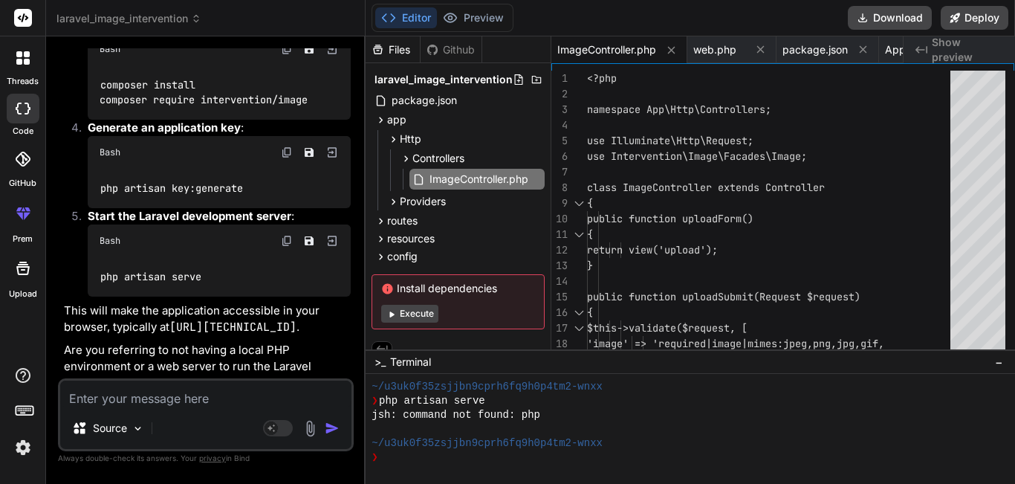
click at [256, 399] on textarea at bounding box center [205, 394] width 291 height 27
paste textarea "public function store(Request $request) { $request->validate([ 'product_name' =…"
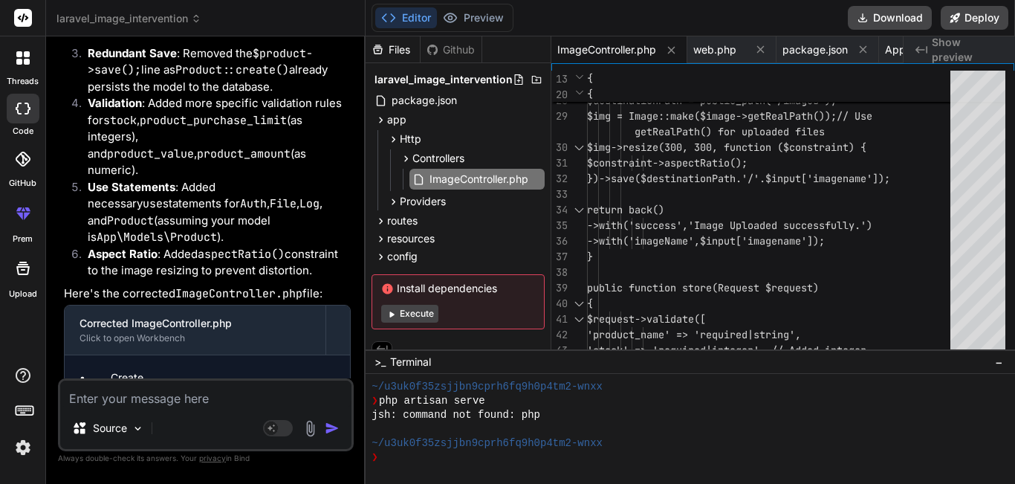
scroll to position [4090, 0]
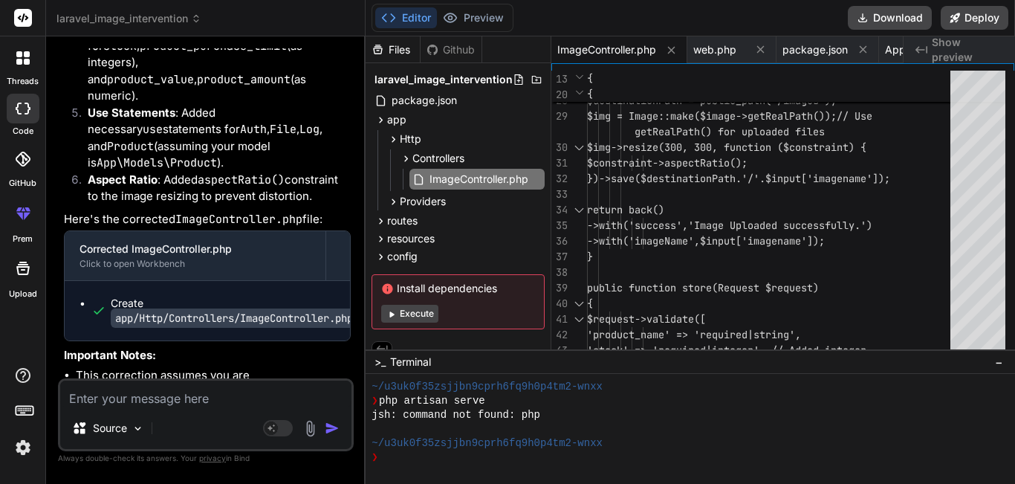
click at [155, 308] on code "app/Http/Controllers/ImageController.php" at bounding box center [234, 317] width 247 height 19
click at [132, 296] on div "Create app/Http/Controllers/ImageController.php" at bounding box center [234, 311] width 247 height 30
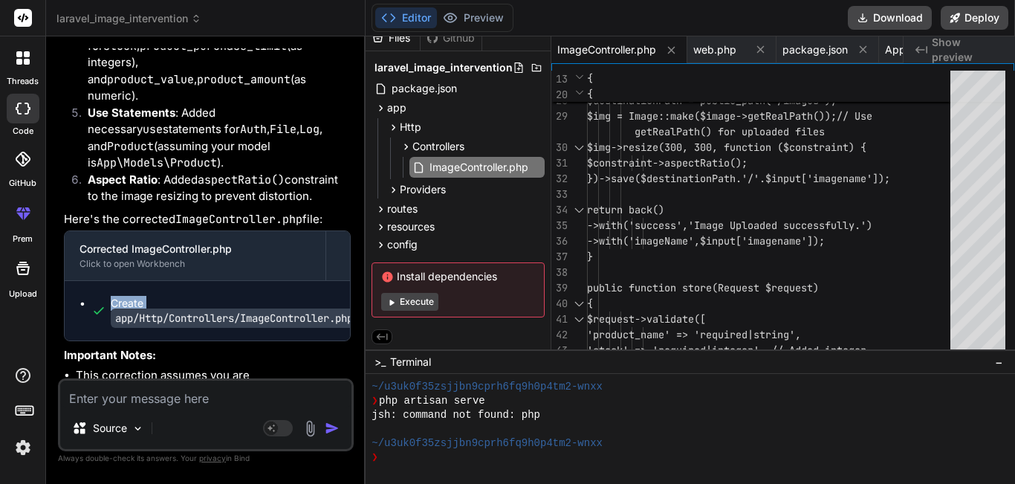
scroll to position [16, 0]
click at [385, 330] on icon at bounding box center [381, 335] width 13 height 13
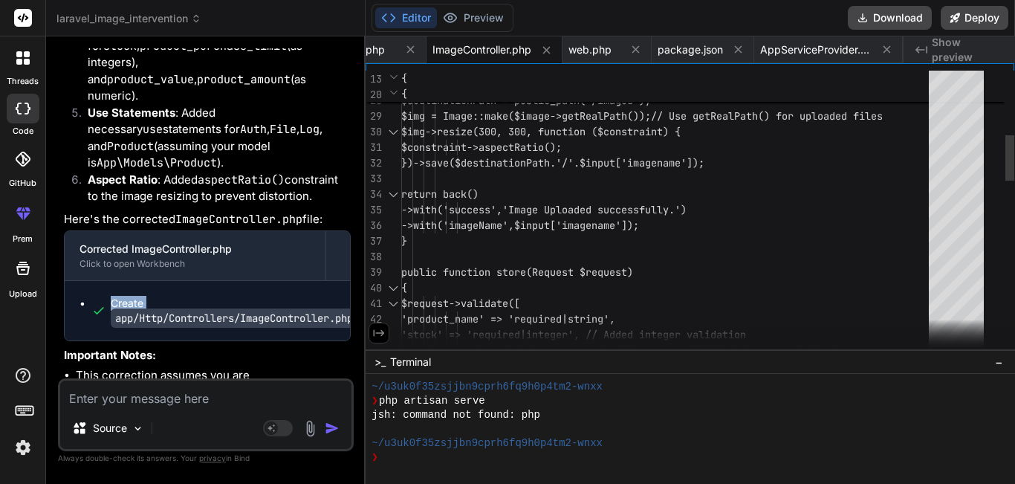
scroll to position [0, 30]
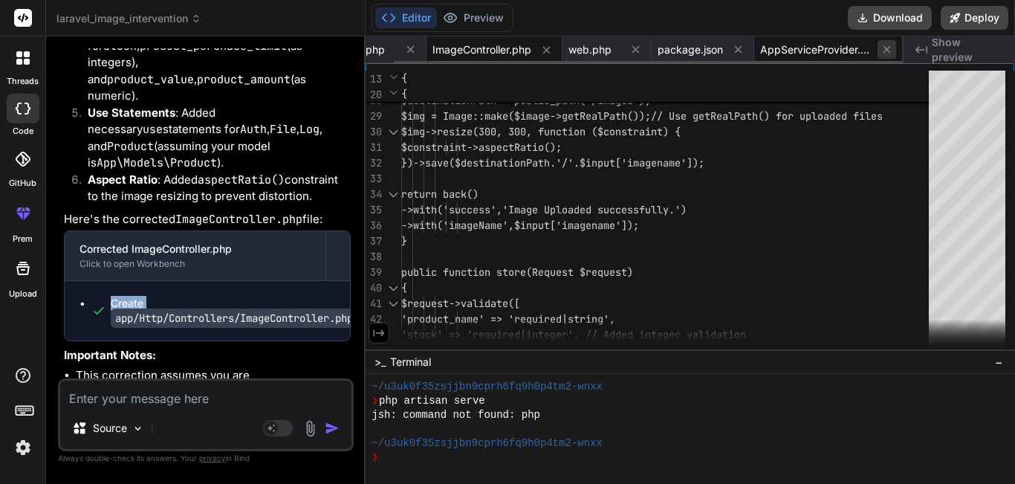
click at [889, 45] on icon at bounding box center [887, 49] width 13 height 13
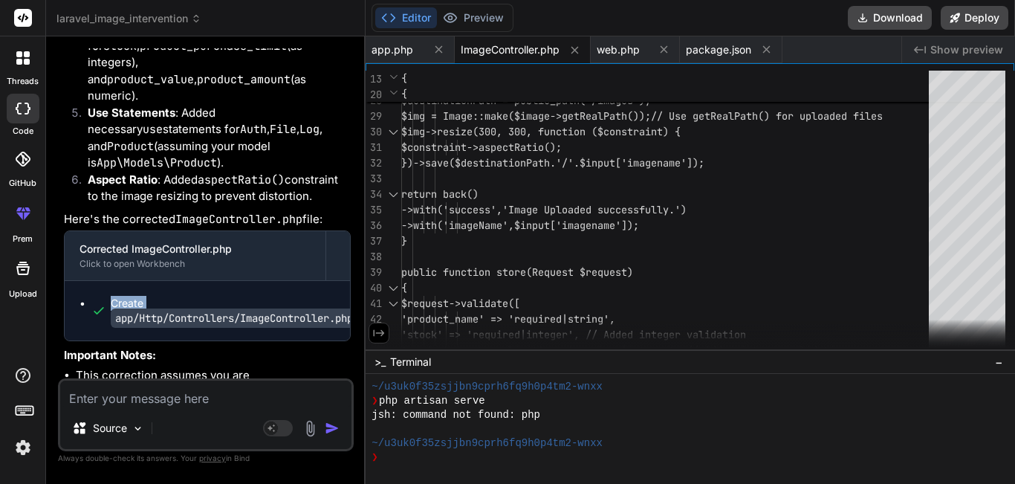
scroll to position [0, 0]
click at [769, 53] on icon at bounding box center [766, 49] width 13 height 13
click at [665, 51] on icon at bounding box center [664, 49] width 13 height 13
click at [572, 54] on icon at bounding box center [575, 50] width 13 height 13
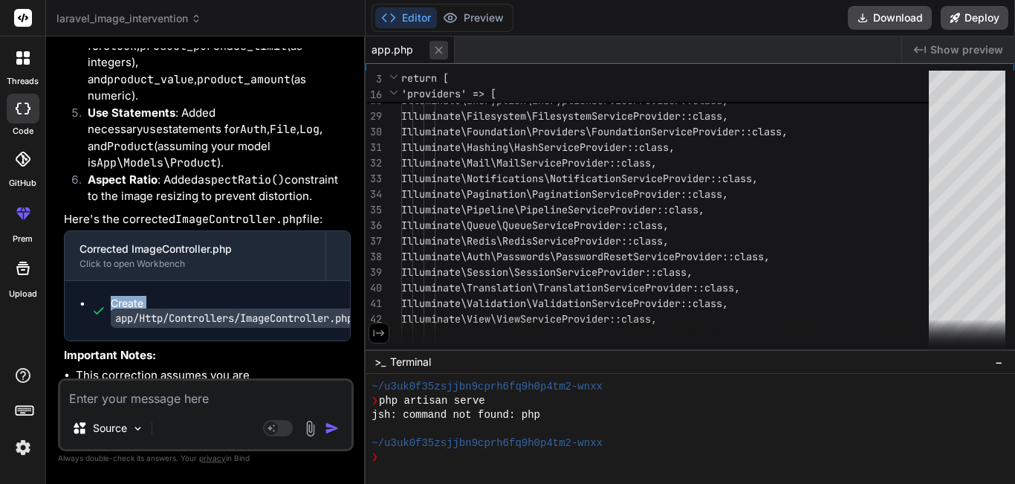
click at [436, 48] on icon at bounding box center [439, 50] width 13 height 13
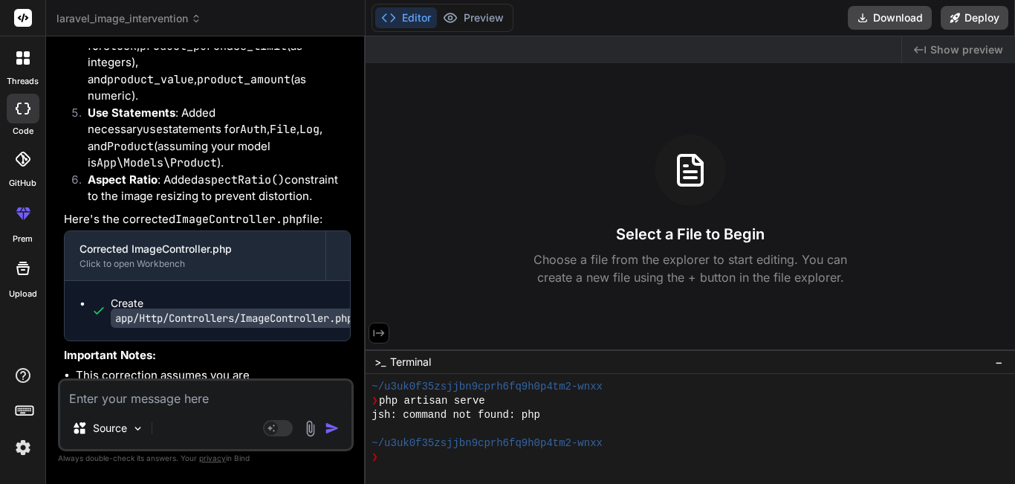
click at [187, 308] on code "app/Http/Controllers/ImageController.php" at bounding box center [234, 317] width 247 height 19
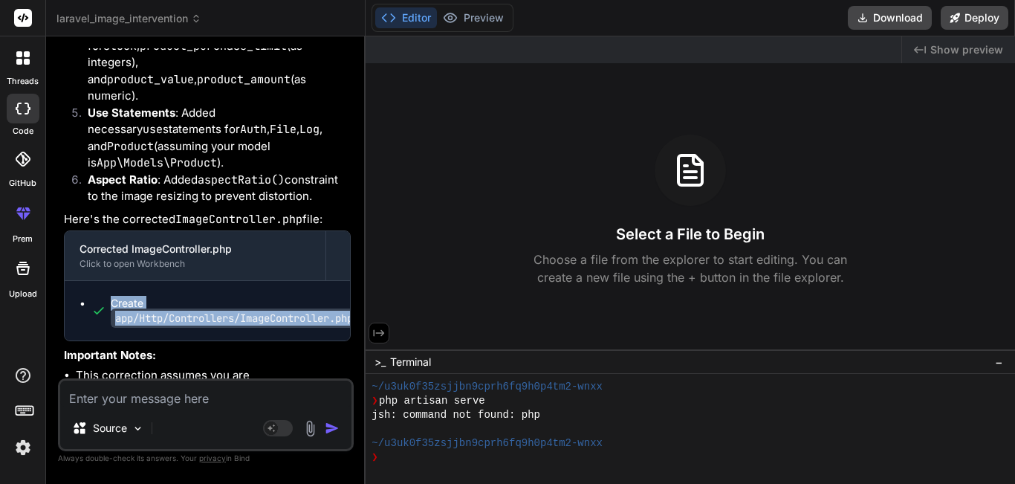
click at [187, 308] on code "app/Http/Controllers/ImageController.php" at bounding box center [234, 317] width 247 height 19
click at [410, 24] on button "Editor" at bounding box center [406, 17] width 62 height 21
click at [381, 327] on icon at bounding box center [378, 332] width 13 height 13
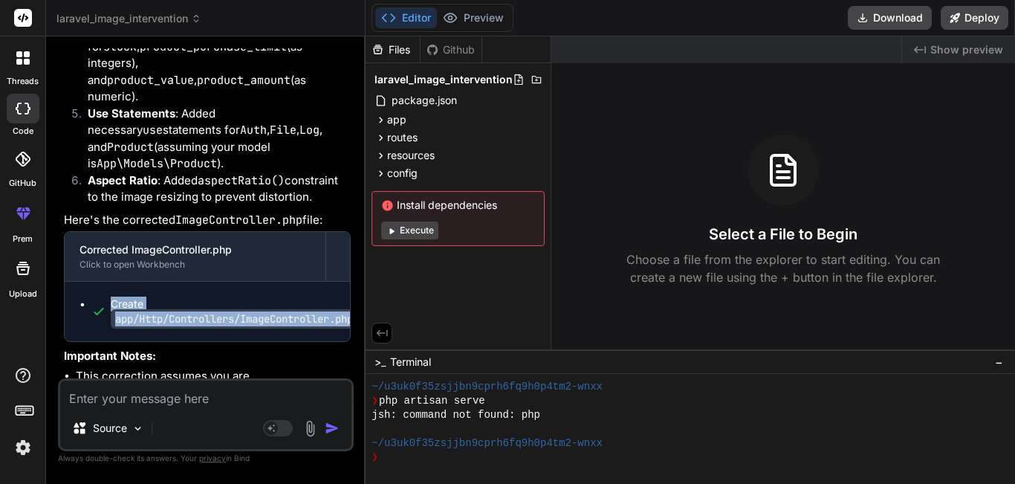
scroll to position [4090, 0]
click at [271, 296] on div "Create app/Http/Controllers/ImageController.php" at bounding box center [234, 311] width 247 height 30
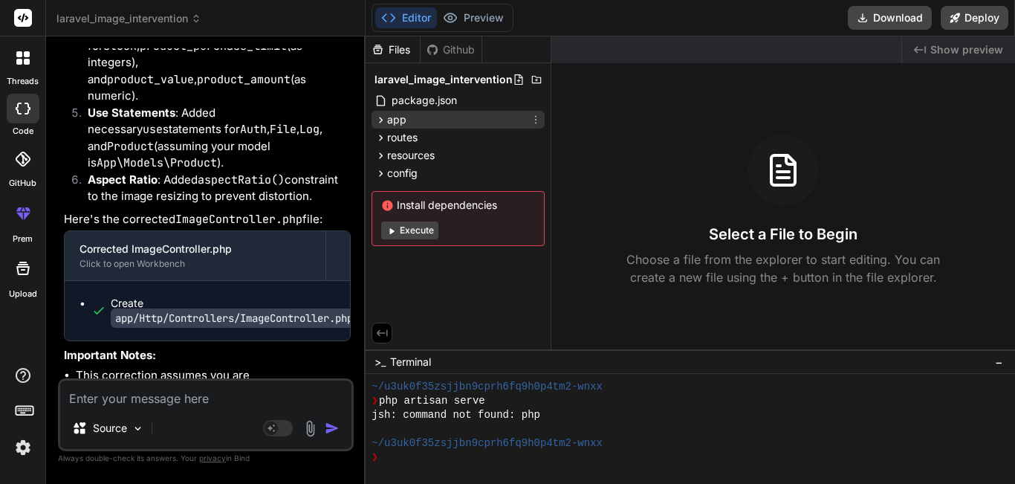
click at [407, 116] on div "app" at bounding box center [458, 120] width 173 height 18
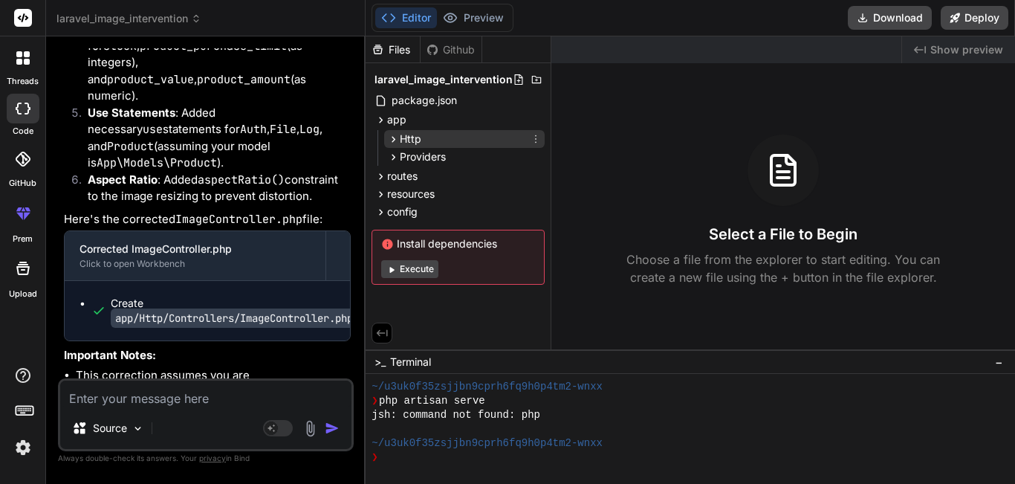
click at [417, 138] on span "Http" at bounding box center [411, 139] width 22 height 15
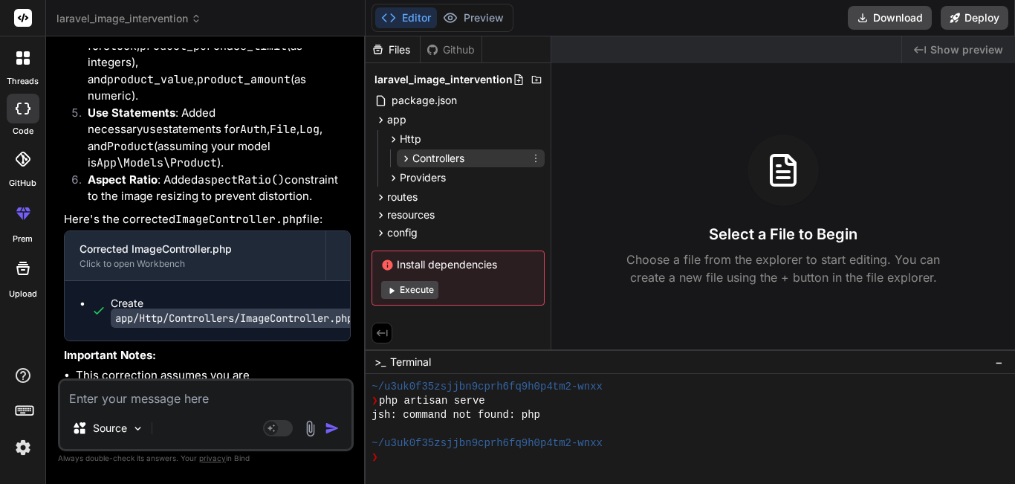
click at [432, 152] on span "Controllers" at bounding box center [439, 158] width 52 height 15
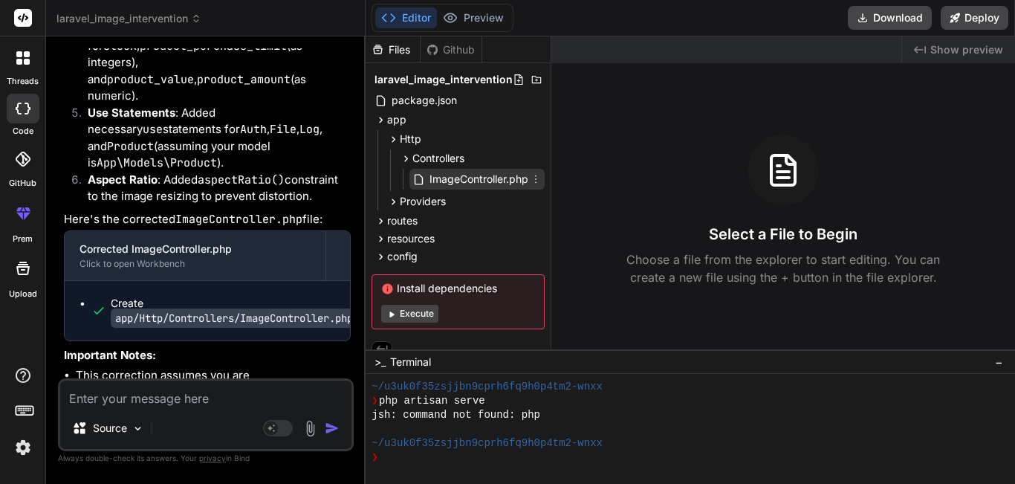
click at [444, 176] on span "ImageController.php" at bounding box center [479, 179] width 102 height 18
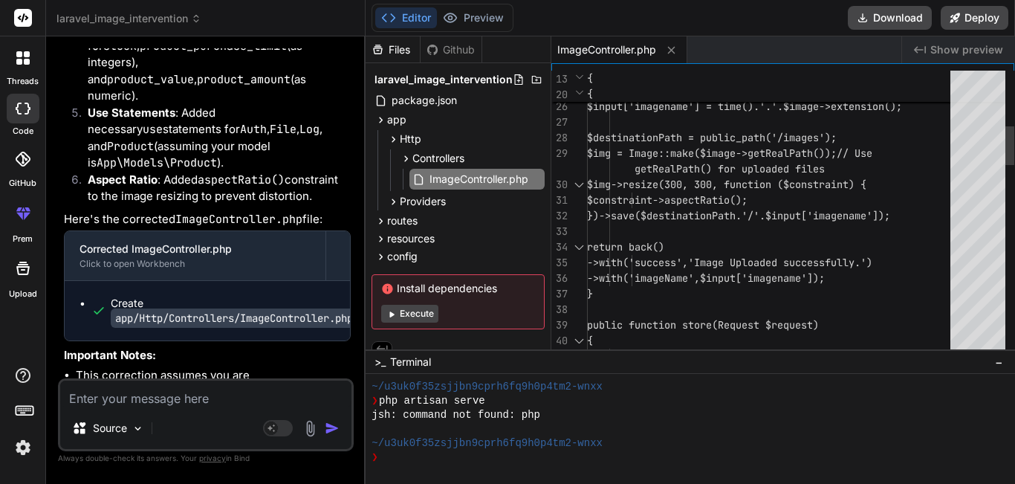
scroll to position [0, 0]
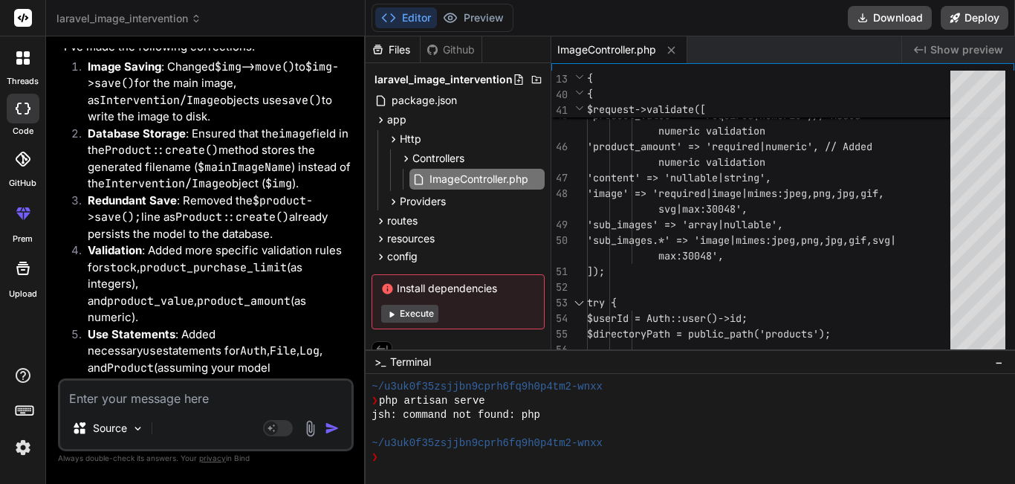
scroll to position [3867, 0]
